Goal: Task Accomplishment & Management: Complete application form

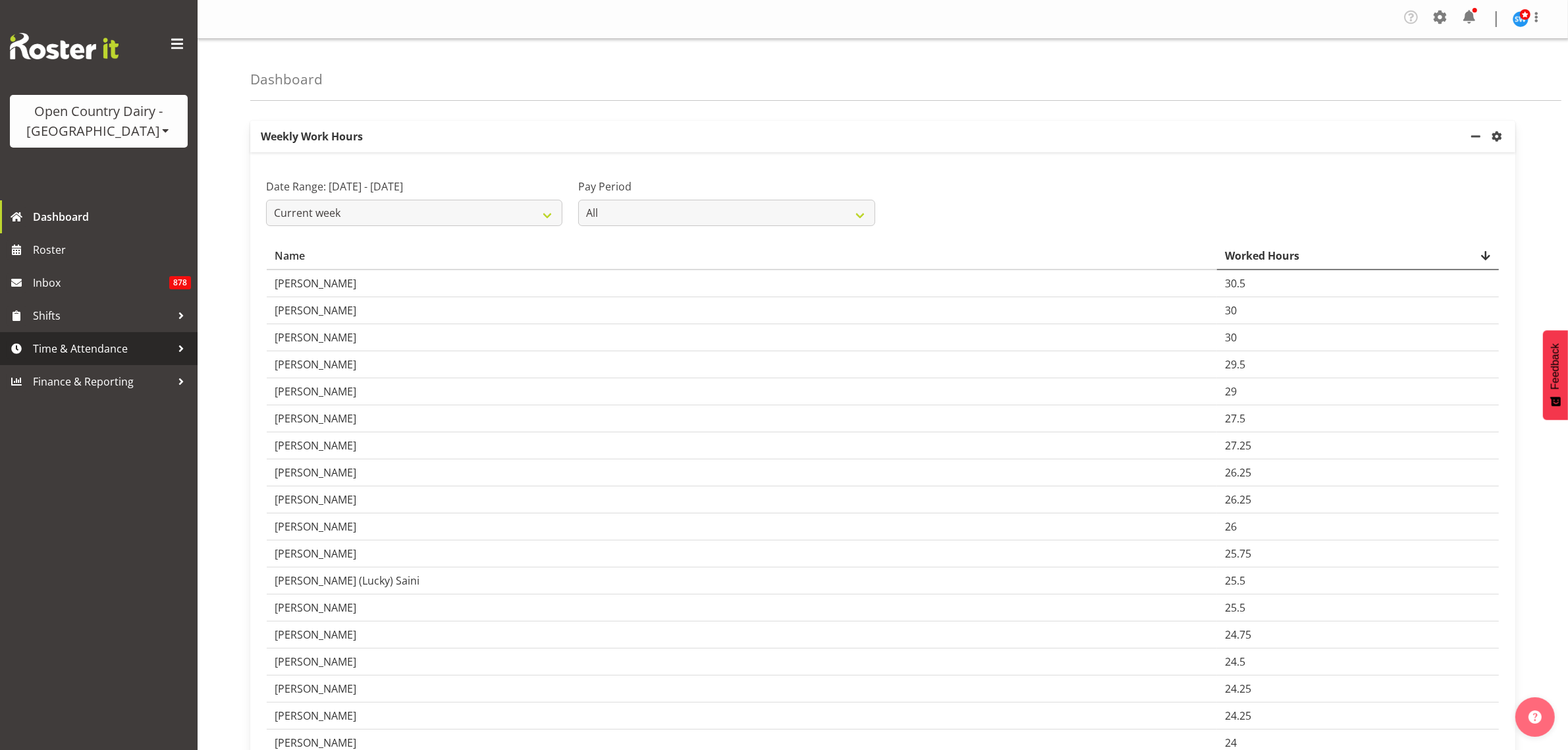
click at [91, 349] on span "Time & Attendance" at bounding box center [102, 348] width 138 height 20
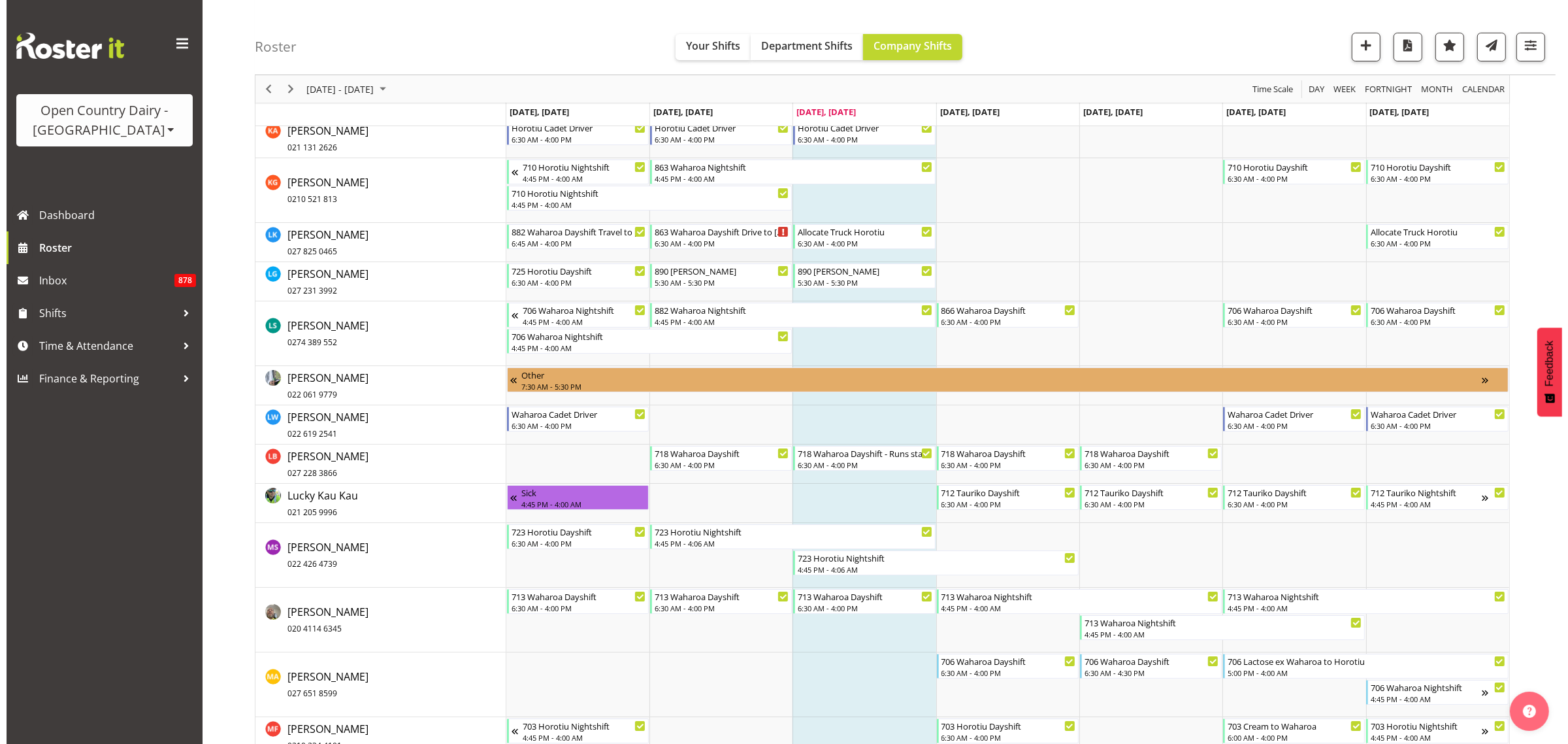
scroll to position [6372, 0]
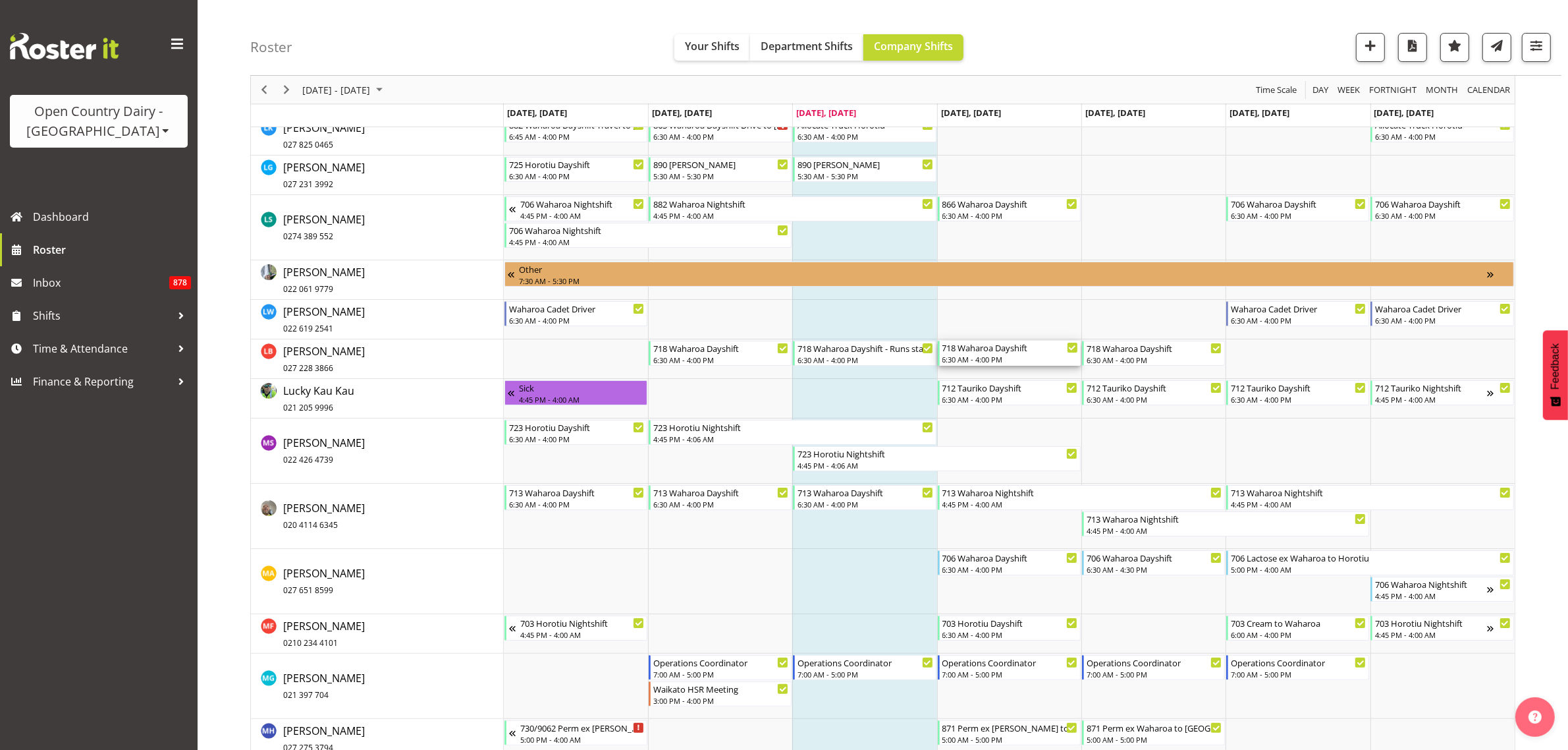
click at [998, 352] on div "718 Waharoa Dayshift" at bounding box center [1011, 347] width 136 height 13
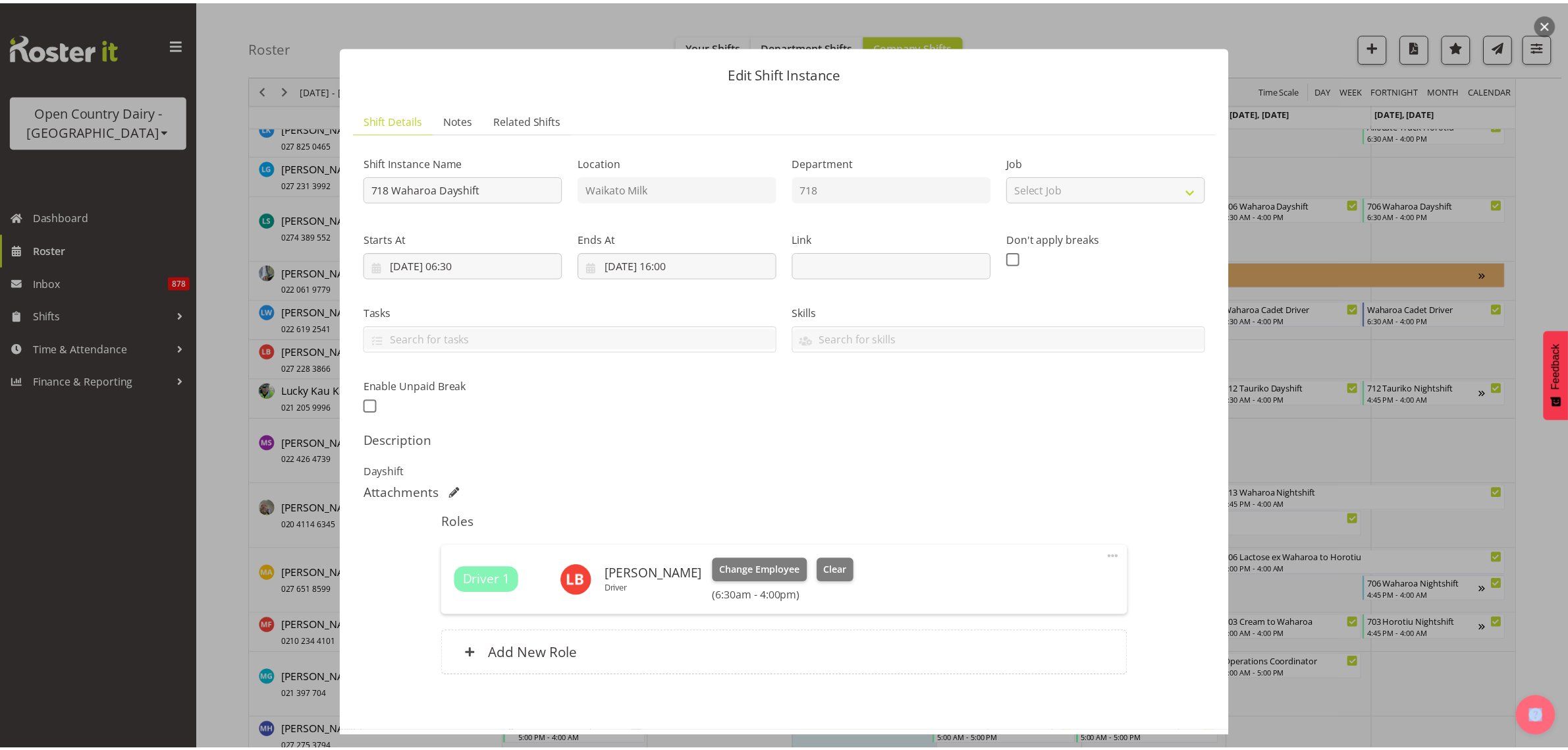
scroll to position [57, 0]
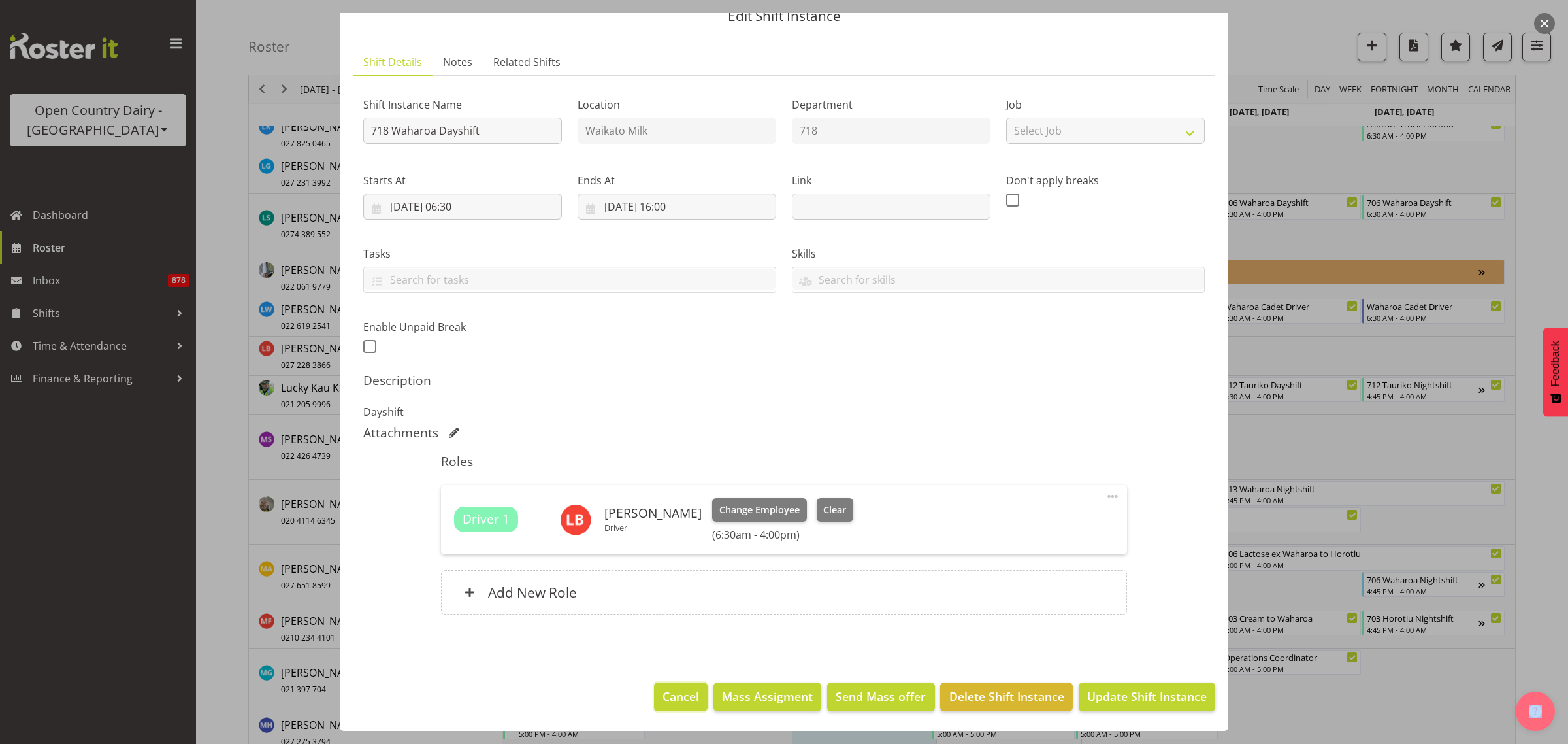
click at [683, 698] on span "Cancel" at bounding box center [681, 695] width 36 height 17
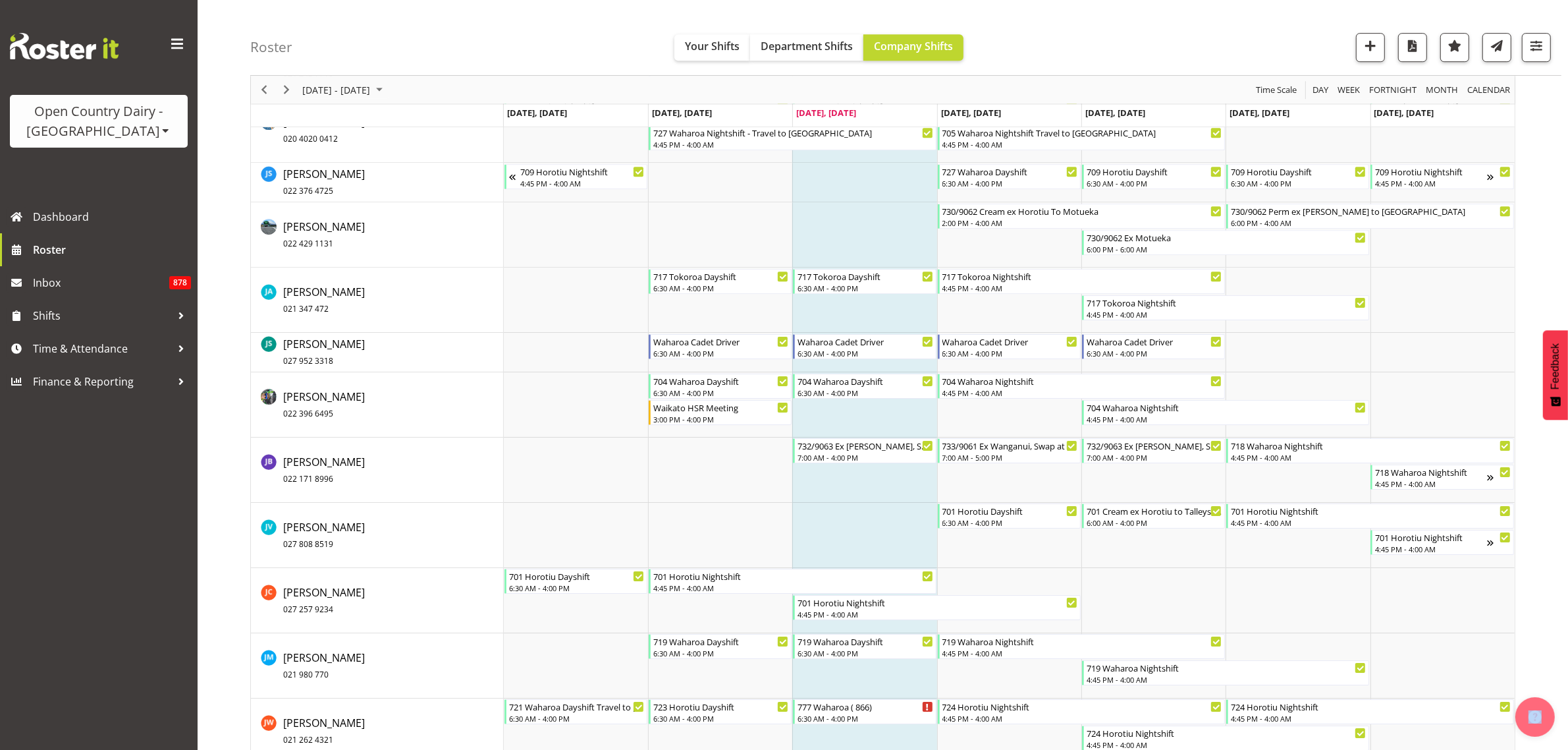
scroll to position [5188, 0]
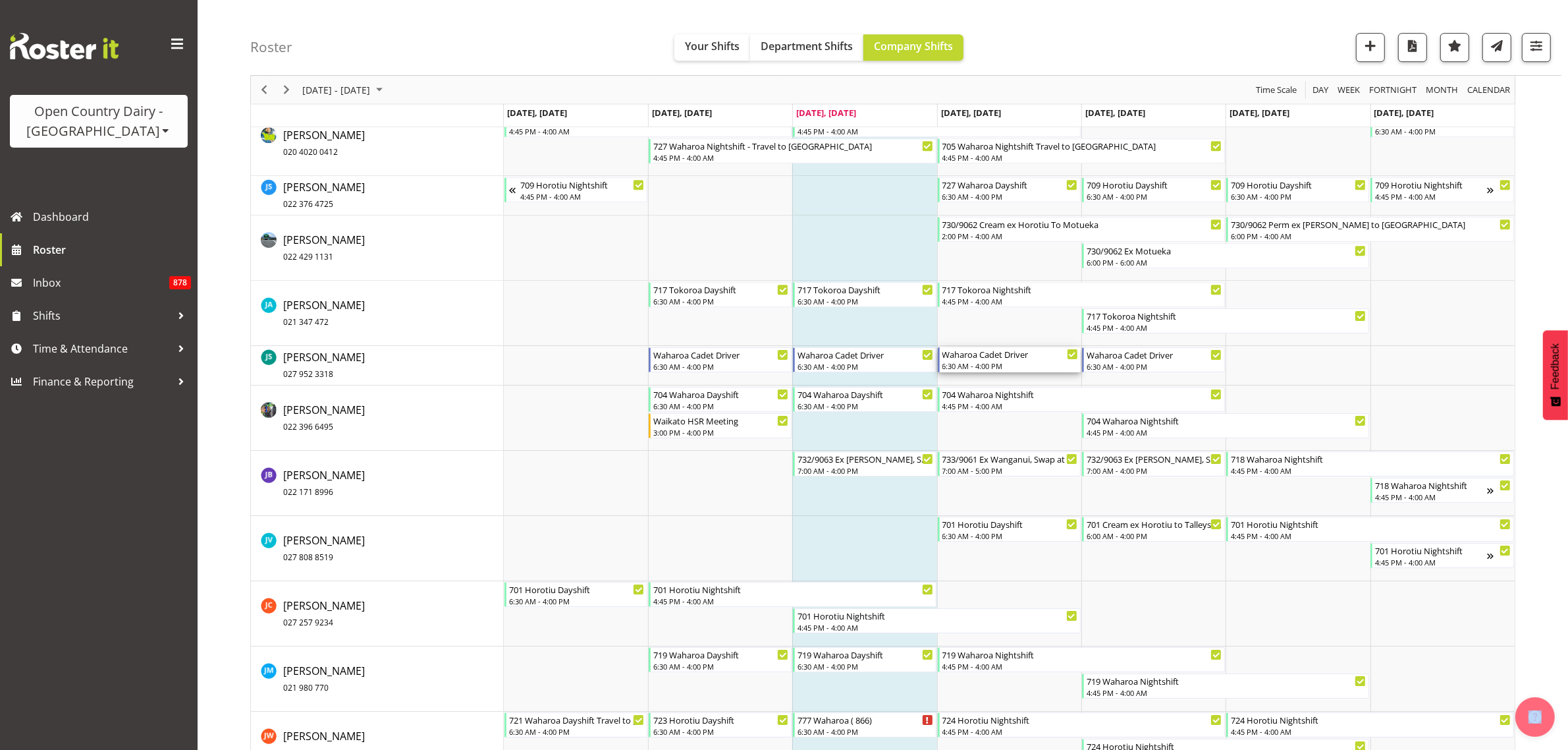
click at [1022, 357] on div "Waharoa Cadet Driver" at bounding box center [1011, 354] width 136 height 13
click at [1014, 361] on div at bounding box center [882, 156] width 1265 height 10420
click at [1014, 361] on div "September 08 - 14, 2025 Today Day Week Fortnight Month calendar Month Agenda Ti…" at bounding box center [882, 156] width 1265 height 10420
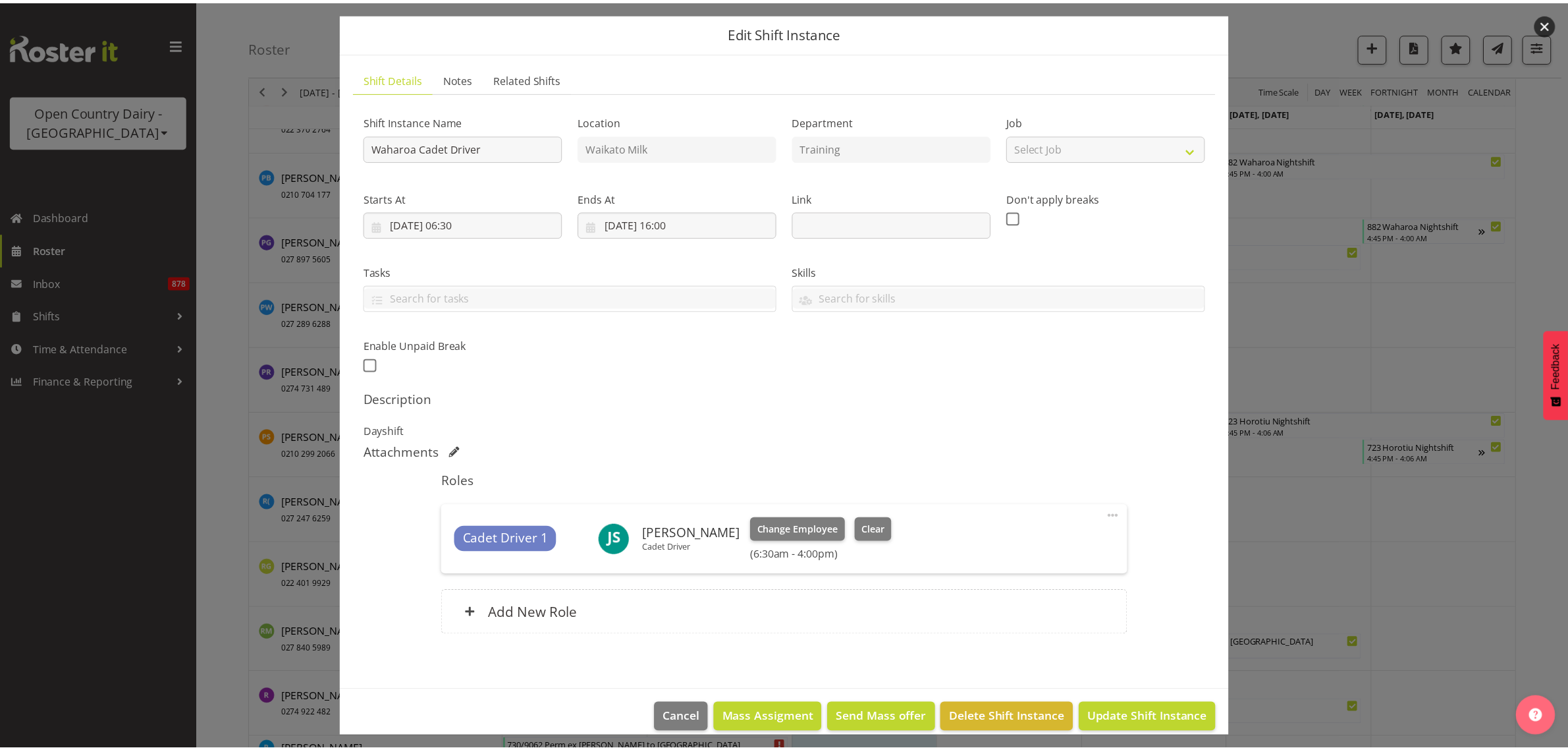
scroll to position [57, 0]
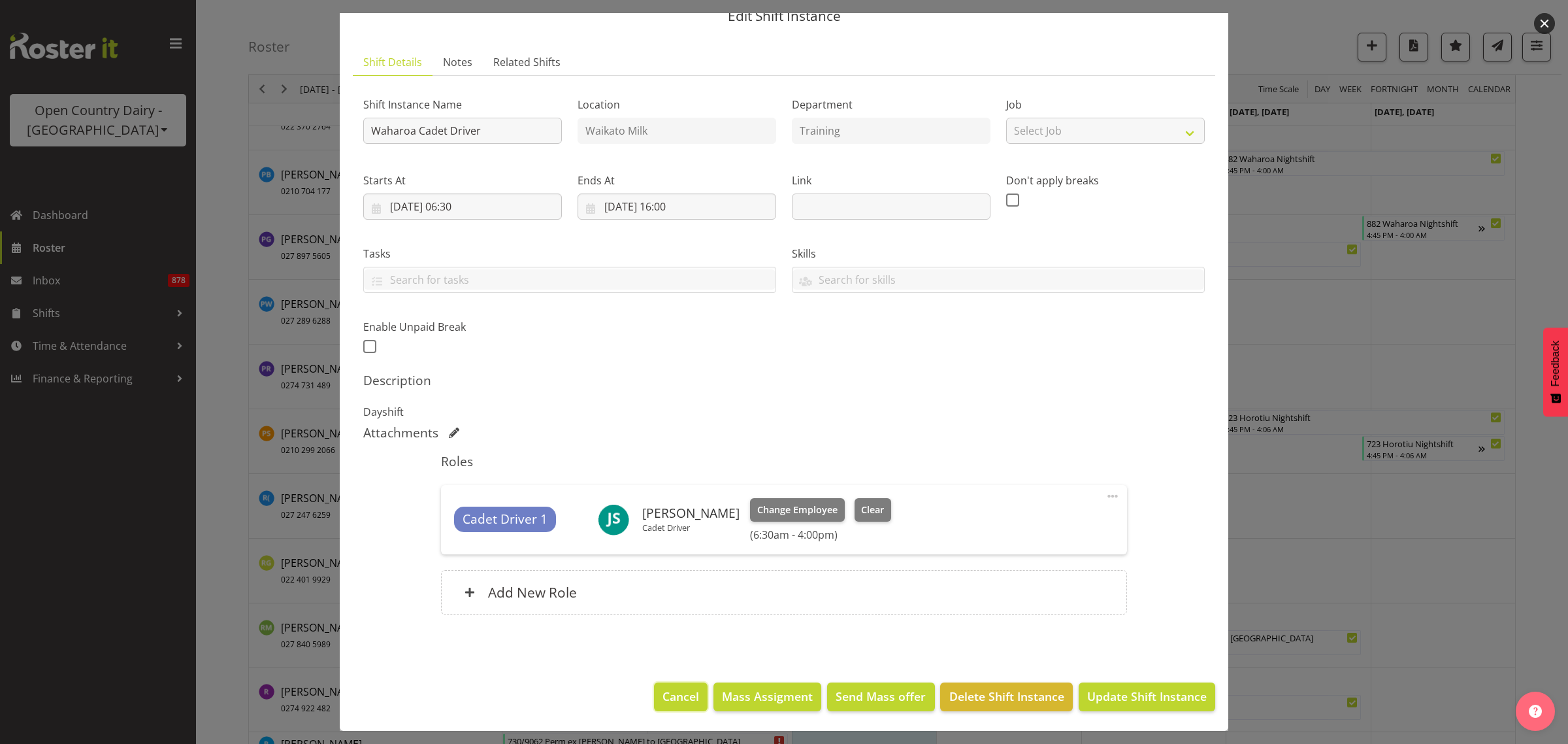
click at [670, 694] on span "Cancel" at bounding box center [681, 695] width 36 height 17
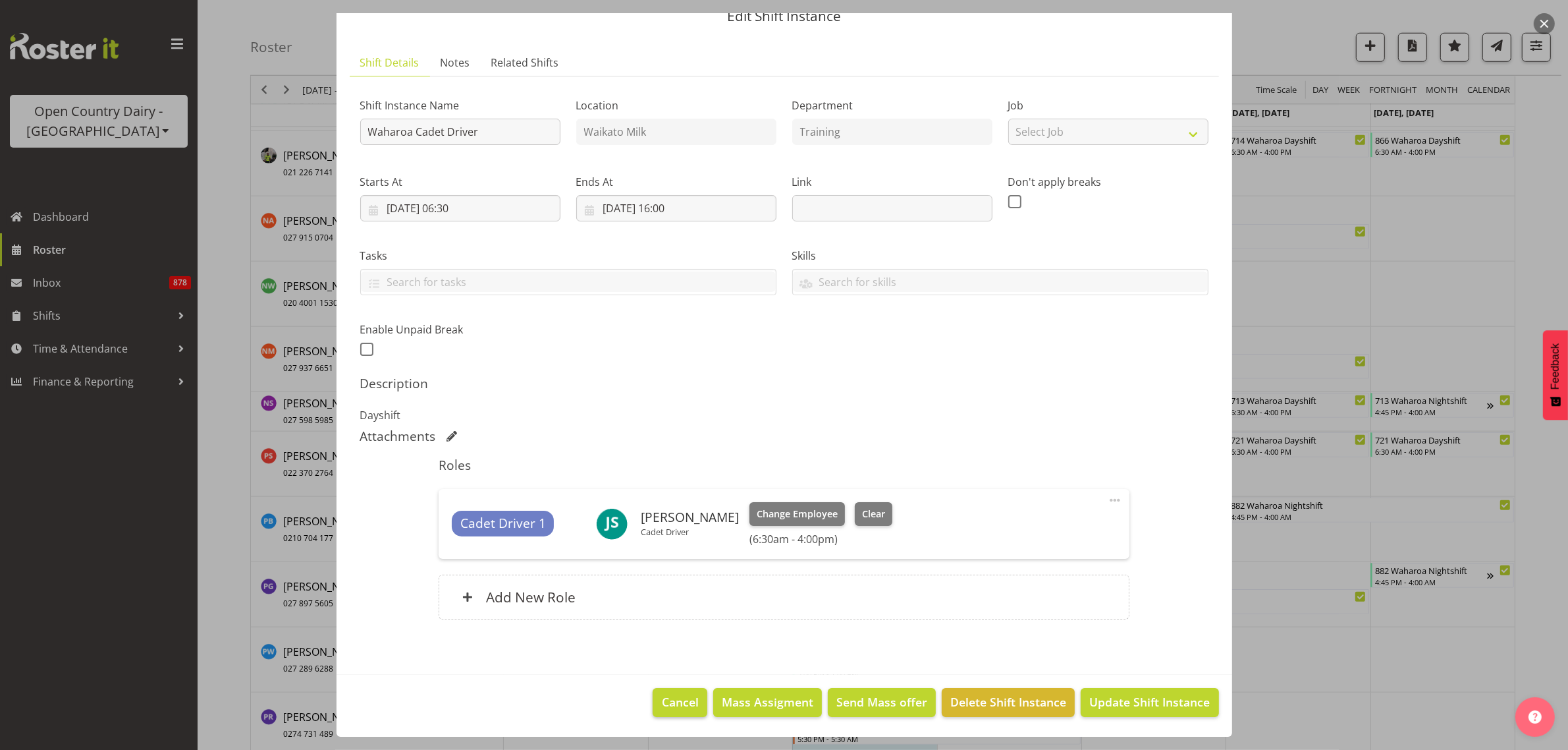
scroll to position [7933, 0]
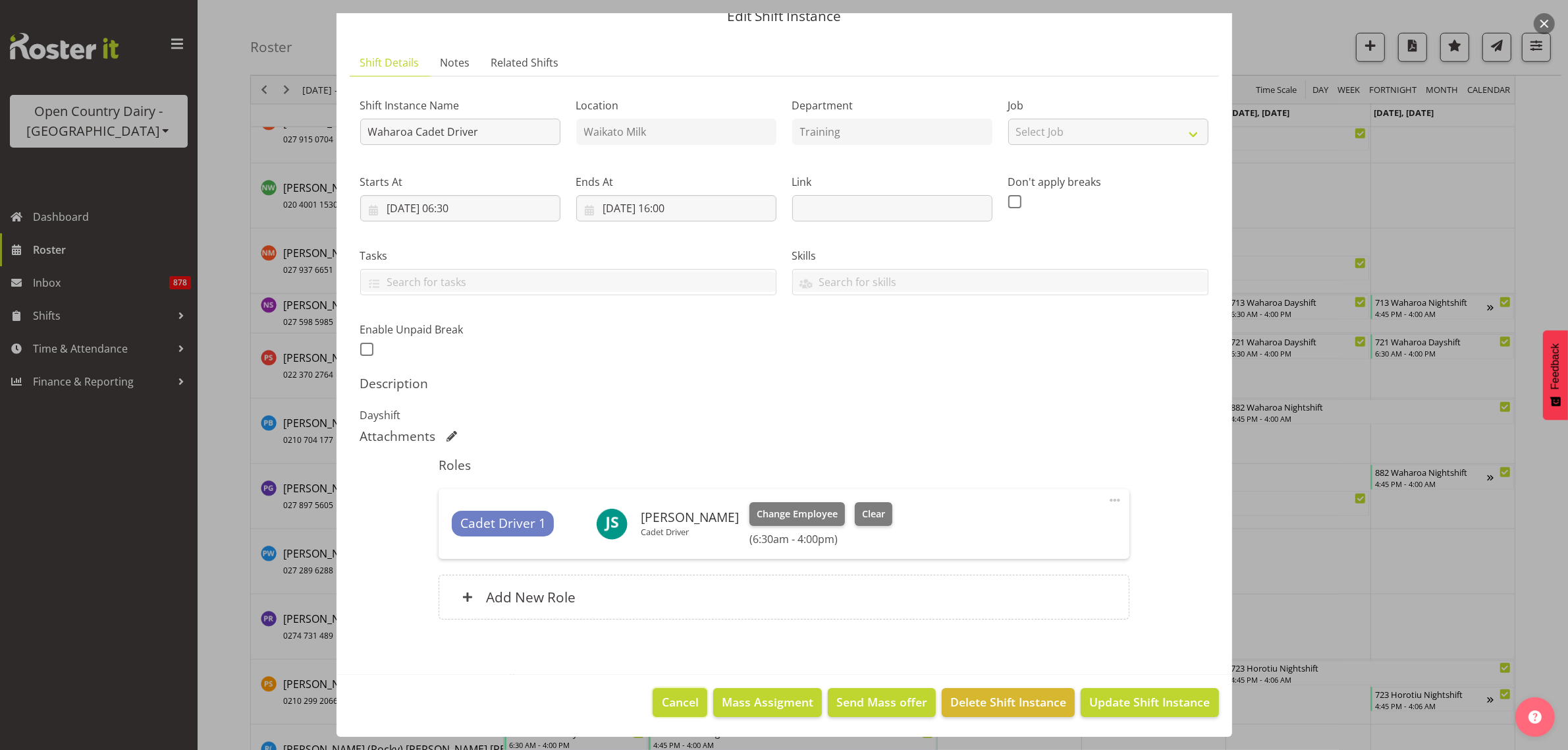
click at [662, 694] on span "Cancel" at bounding box center [680, 701] width 37 height 17
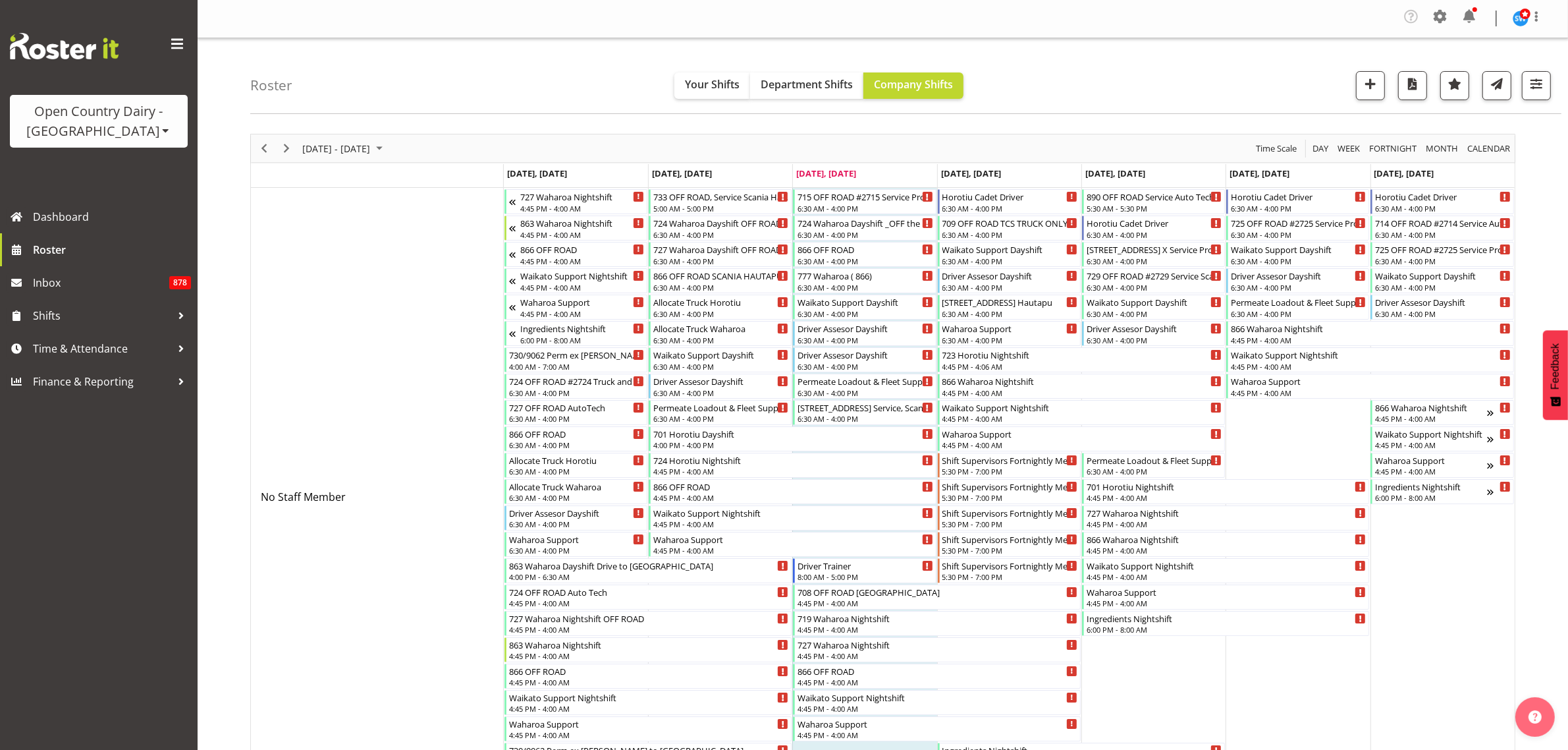
scroll to position [0, 0]
click at [91, 350] on span "Time & Attendance" at bounding box center [102, 348] width 138 height 20
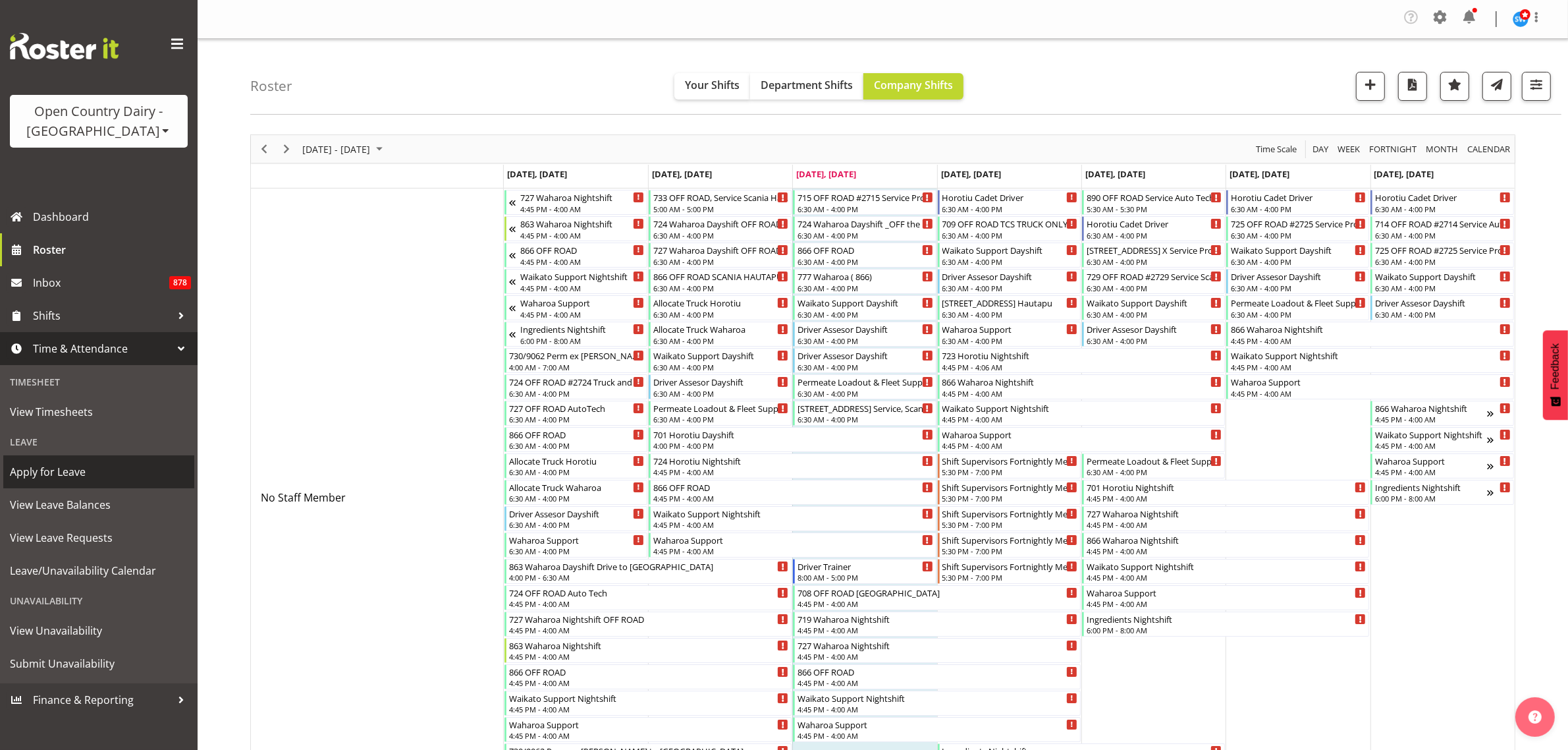
click at [80, 469] on span "Apply for Leave" at bounding box center [99, 471] width 178 height 20
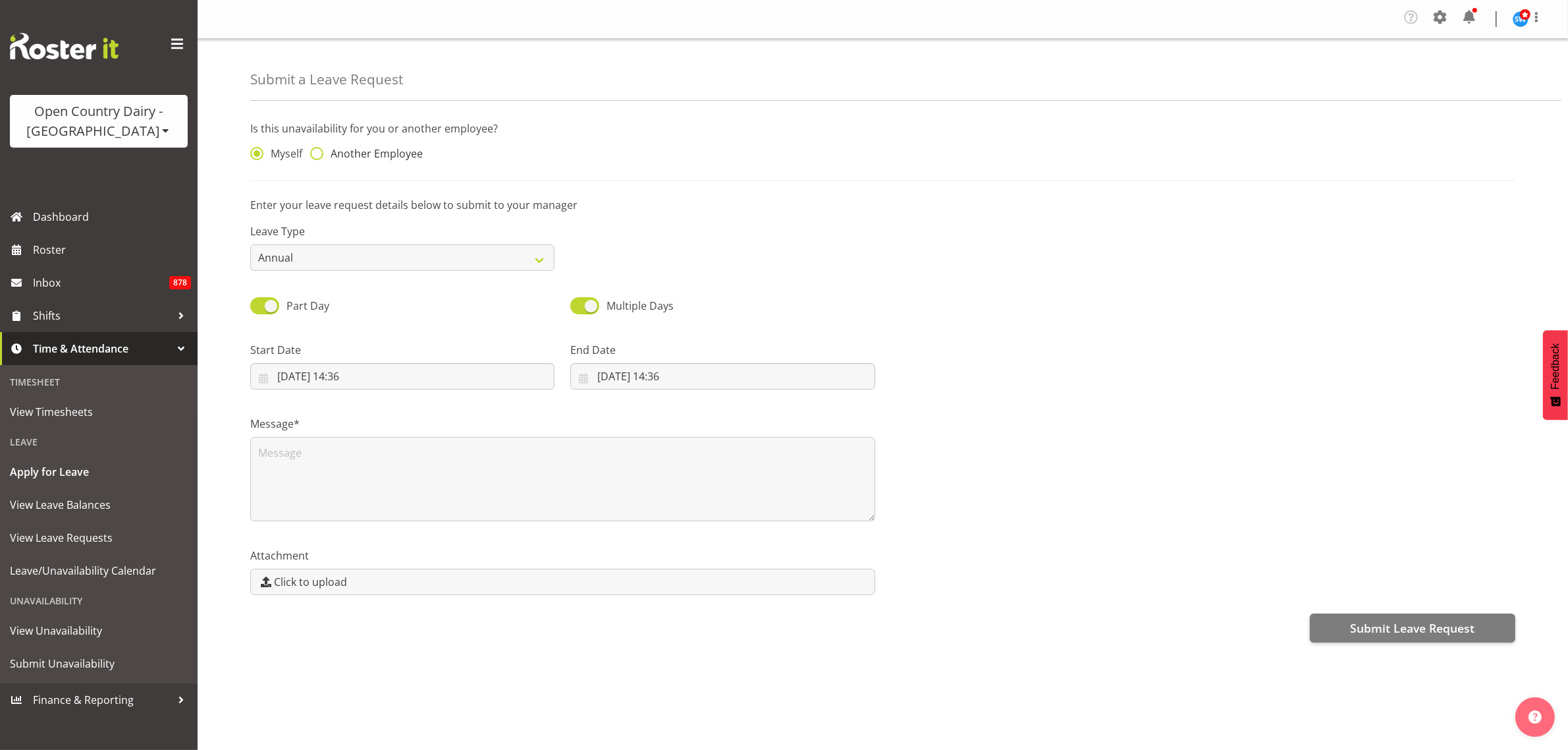
click at [323, 151] on span at bounding box center [316, 154] width 13 height 13
click at [319, 151] on input "Another Employee" at bounding box center [314, 154] width 9 height 9
radio input "true"
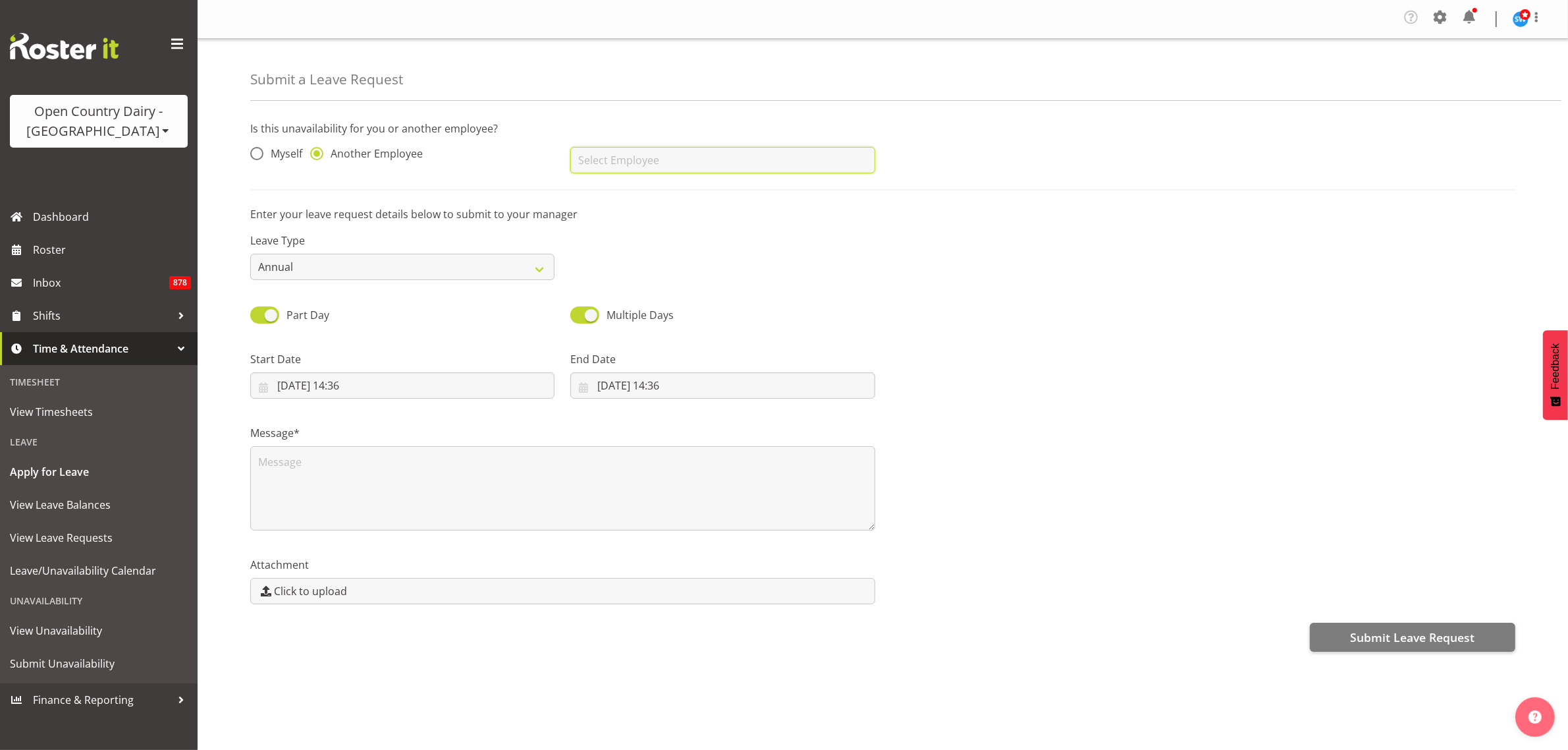
click at [633, 156] on input "text" at bounding box center [722, 160] width 304 height 26
click at [596, 197] on span "Neil Abrahams" at bounding box center [622, 193] width 82 height 15
type input "Neil Abrahams"
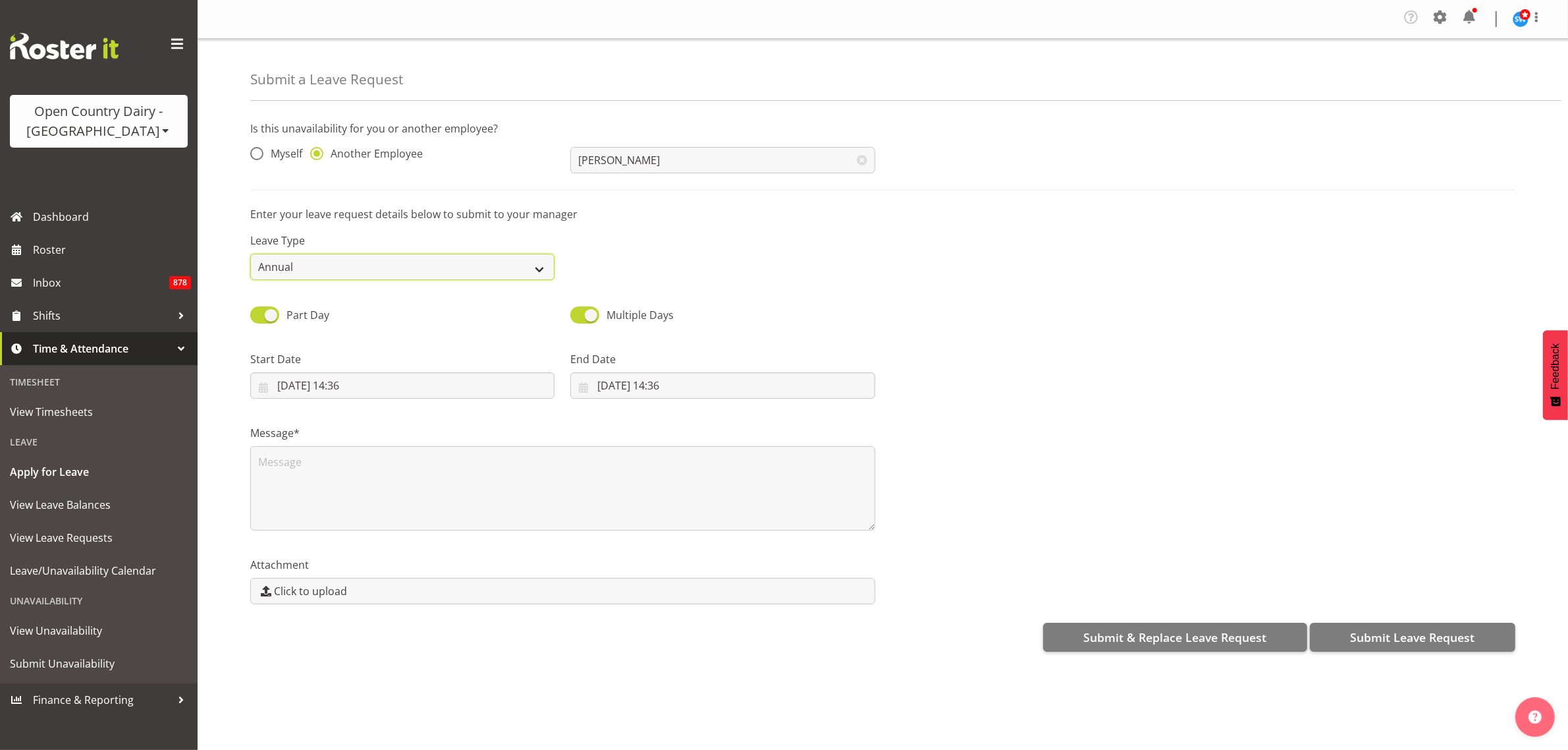
click at [522, 262] on select "Annual Sick Leave Without Pay Bereavement Domestic Violence Parental Jury Servi…" at bounding box center [402, 267] width 304 height 26
select select "Other"
click at [250, 254] on select "Annual Sick Leave Without Pay Bereavement Domestic Violence Parental Jury Servi…" at bounding box center [402, 267] width 304 height 26
click at [327, 384] on input "10/09/2025, 14:36" at bounding box center [402, 385] width 304 height 26
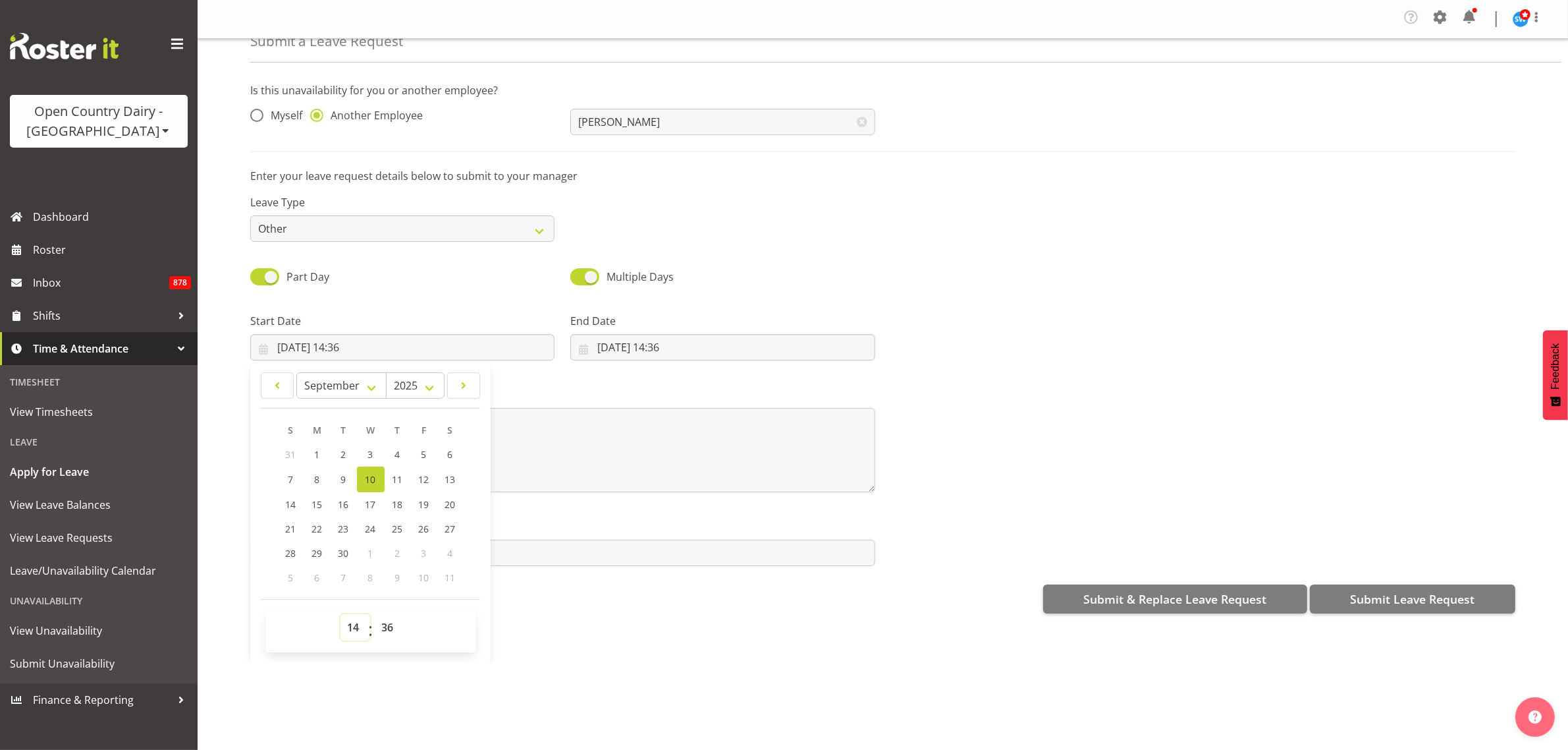
click at [350, 626] on select "00 01 02 03 04 05 06 07 08 09 10 11 12 13 14 15 16 17 18 19 20 21 22 23" at bounding box center [355, 627] width 30 height 26
select select "16"
click at [340, 615] on select "00 01 02 03 04 05 06 07 08 09 10 11 12 13 14 15 16 17 18 19 20 21 22 23" at bounding box center [355, 627] width 30 height 26
type input "10/09/2025, 16:36"
click at [390, 624] on select "00 01 02 03 04 05 06 07 08 09 10 11 12 13 14 15 16 17 18 19 20 21 22 23 24 25 2…" at bounding box center [389, 627] width 30 height 26
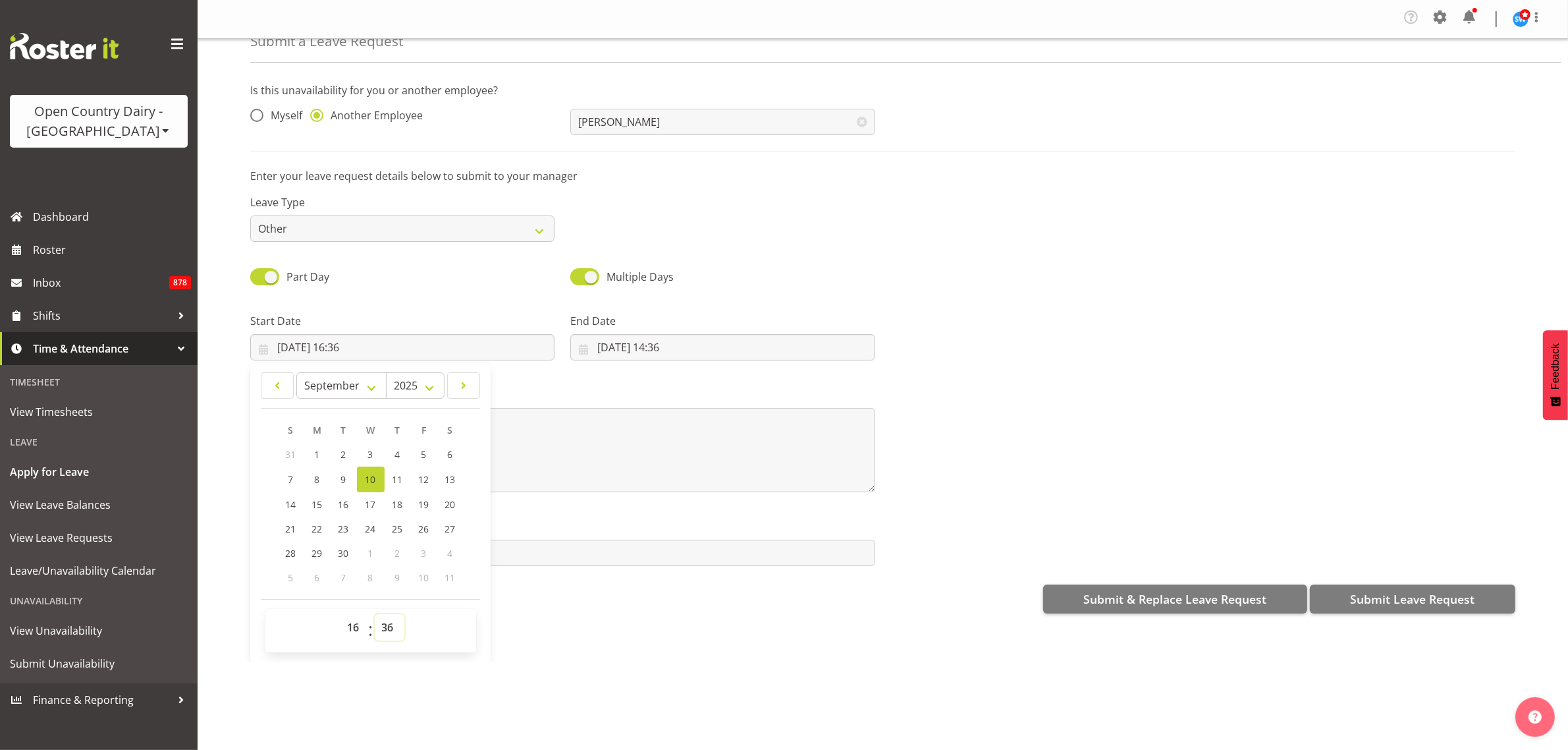
select select "45"
click at [375, 615] on select "00 01 02 03 04 05 06 07 08 09 10 11 12 13 14 15 16 17 18 19 20 21 22 23 24 25 2…" at bounding box center [389, 627] width 30 height 26
type input "10/09/2025, 16:45"
click at [600, 636] on div "Submit a Leave Request Is this unavailability for you or another employee? Myse…" at bounding box center [883, 350] width 1371 height 623
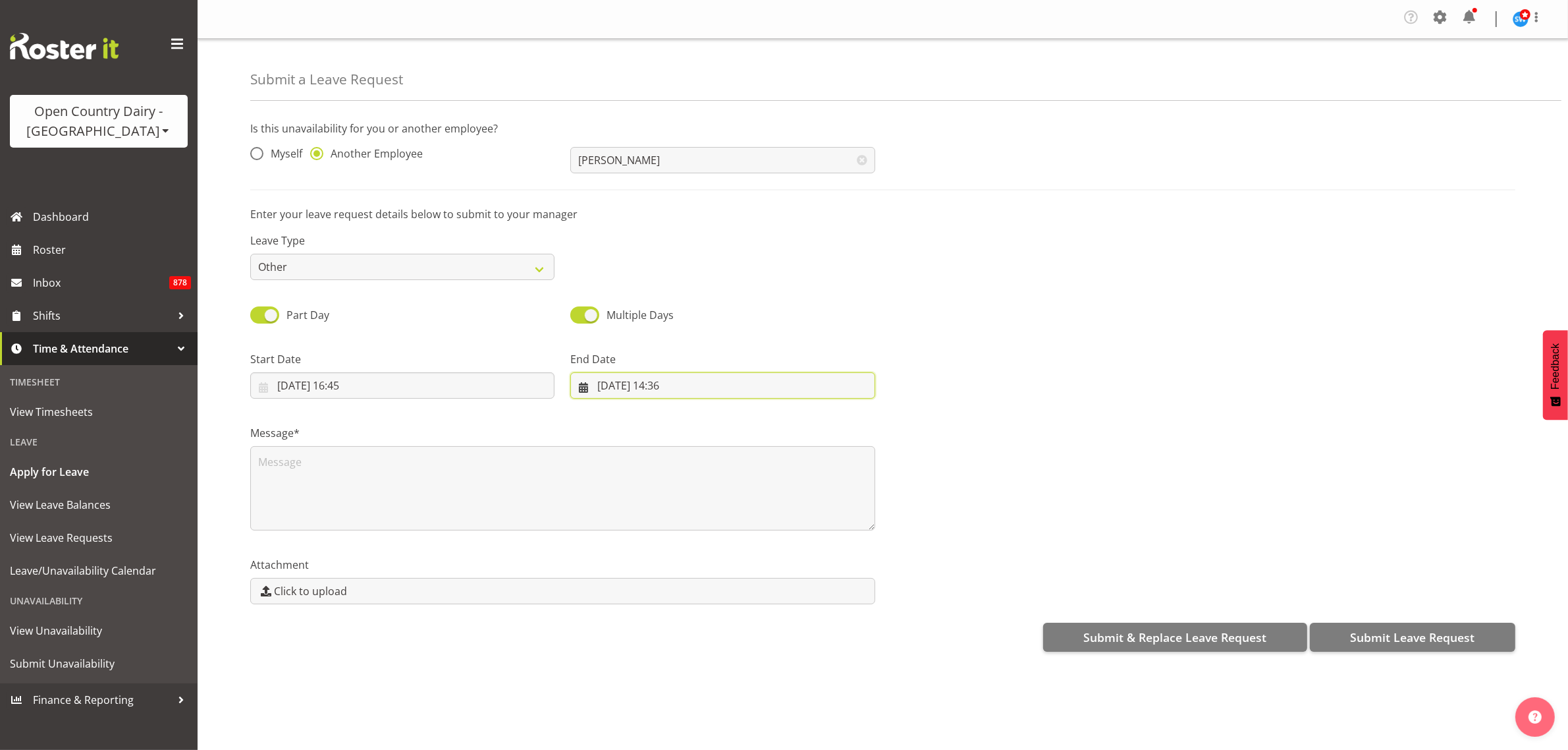
click at [639, 383] on input "10/09/2025, 14:36" at bounding box center [722, 385] width 304 height 26
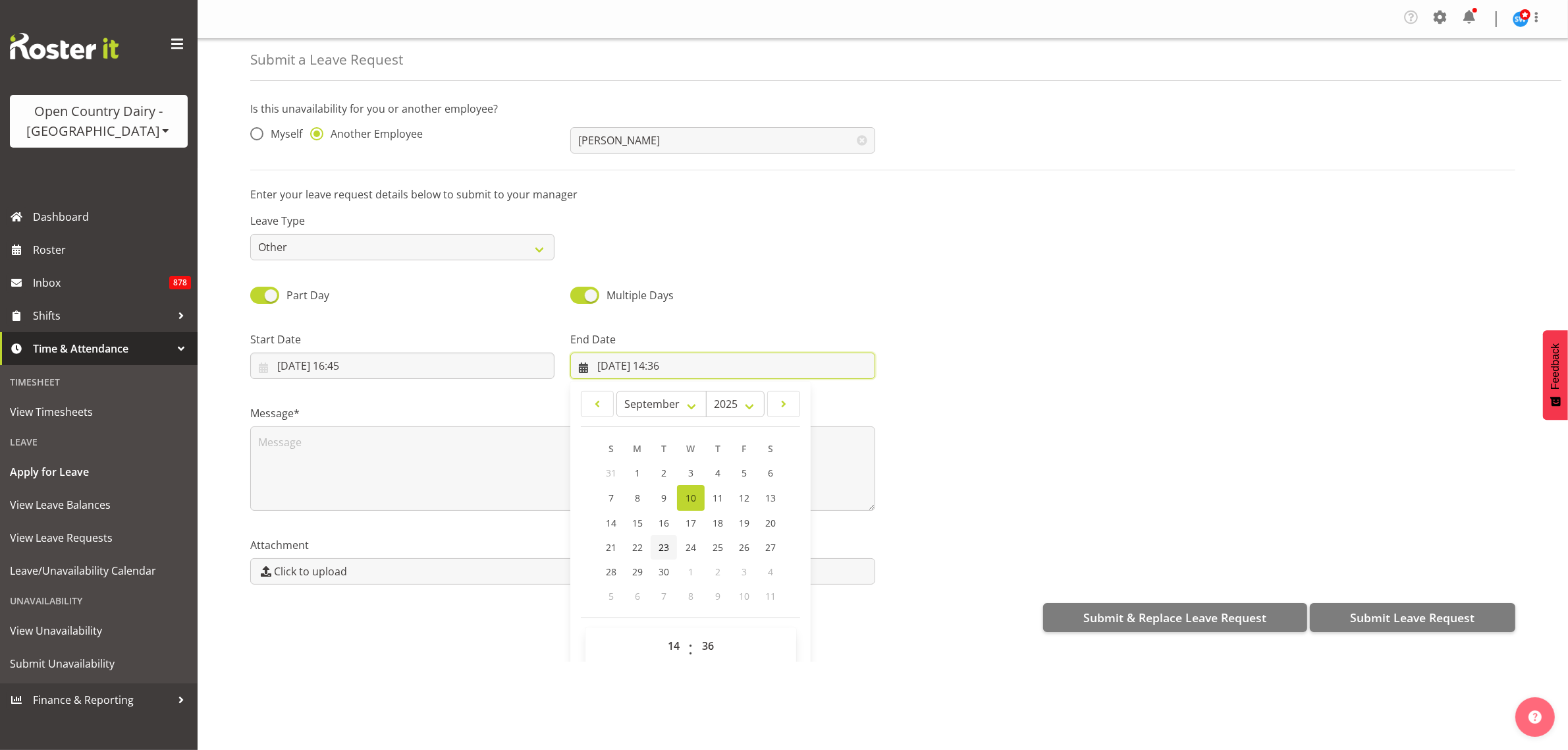
scroll to position [38, 0]
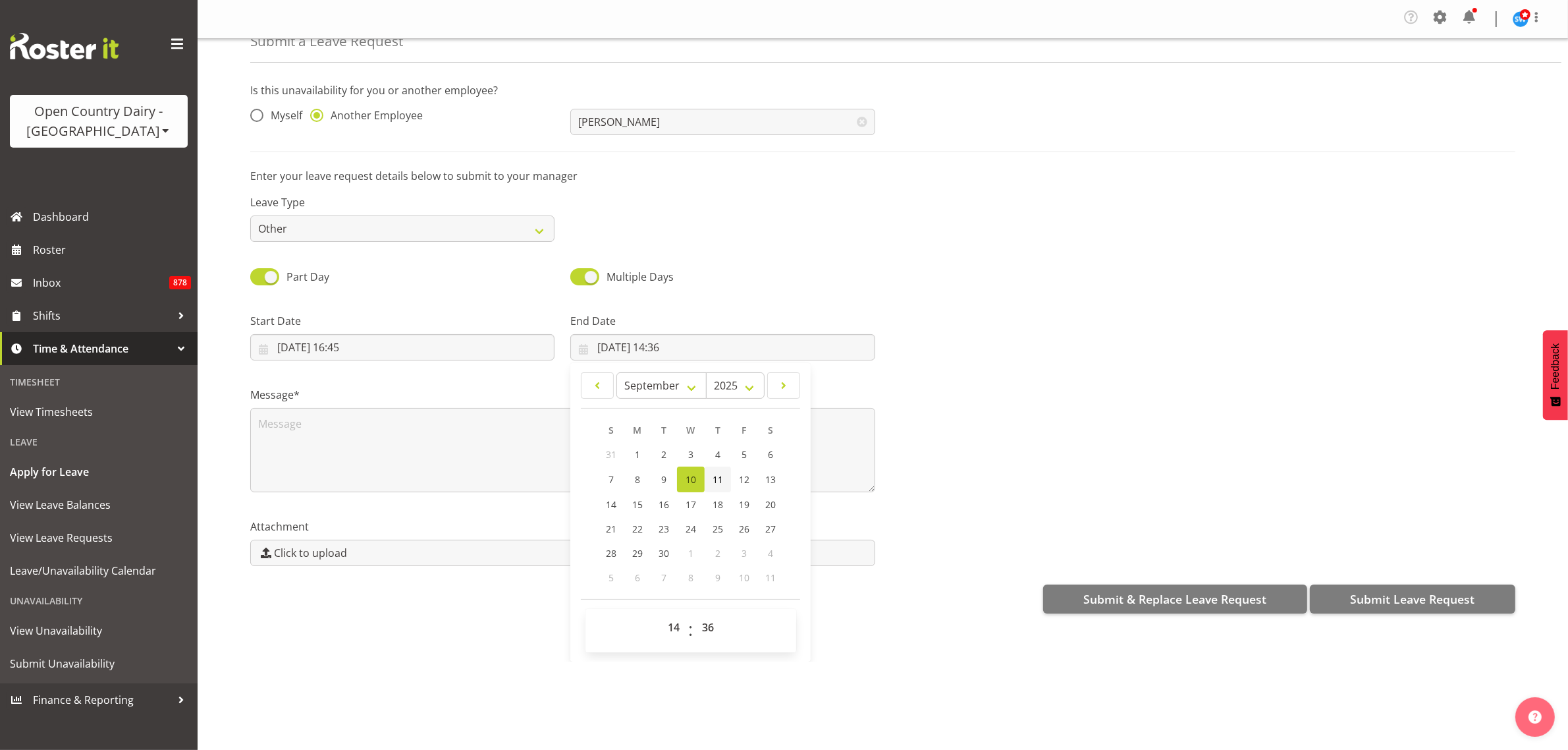
click at [715, 482] on span "11" at bounding box center [718, 479] width 10 height 12
type input "11/09/2025, 14:36"
click at [669, 631] on select "00 01 02 03 04 05 06 07 08 09 10 11 12 13 14 15 16 17 18 19 20 21 22 23" at bounding box center [675, 627] width 30 height 26
select select "4"
click at [661, 615] on select "00 01 02 03 04 05 06 07 08 09 10 11 12 13 14 15 16 17 18 19 20 21 22 23" at bounding box center [675, 627] width 30 height 26
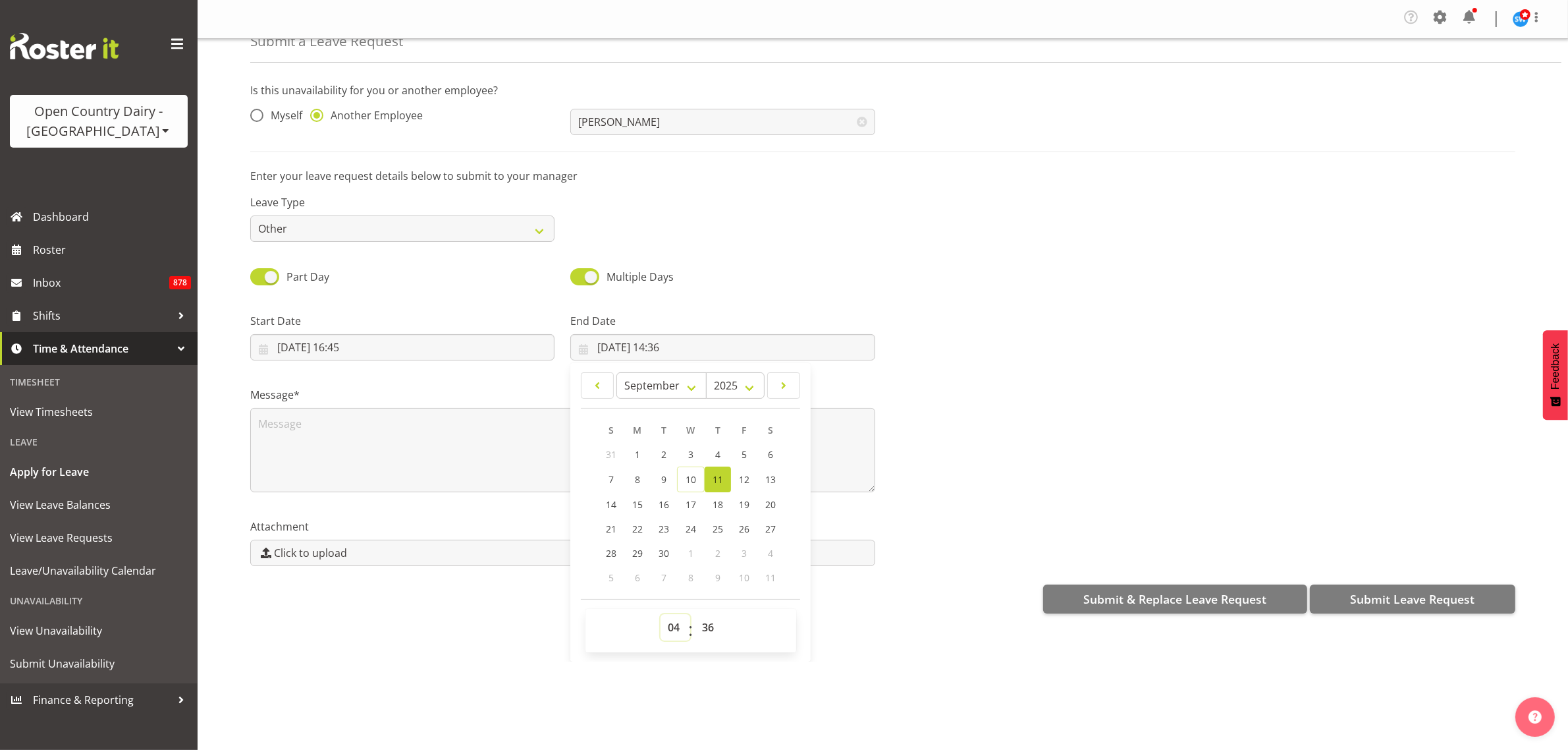
type input "11/09/2025, 04:36"
click at [709, 626] on select "00 01 02 03 04 05 06 07 08 09 10 11 12 13 14 15 16 17 18 19 20 21 22 23 24 25 2…" at bounding box center [709, 627] width 30 height 26
click at [710, 624] on select "00 01 02 03 04 05 06 07 08 09 10 11 12 13 14 15 16 17 18 19 20 21 22 23 24 25 2…" at bounding box center [709, 627] width 30 height 26
click at [709, 627] on select "00 01 02 03 04 05 06 07 08 09 10 11 12 13 14 15 16 17 18 19 20 21 22 23 24 25 2…" at bounding box center [709, 627] width 30 height 26
click at [708, 626] on select "00 01 02 03 04 05 06 07 08 09 10 11 12 13 14 15 16 17 18 19 20 21 22 23 24 25 2…" at bounding box center [709, 627] width 30 height 26
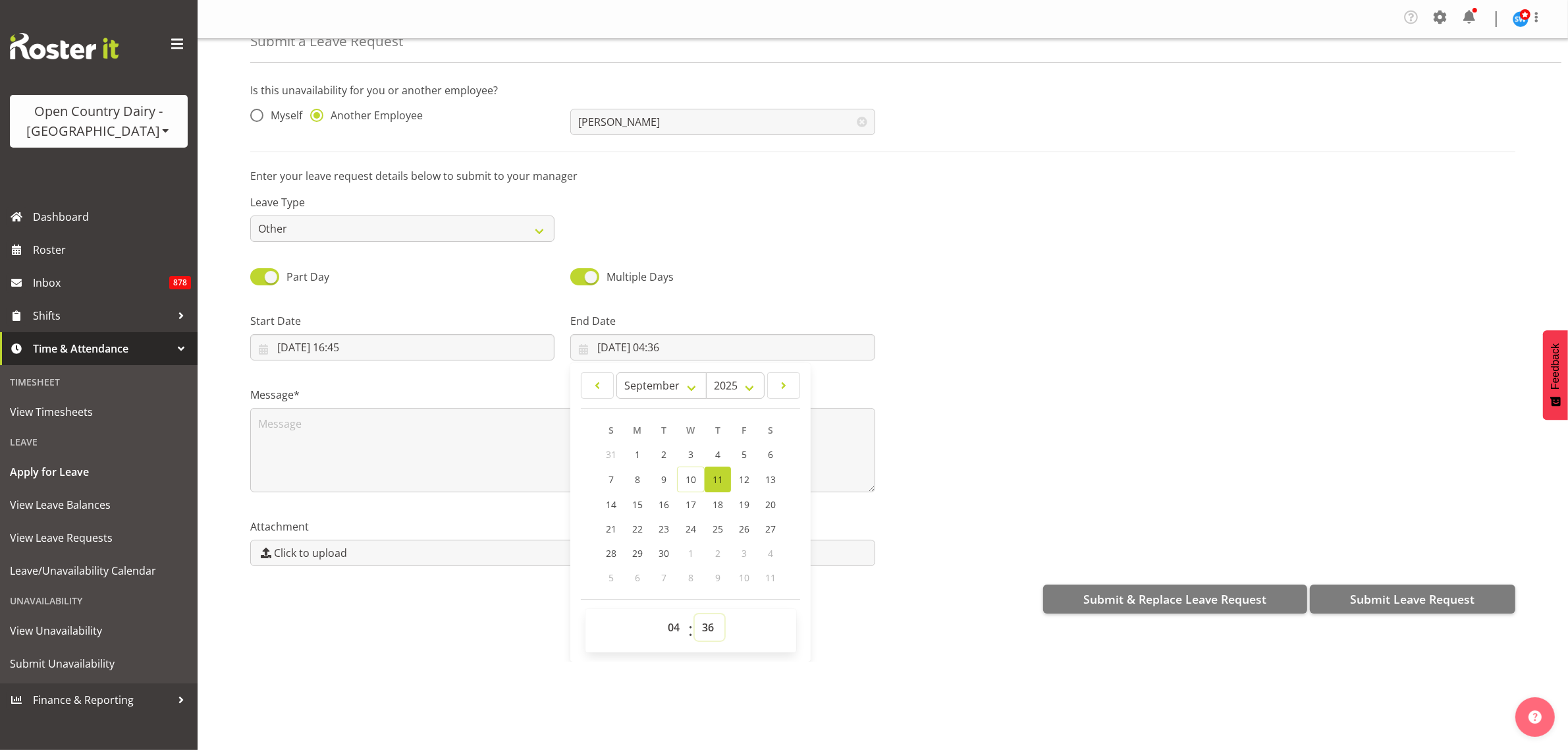
select select "0"
click at [695, 615] on select "00 01 02 03 04 05 06 07 08 09 10 11 12 13 14 15 16 17 18 19 20 21 22 23 24 25 2…" at bounding box center [709, 627] width 30 height 26
type input "11/09/2025, 04:00"
click at [850, 203] on div "Leave Type Annual Sick Leave Without Pay Bereavement Domestic Violence Parental…" at bounding box center [883, 213] width 1281 height 74
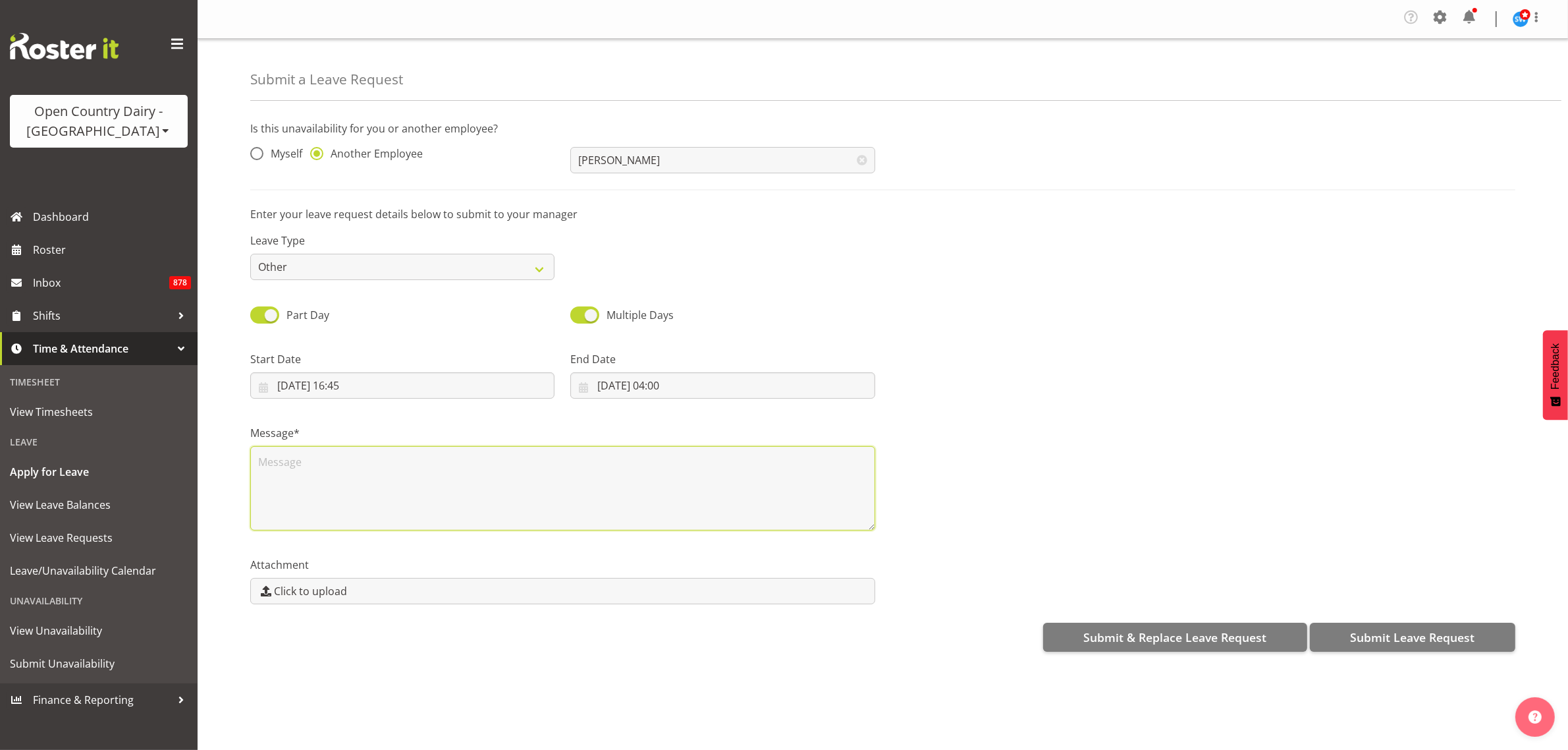
click at [479, 460] on textarea at bounding box center [562, 488] width 625 height 84
type textarea "Approved by Steve"
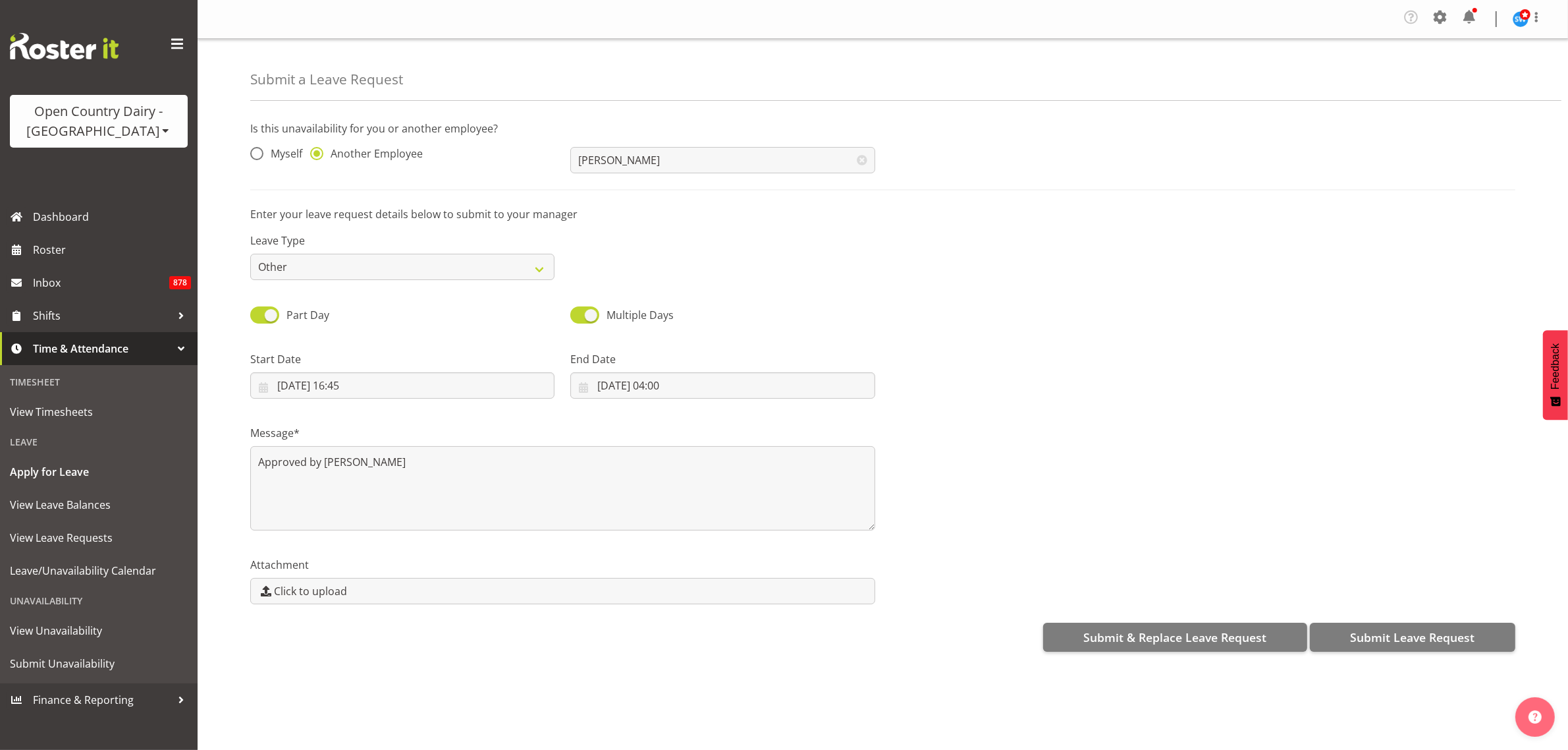
click at [1131, 360] on div at bounding box center [1203, 369] width 641 height 74
click at [1384, 631] on span "Submit Leave Request" at bounding box center [1412, 637] width 124 height 17
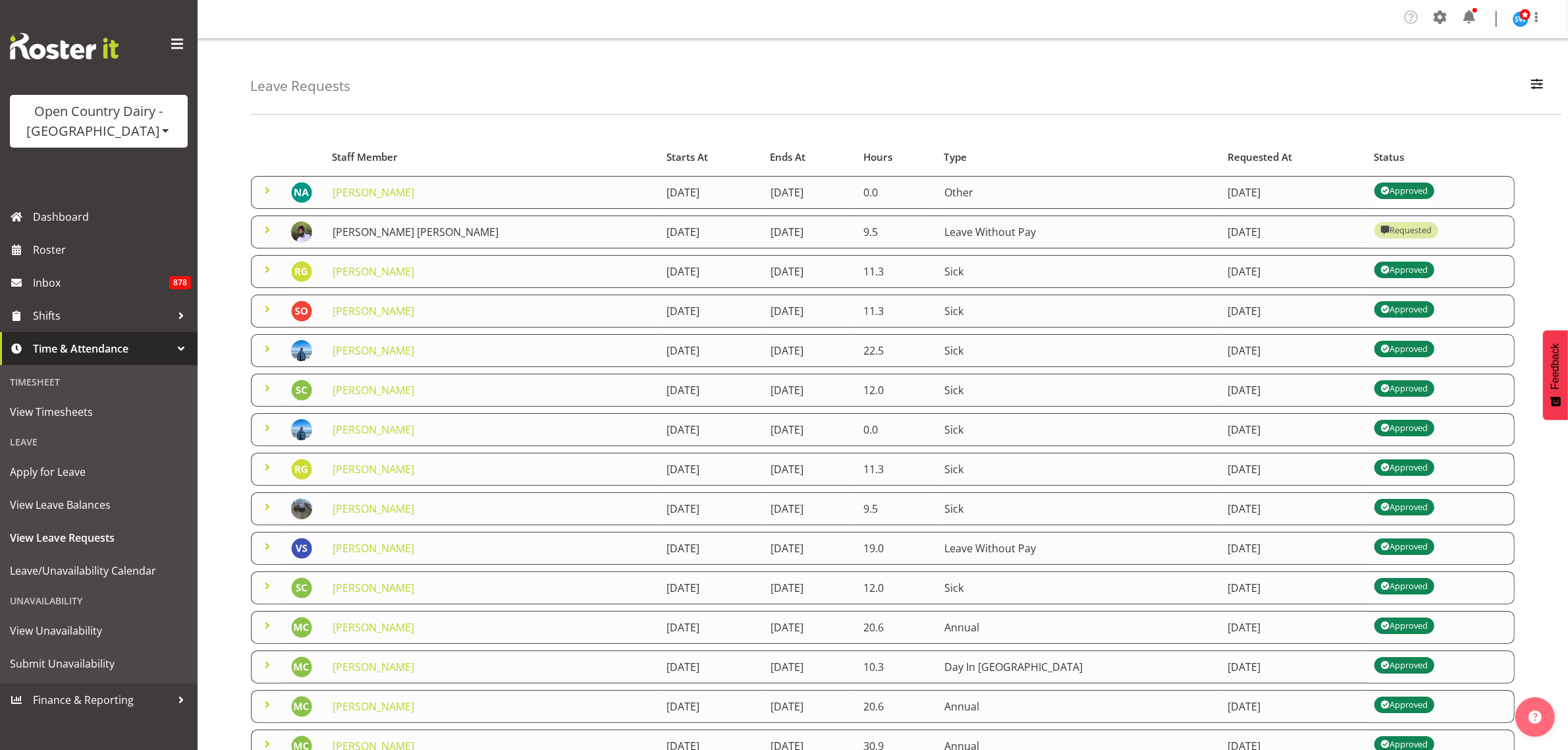
click at [425, 234] on link "[PERSON_NAME] [PERSON_NAME]" at bounding box center [415, 232] width 166 height 15
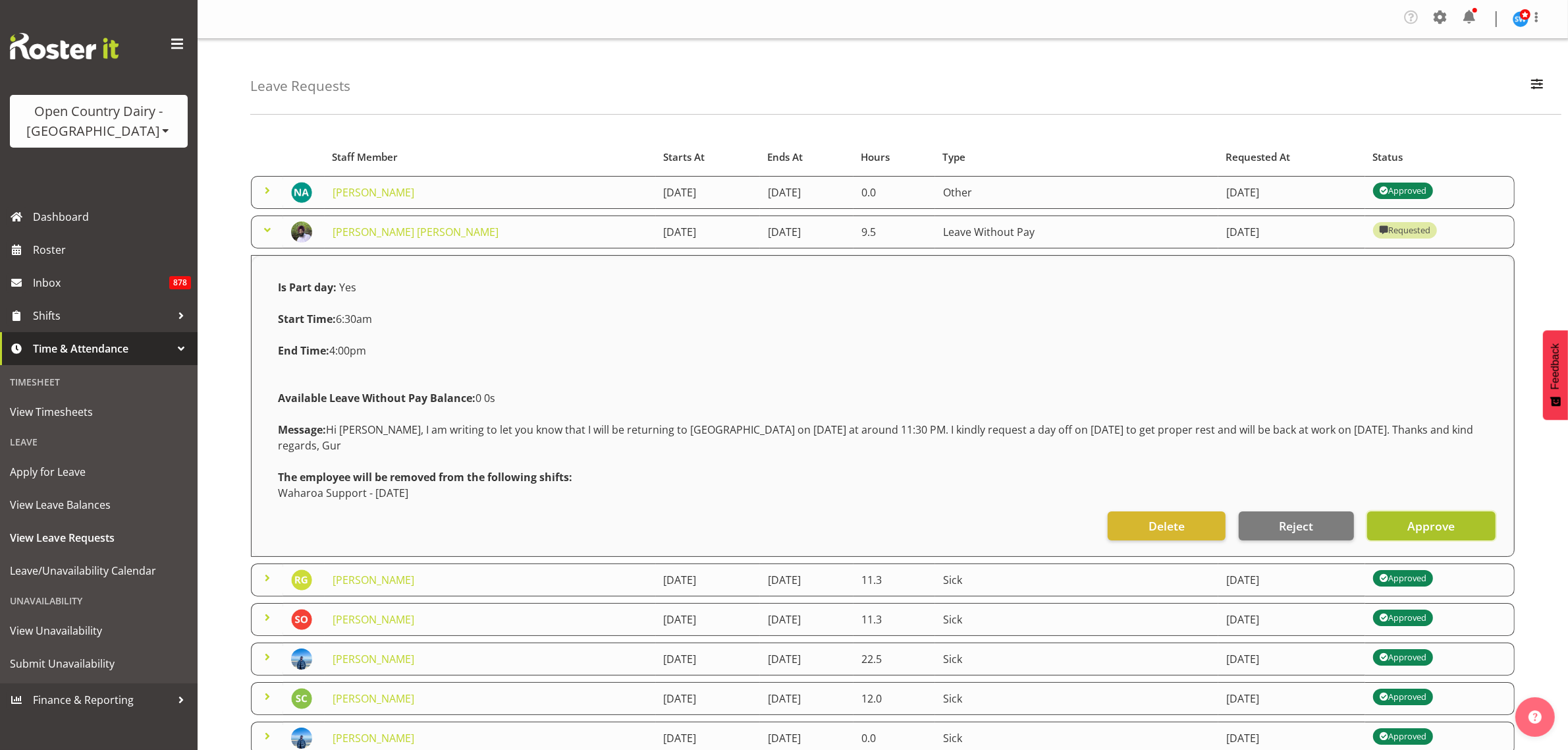
click at [1452, 528] on span "Approve" at bounding box center [1431, 525] width 47 height 17
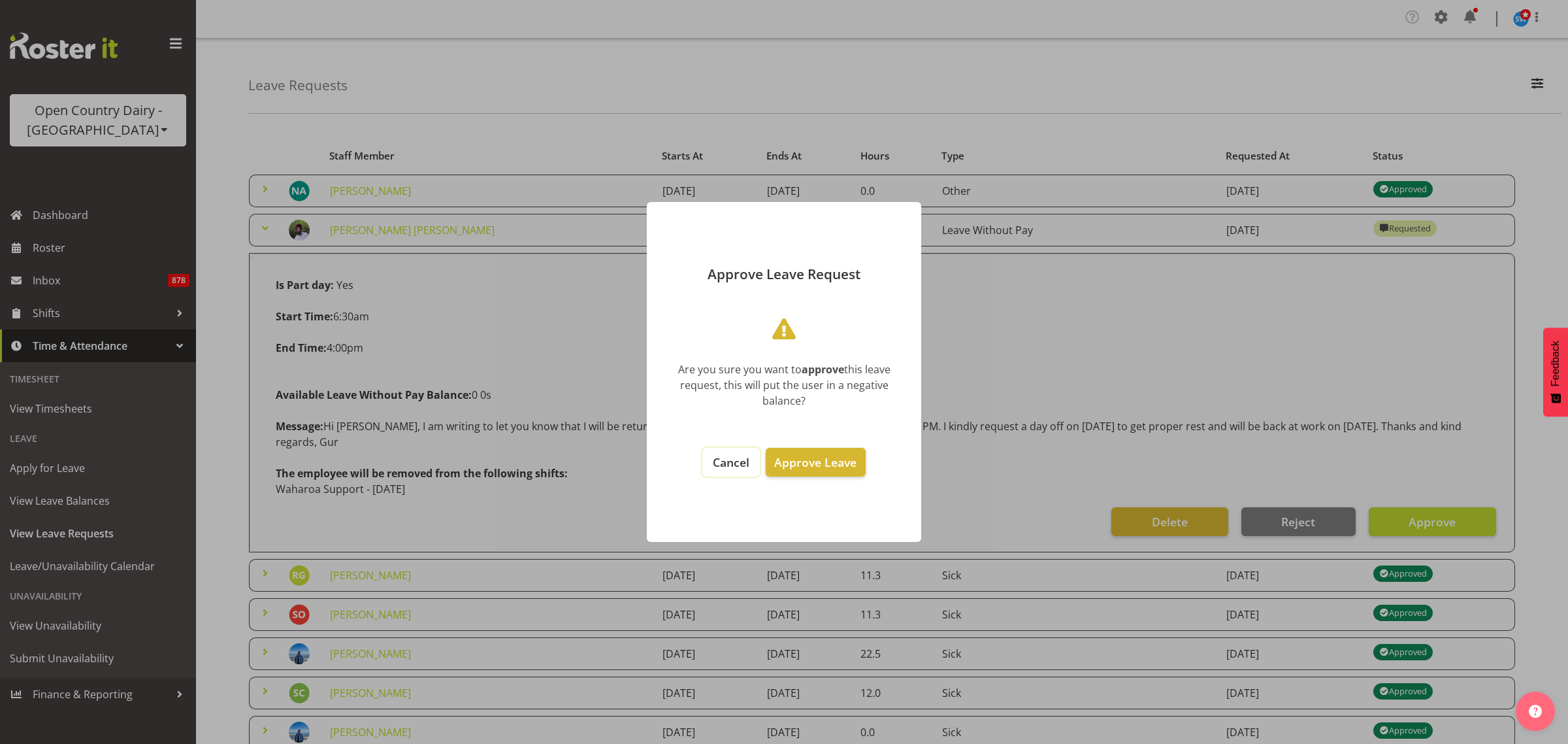
click at [740, 460] on span "Cancel" at bounding box center [731, 462] width 36 height 16
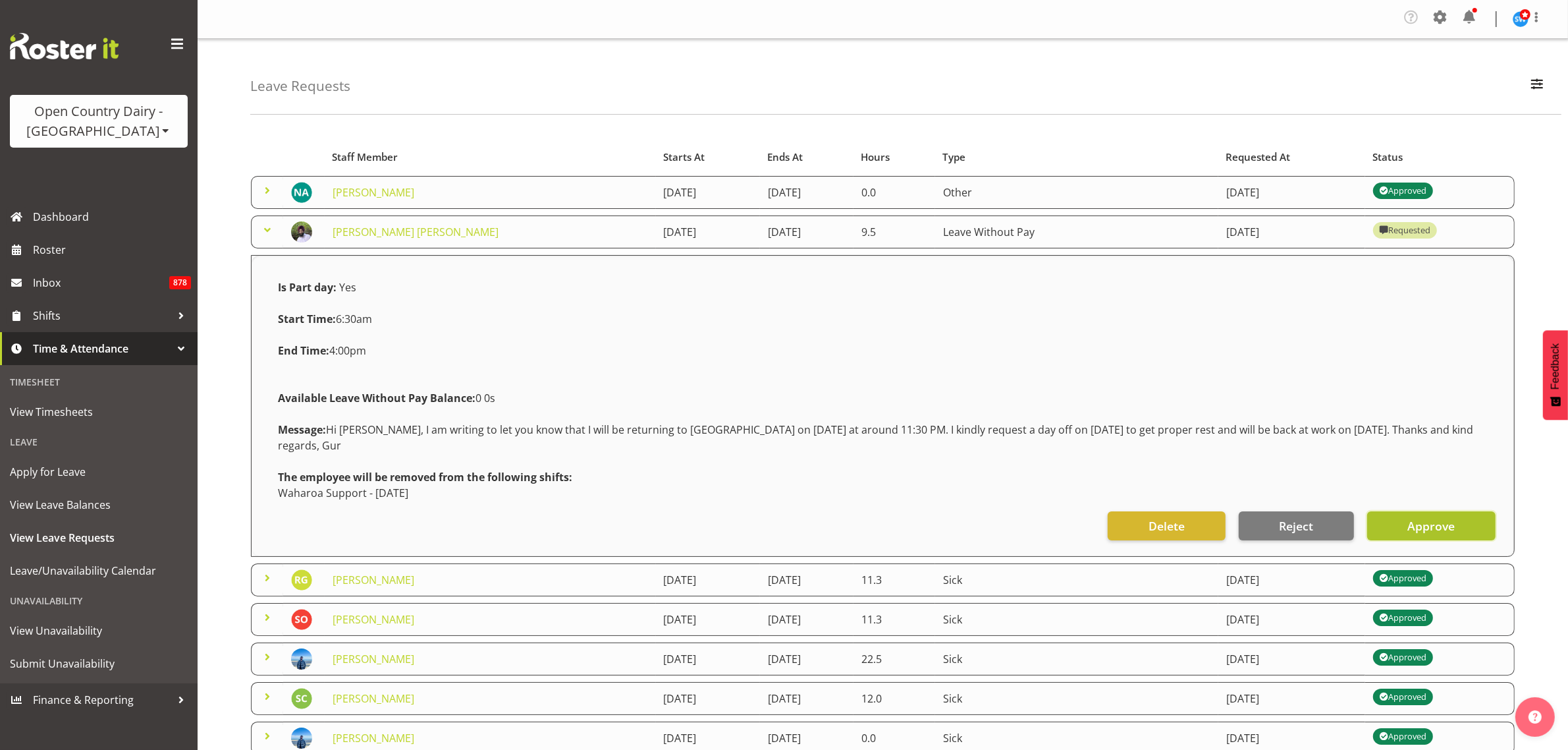
click at [1407, 518] on button "Approve" at bounding box center [1431, 526] width 129 height 29
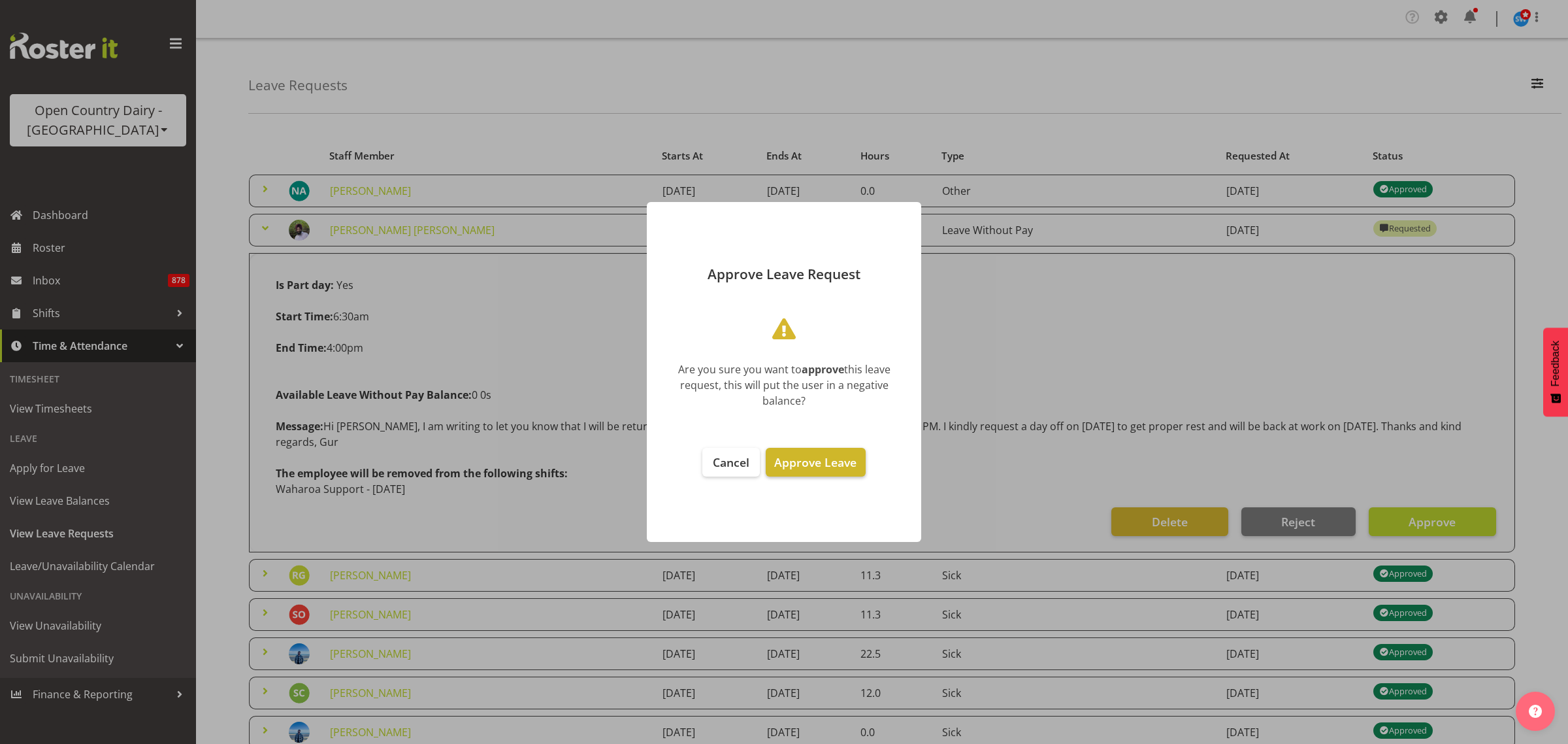
click at [848, 462] on span "Approve Leave" at bounding box center [816, 462] width 83 height 16
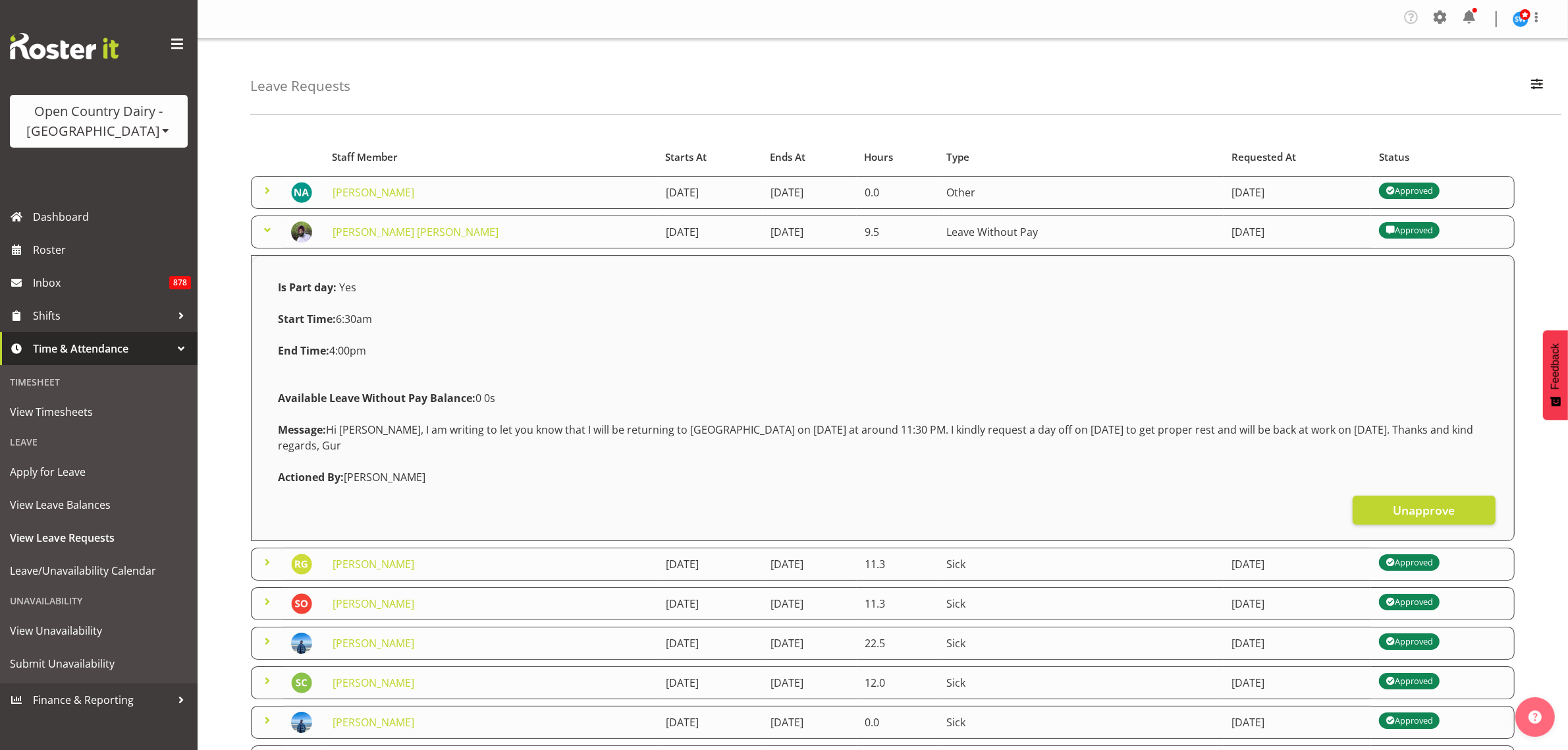
click at [264, 232] on span at bounding box center [267, 230] width 16 height 16
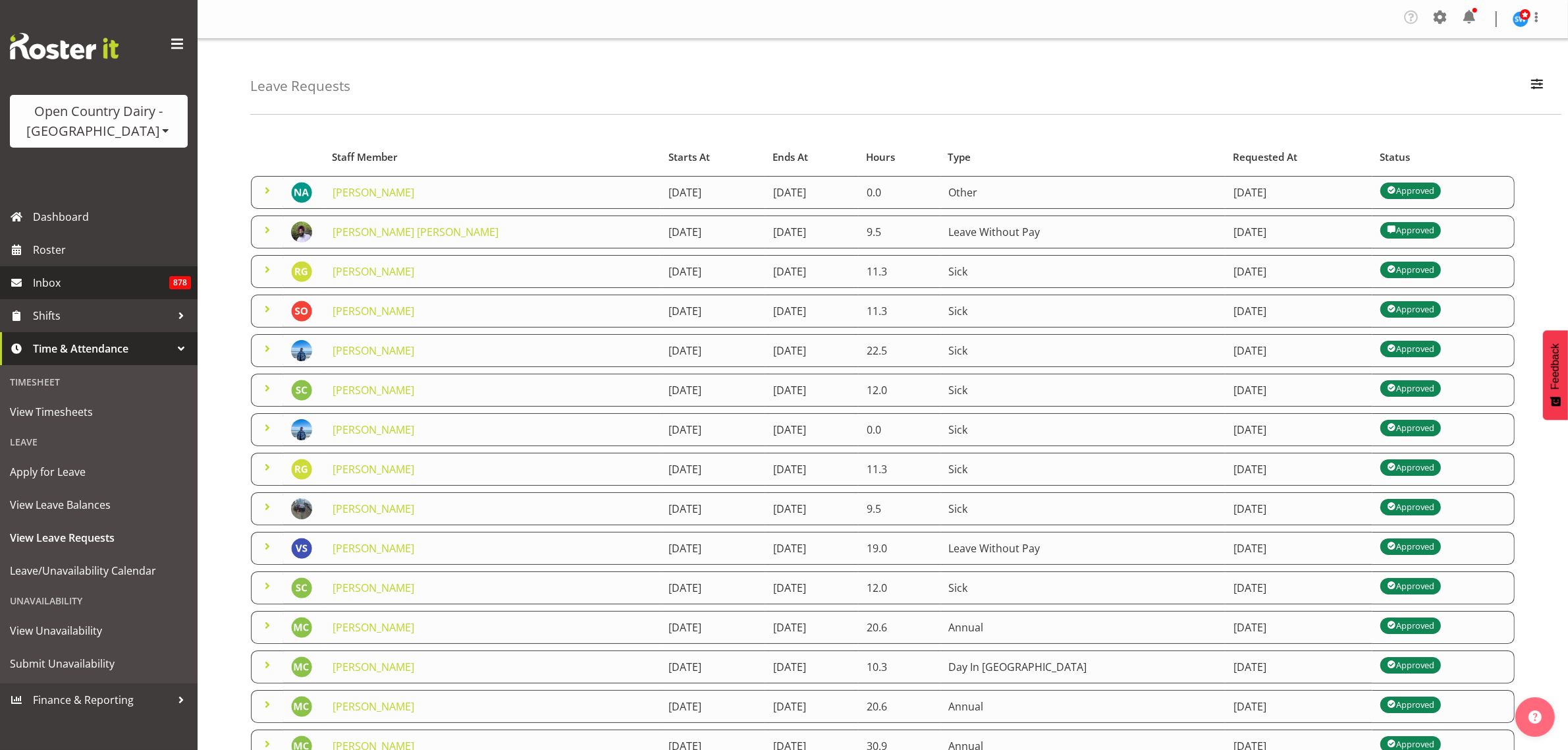
click at [54, 280] on span "Inbox" at bounding box center [101, 282] width 137 height 20
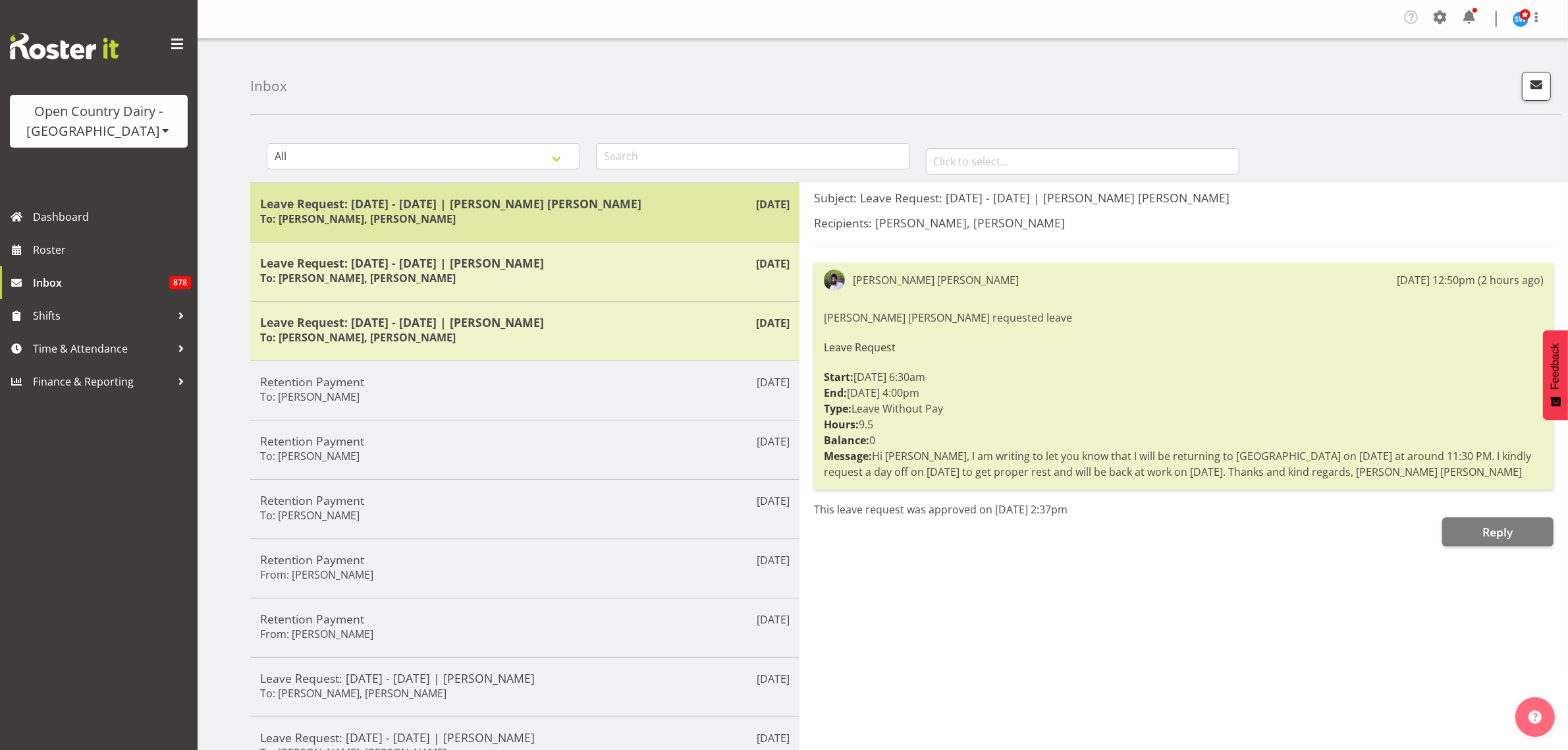
click at [412, 221] on h6 "To: [PERSON_NAME], [PERSON_NAME]" at bounding box center [358, 219] width 196 height 13
click at [414, 219] on h6 "To: [PERSON_NAME], [PERSON_NAME]" at bounding box center [358, 219] width 196 height 13
click at [416, 216] on div "Leave Request: 13/09/25 - 13/09/25 | Gurpreet Singh Kahlon To: Steve Webb, Mark…" at bounding box center [525, 213] width 530 height 32
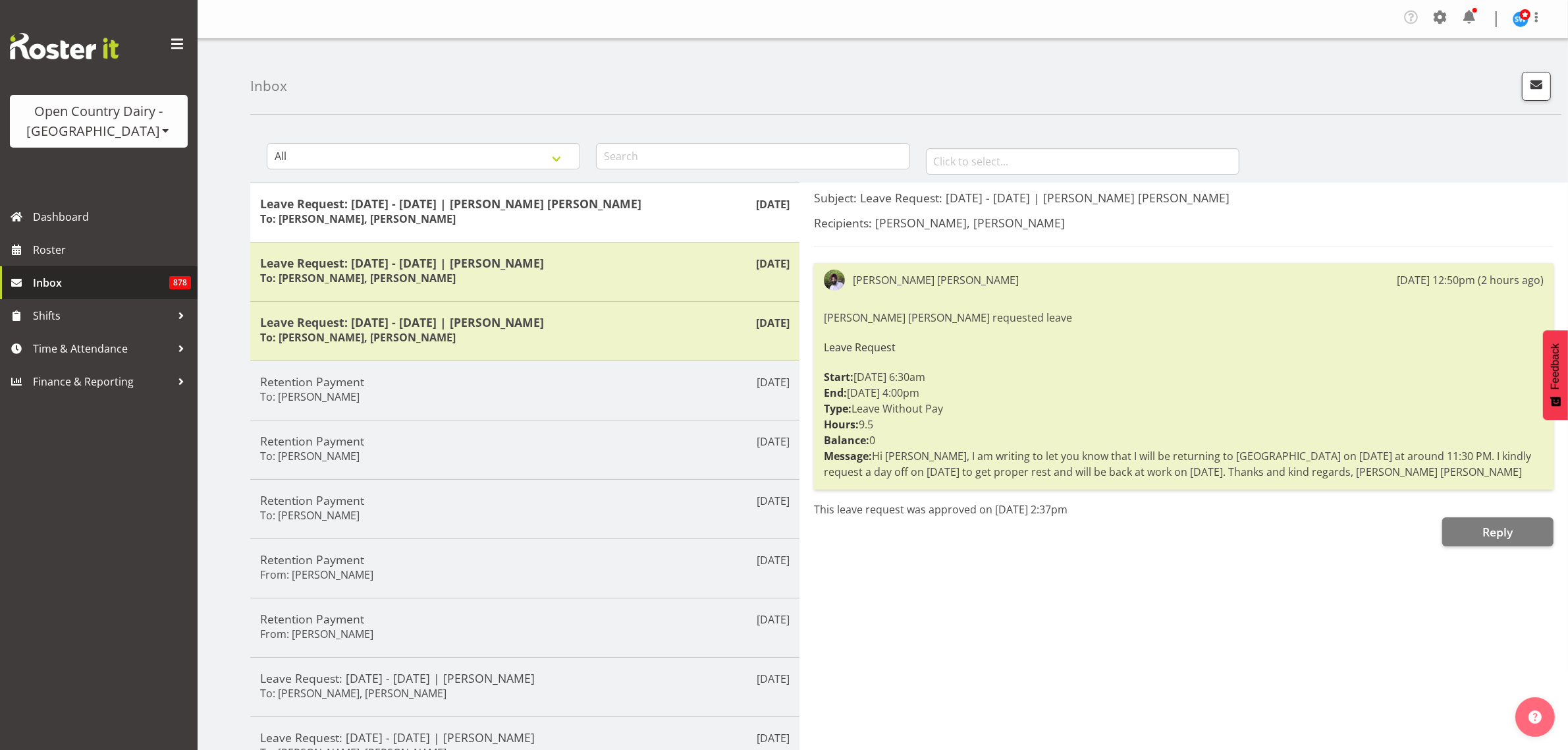
click at [47, 278] on span "Inbox" at bounding box center [101, 282] width 137 height 20
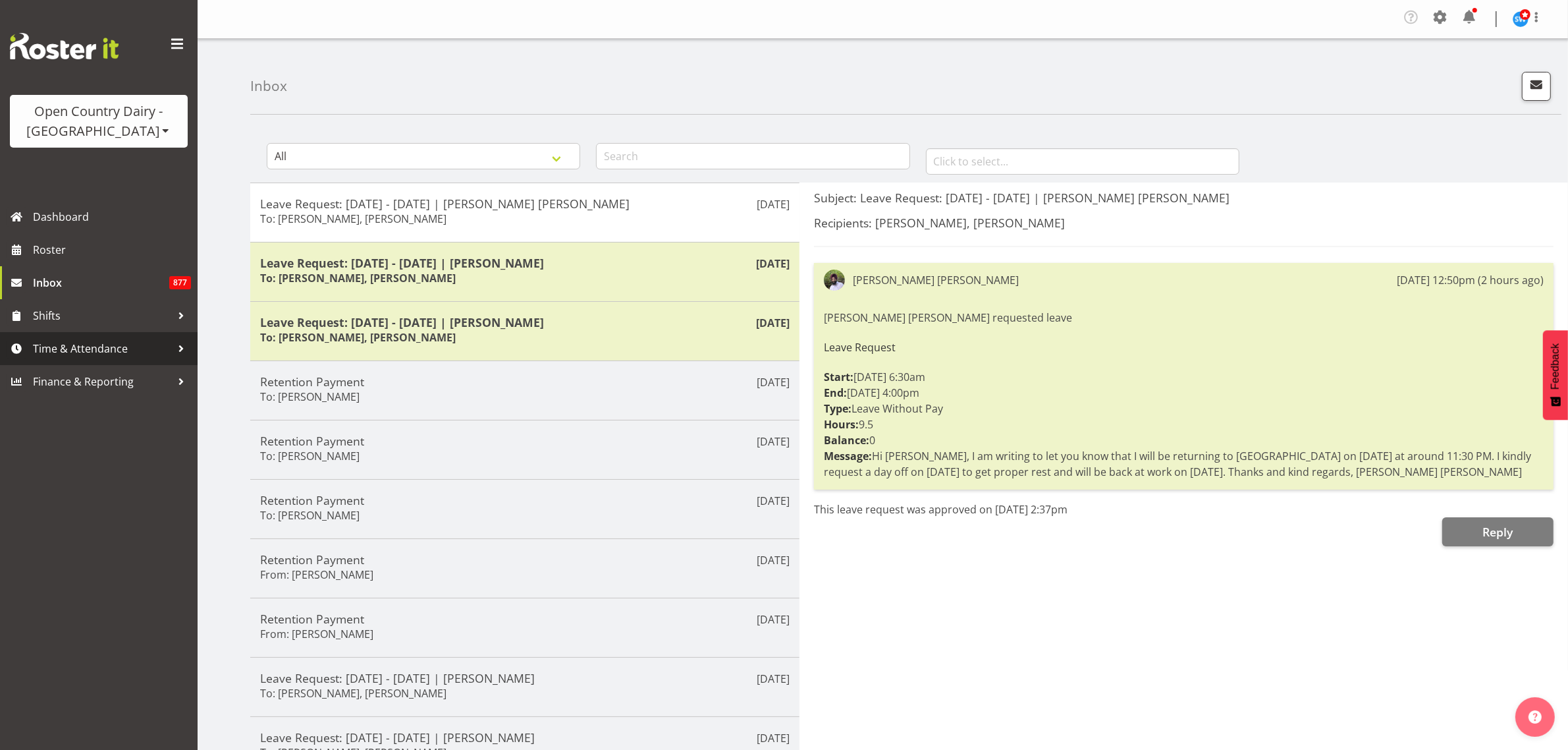
click at [117, 350] on span "Time & Attendance" at bounding box center [102, 348] width 138 height 20
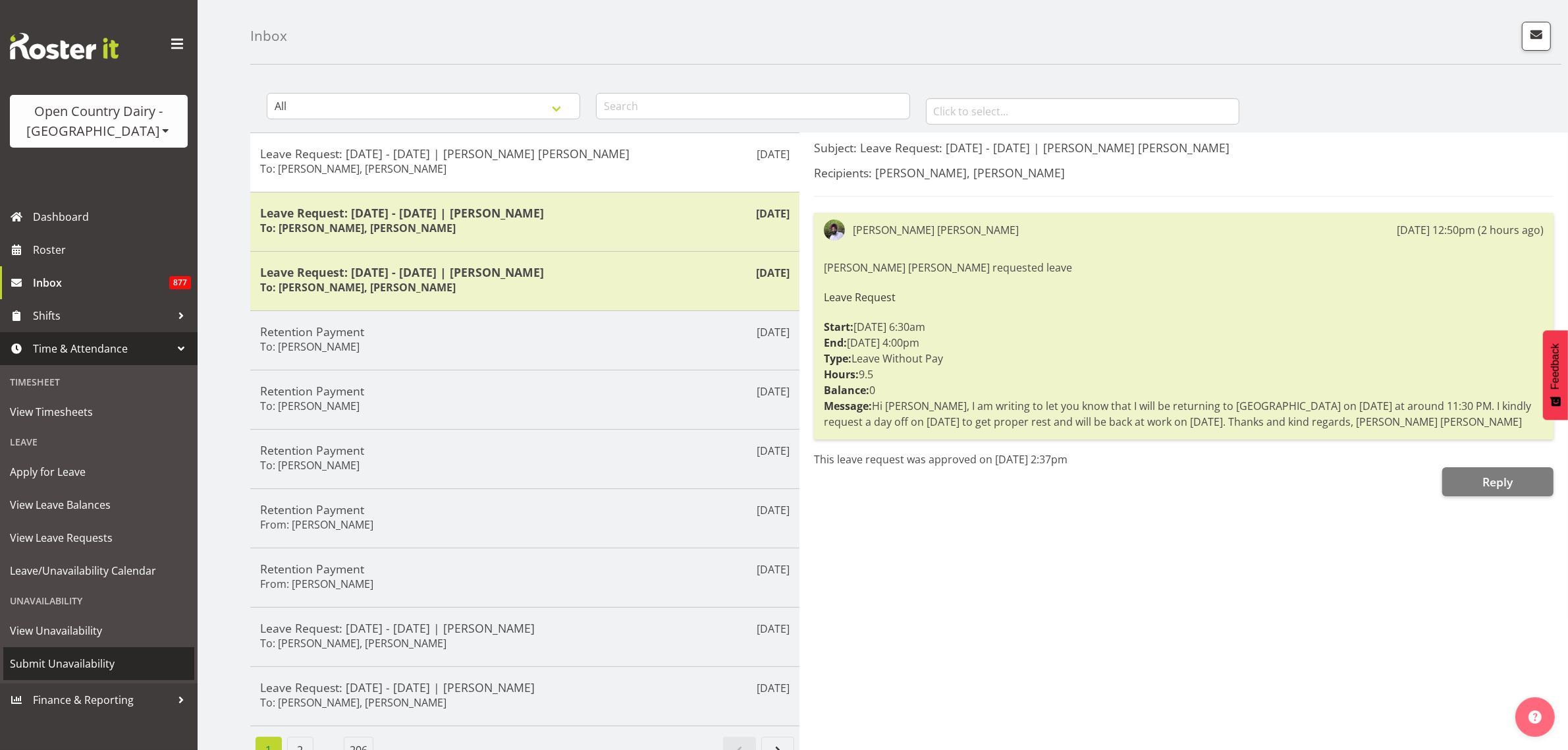
scroll to position [77, 0]
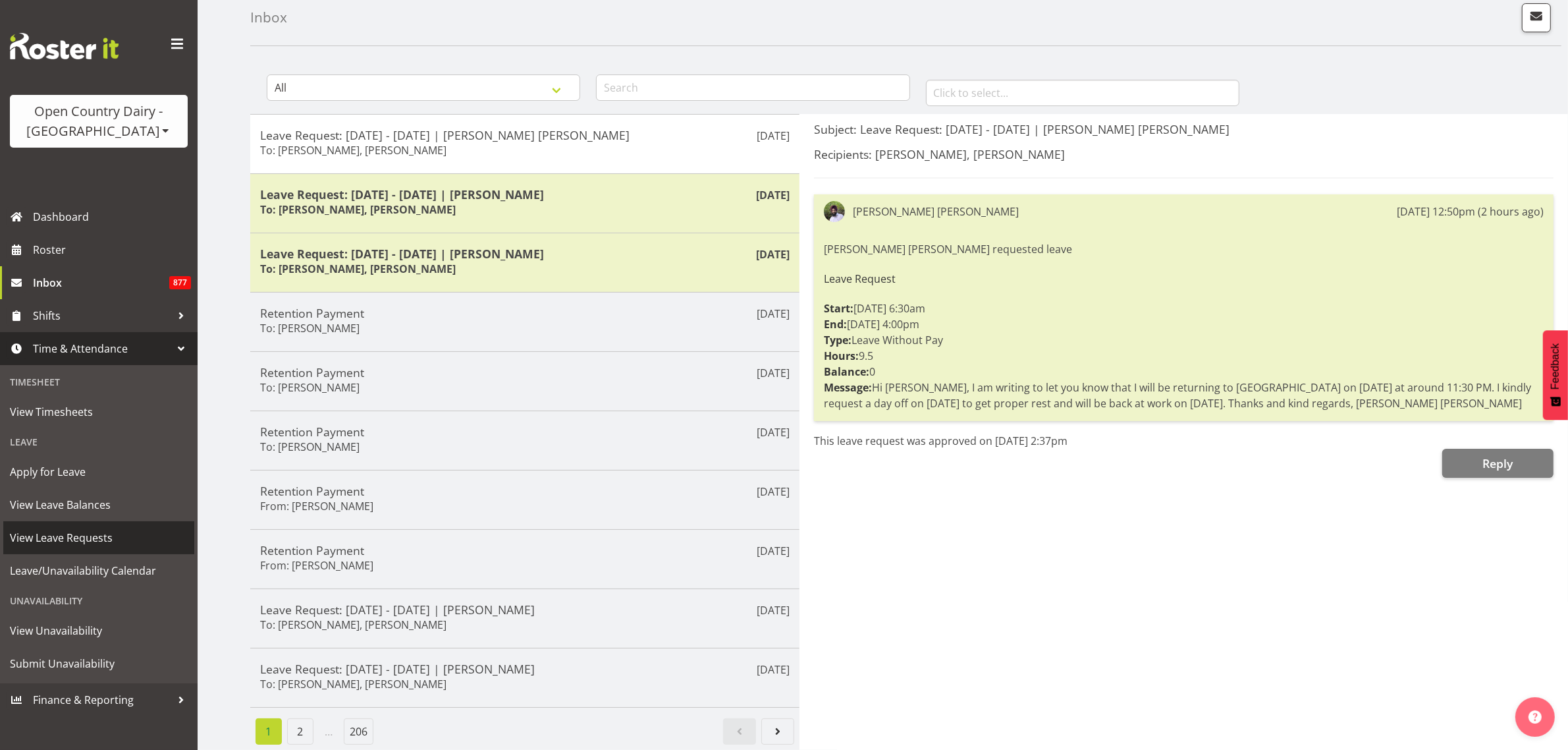
click at [88, 538] on span "View Leave Requests" at bounding box center [99, 537] width 178 height 20
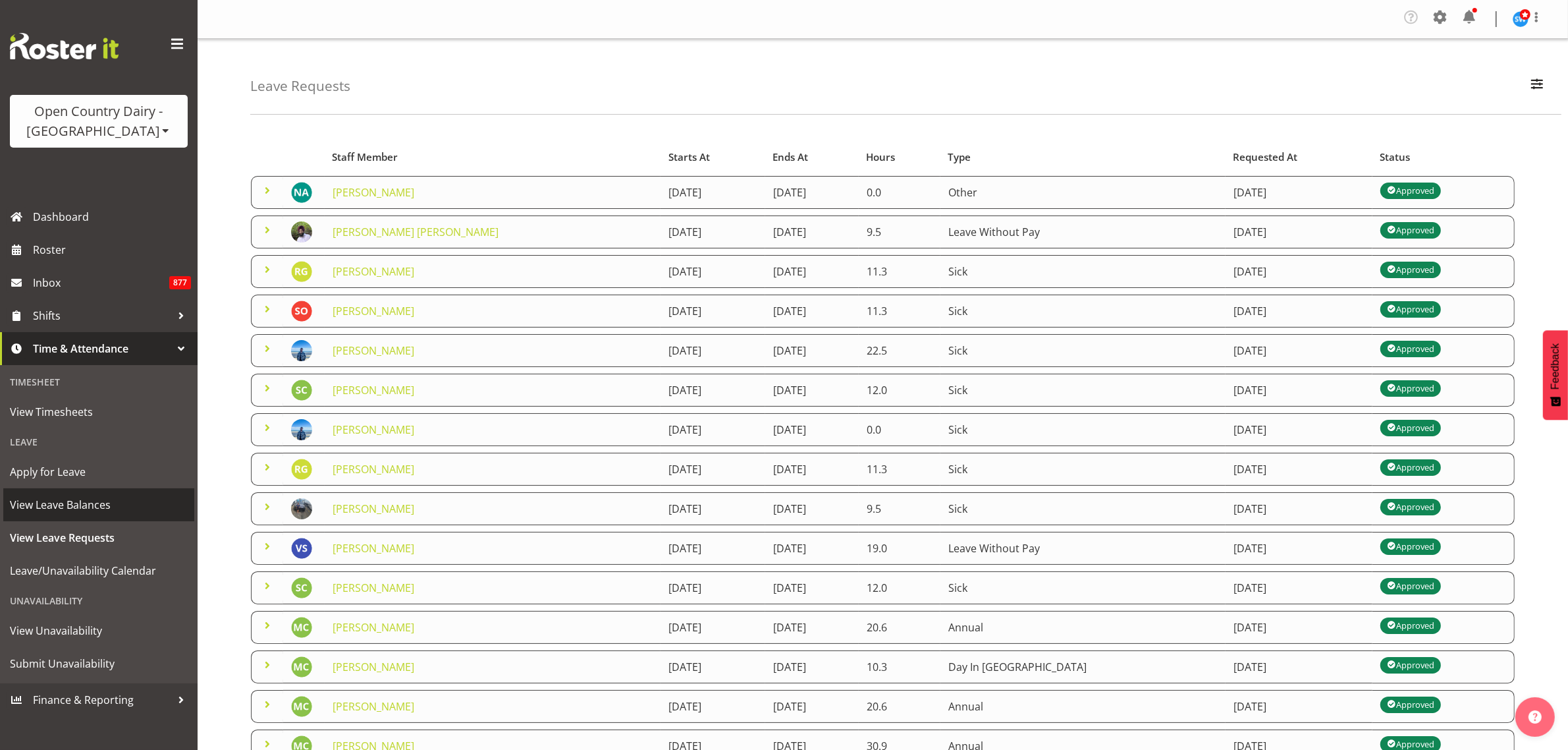
click at [103, 504] on span "View Leave Balances" at bounding box center [99, 504] width 178 height 20
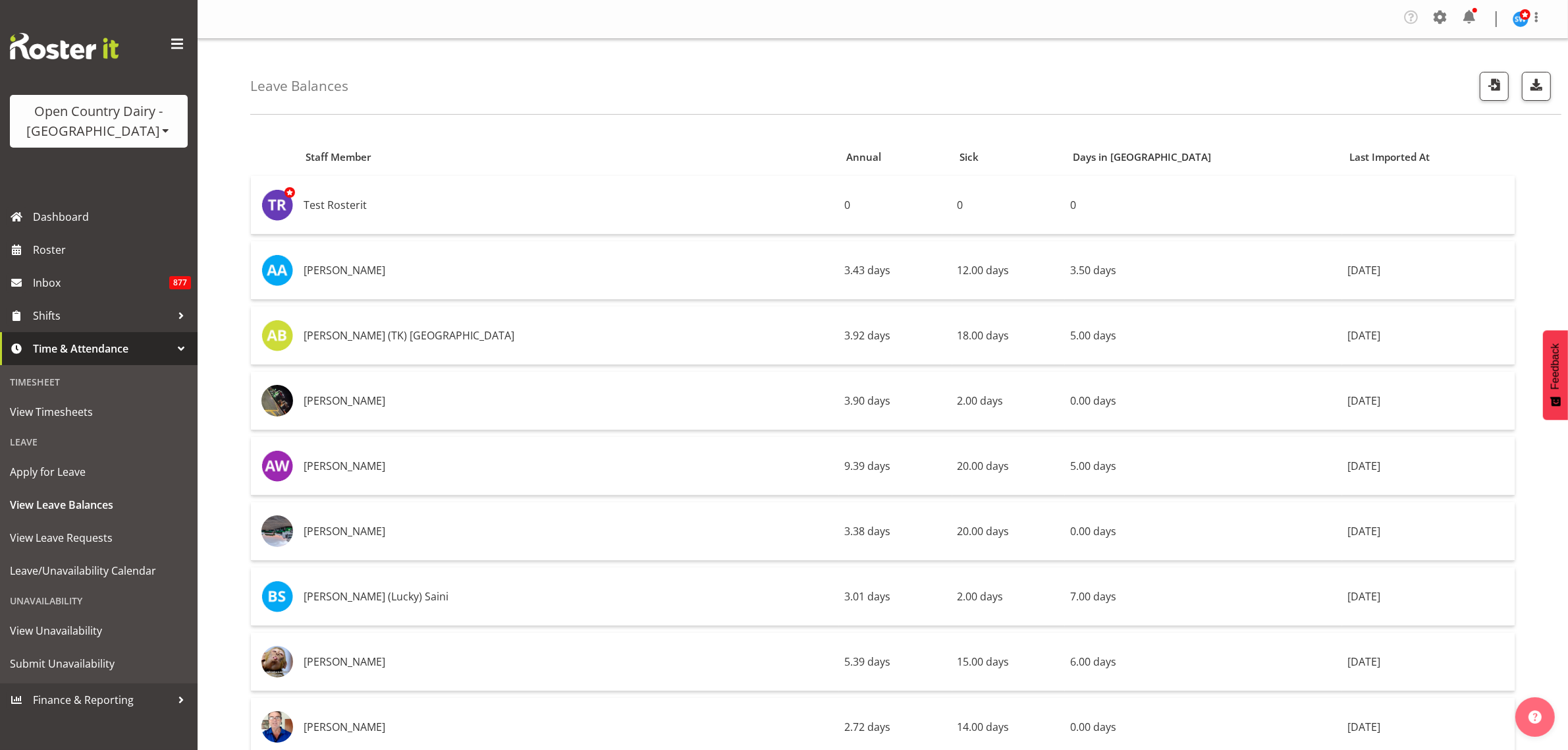
click at [634, 90] on div "Leave Balances" at bounding box center [905, 77] width 1311 height 76
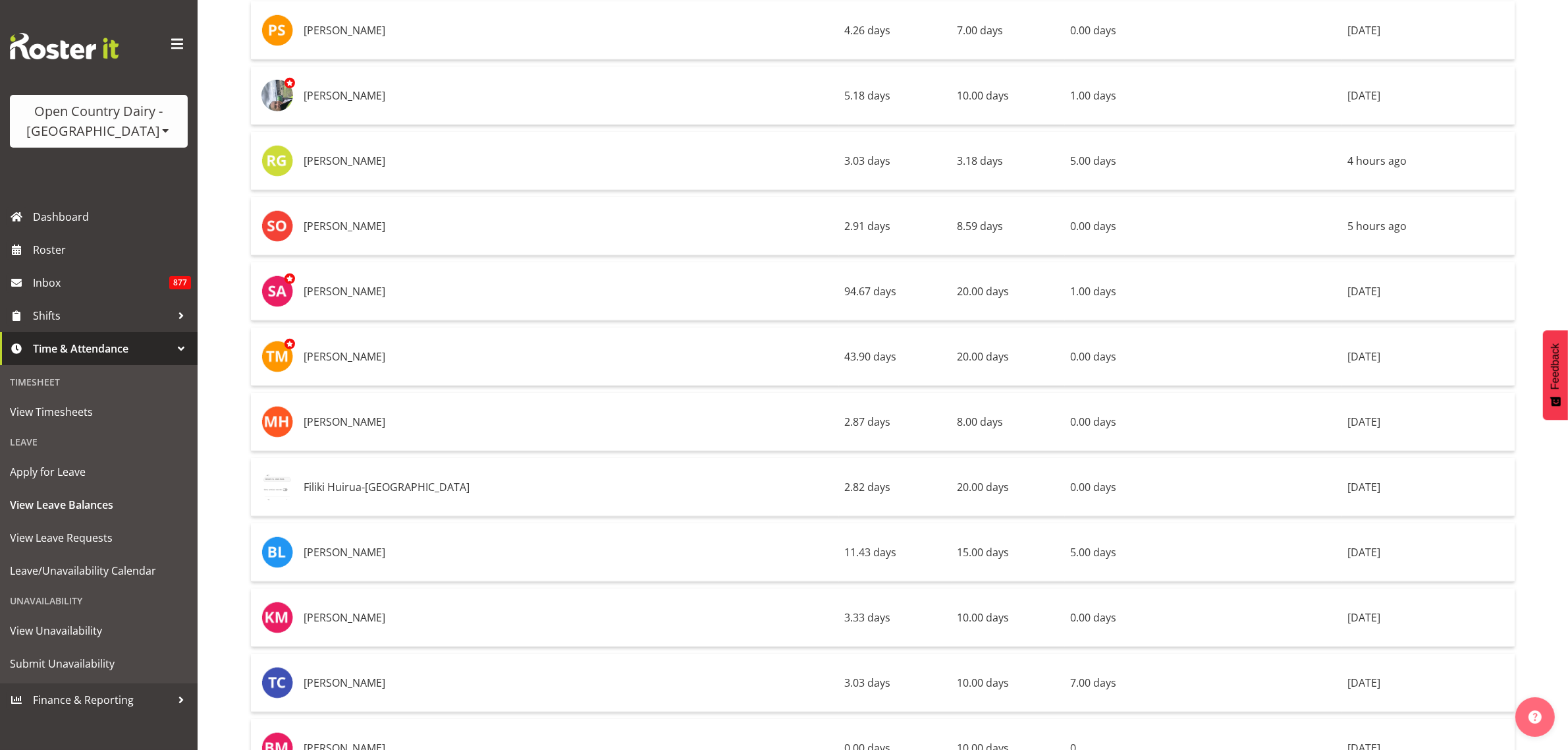
scroll to position [7399, 0]
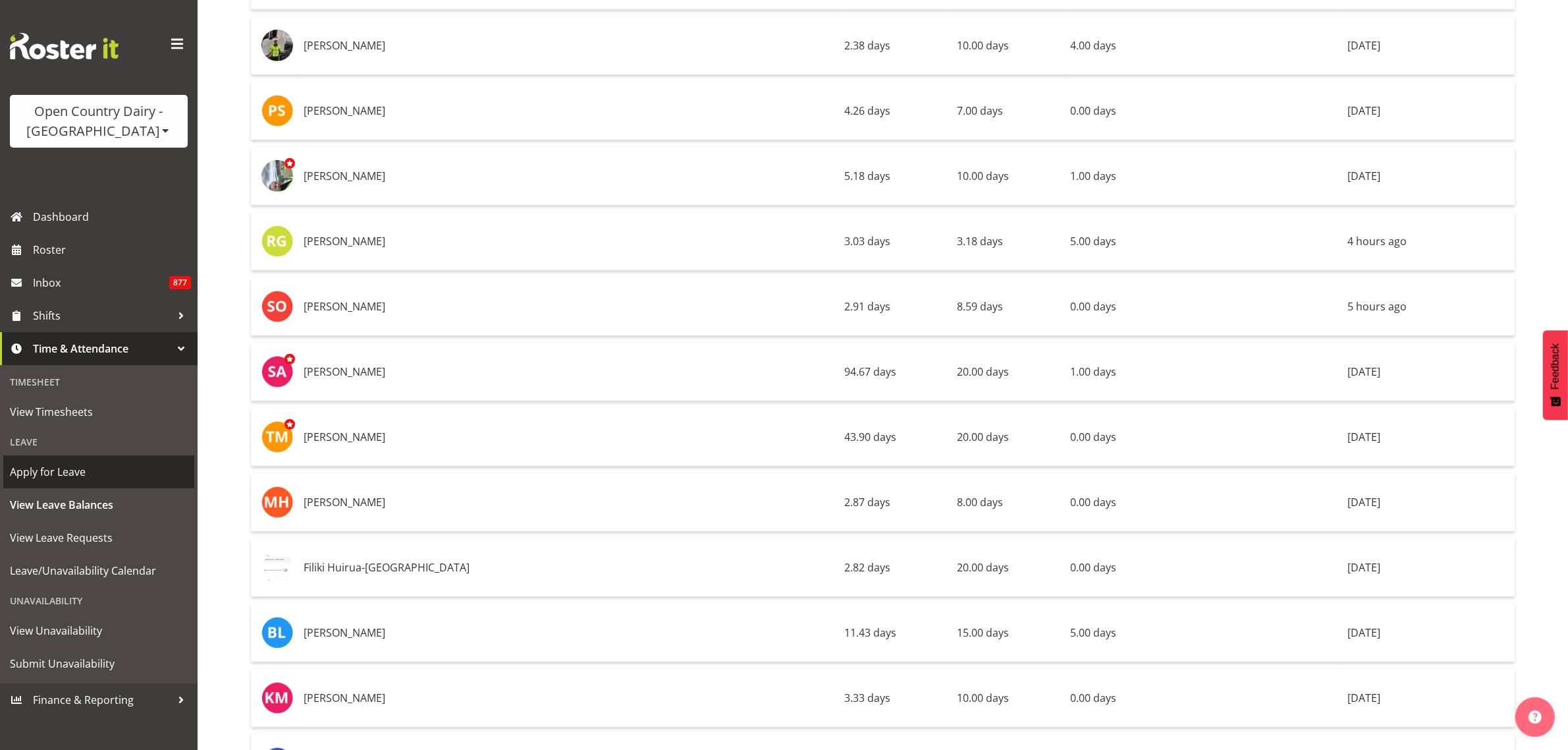
click at [93, 471] on span "Apply for Leave" at bounding box center [99, 471] width 178 height 20
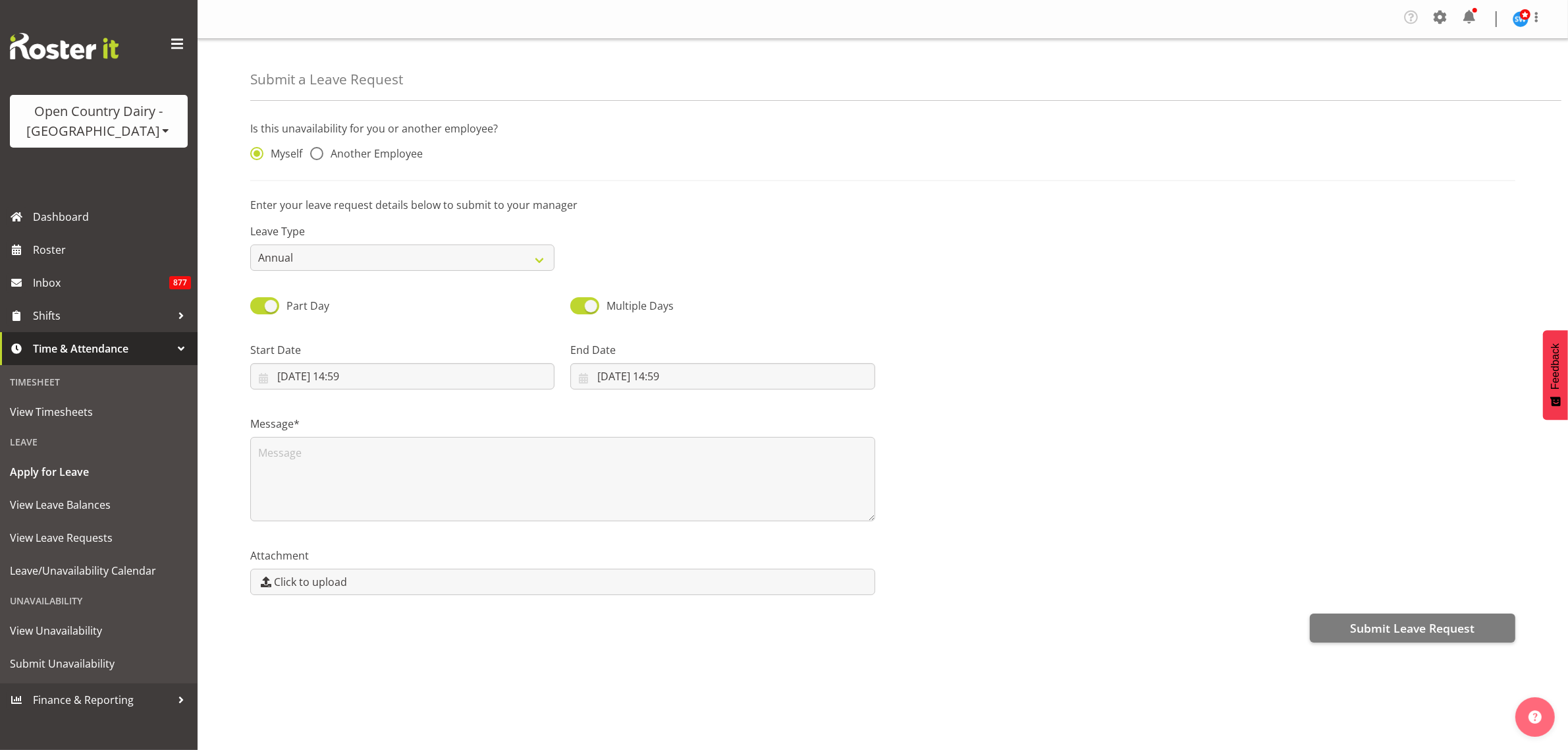
drag, startPoint x: 321, startPoint y: 156, endPoint x: 521, endPoint y: 182, distance: 201.7
click at [321, 156] on span at bounding box center [316, 154] width 13 height 13
click at [319, 156] on input "Another Employee" at bounding box center [314, 154] width 9 height 9
radio input "true"
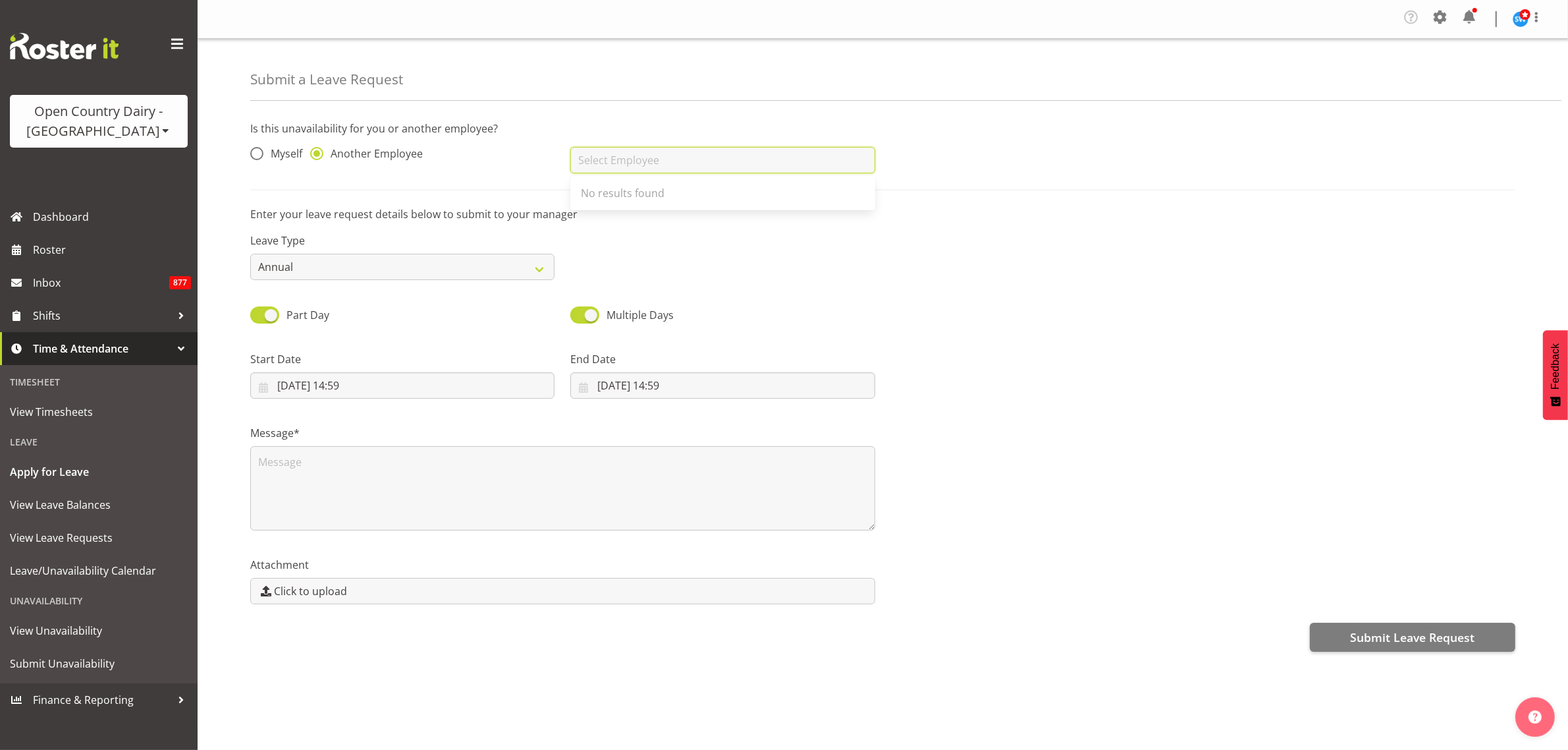
click at [665, 160] on input "text" at bounding box center [722, 160] width 304 height 26
click at [590, 217] on span "[PERSON_NAME]" at bounding box center [622, 217] width 82 height 15
type input "[PERSON_NAME]"
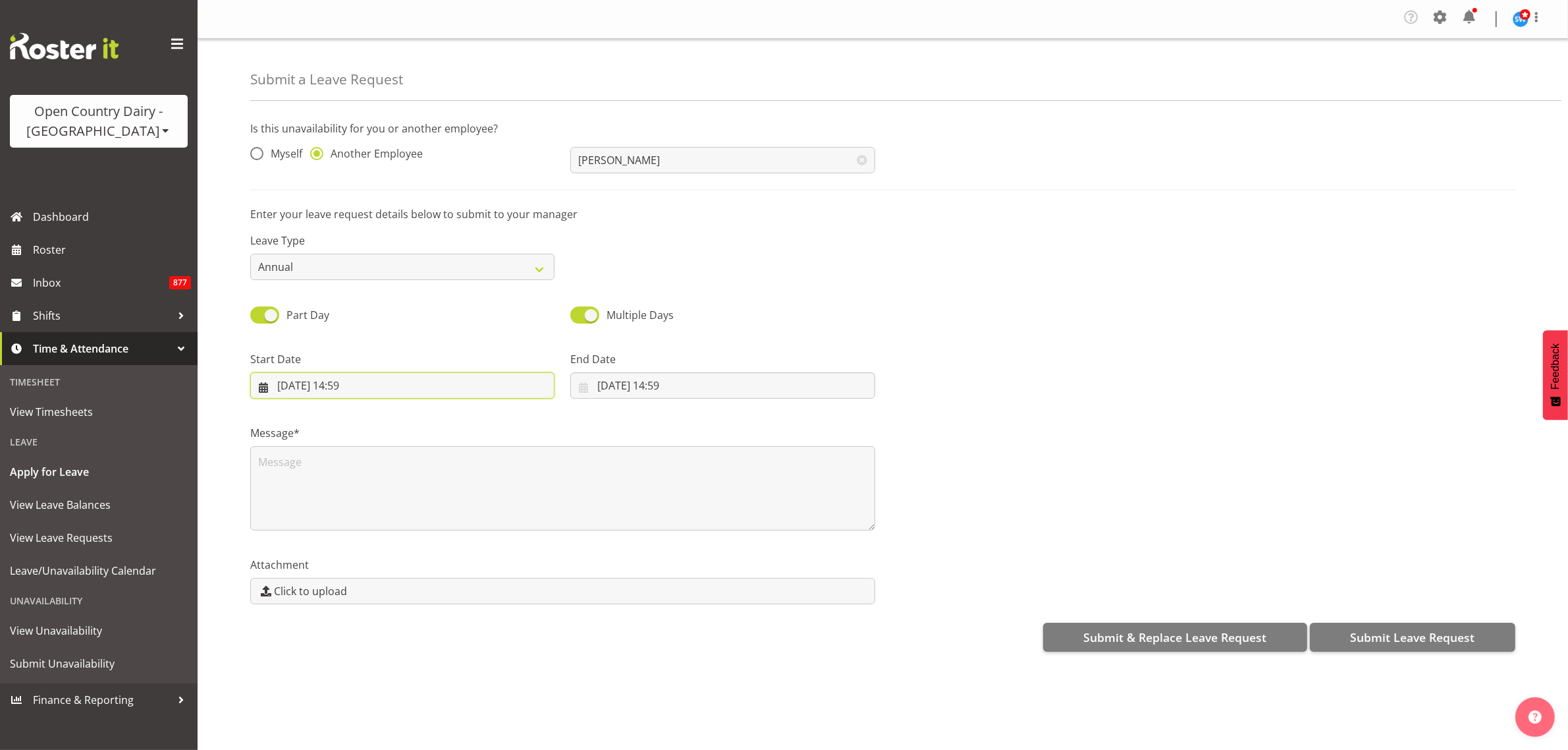
click at [315, 381] on input "10/09/2025, 14:59" at bounding box center [402, 385] width 304 height 26
click at [321, 541] on span "15" at bounding box center [317, 542] width 10 height 12
type input "15/09/2025, 14:59"
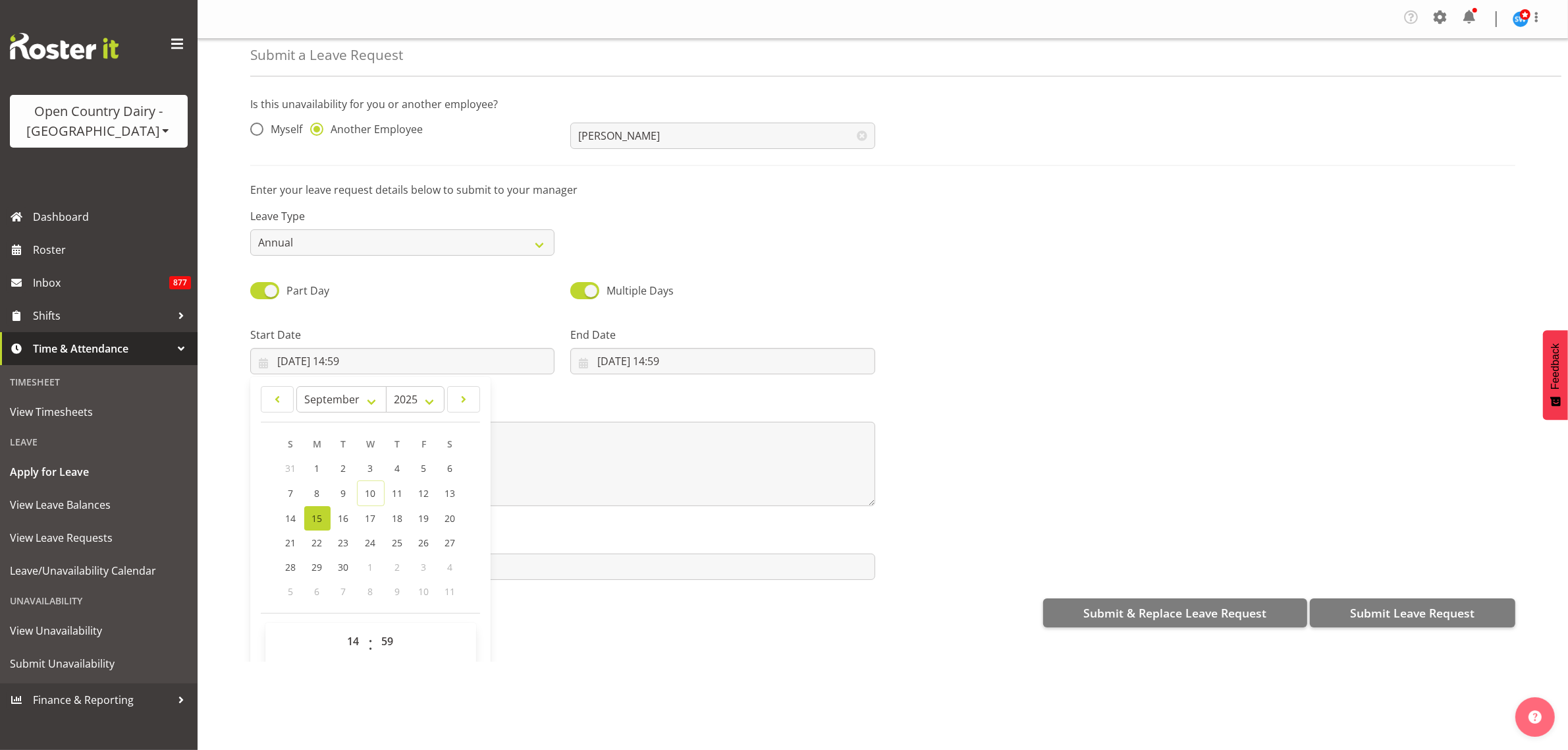
scroll to position [38, 0]
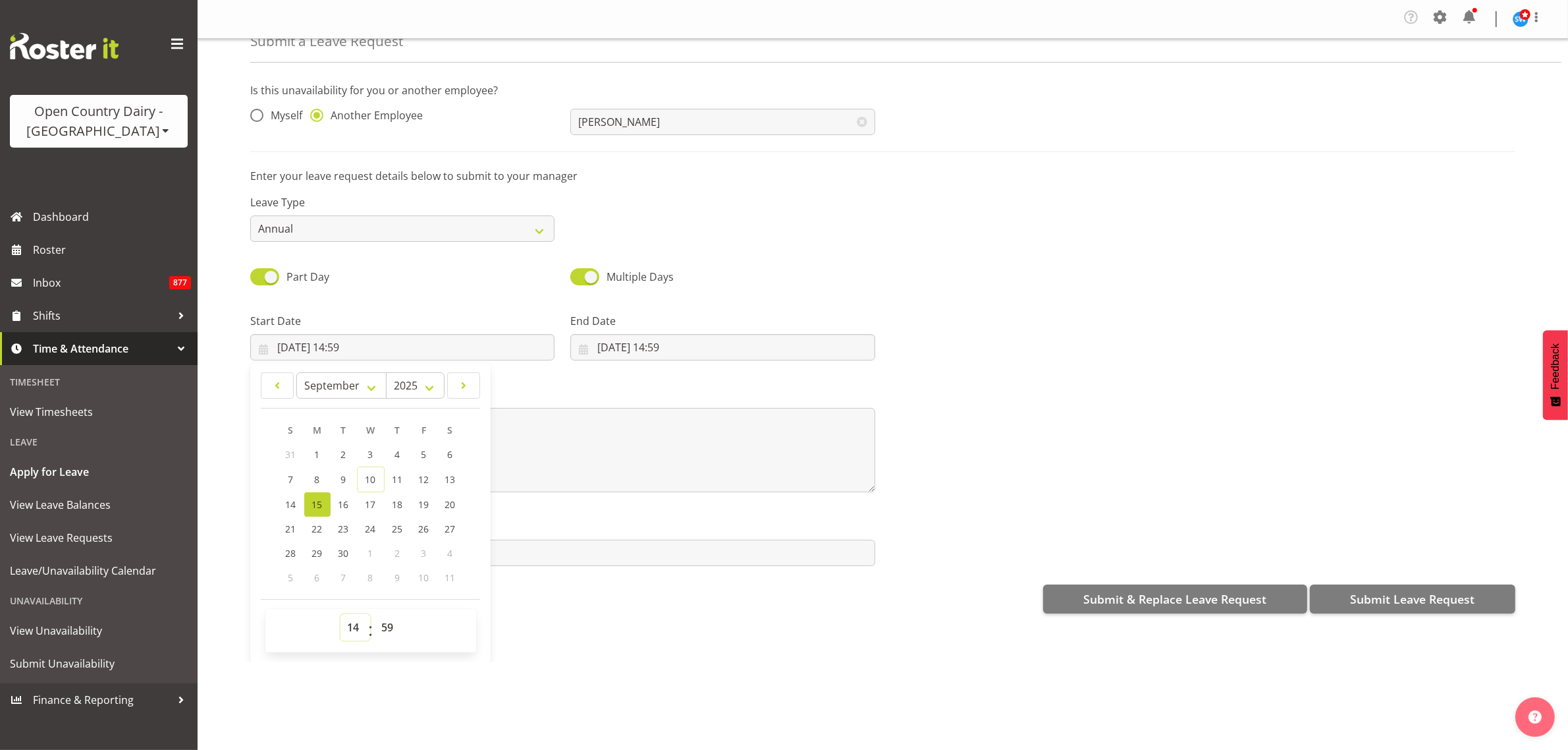
click at [354, 626] on select "00 01 02 03 04 05 06 07 08 09 10 11 12 13 14 15 16 17 18 19 20 21 22 23" at bounding box center [355, 627] width 30 height 26
select select "6"
click at [340, 615] on select "00 01 02 03 04 05 06 07 08 09 10 11 12 13 14 15 16 17 18 19 20 21 22 23" at bounding box center [355, 627] width 30 height 26
type input "15/09/2025, 06:59"
drag, startPoint x: 386, startPoint y: 624, endPoint x: 387, endPoint y: 616, distance: 8.1
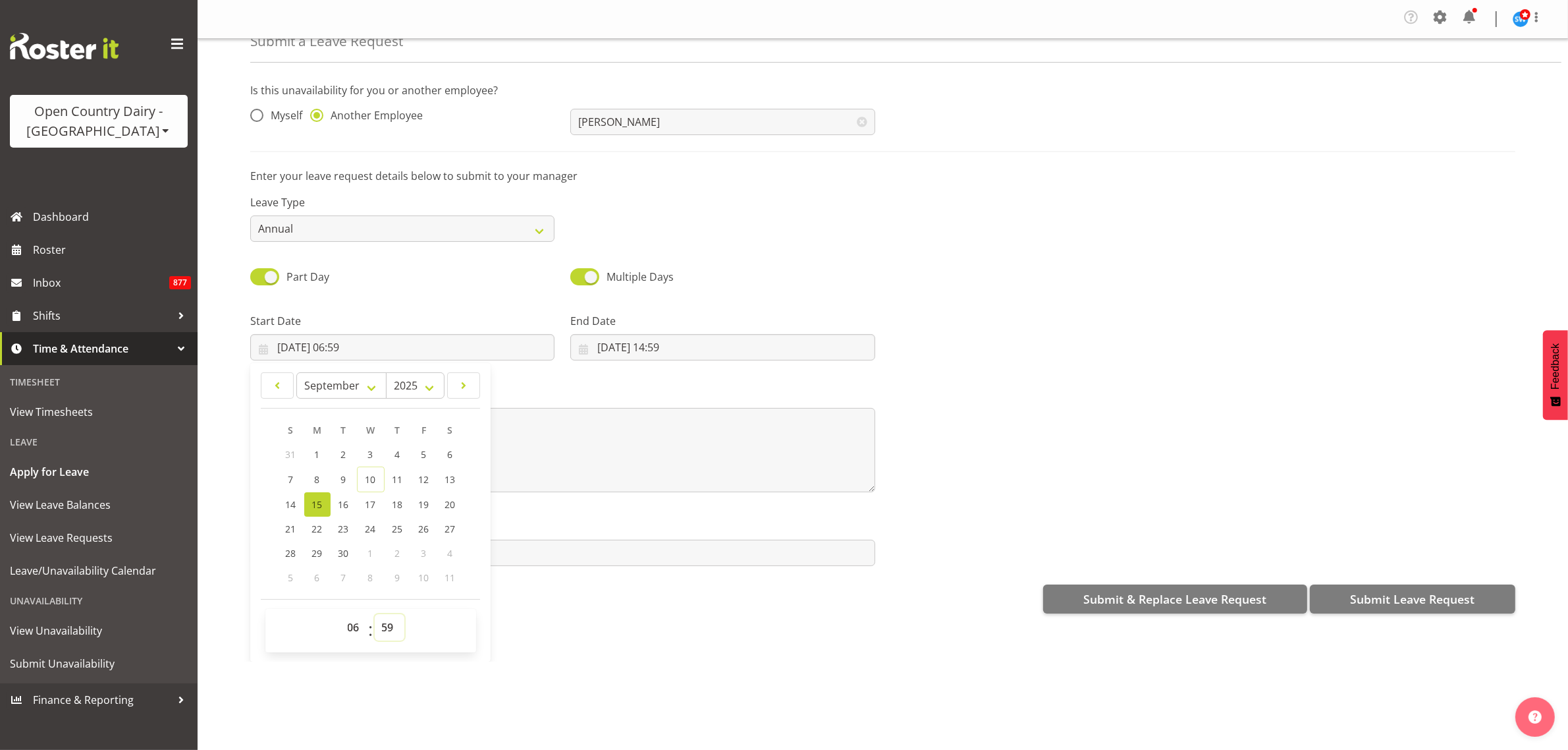
click at [386, 624] on select "00 01 02 03 04 05 06 07 08 09 10 11 12 13 14 15 16 17 18 19 20 21 22 23 24 25 2…" at bounding box center [389, 627] width 30 height 26
select select "30"
click at [375, 615] on select "00 01 02 03 04 05 06 07 08 09 10 11 12 13 14 15 16 17 18 19 20 21 22 23 24 25 2…" at bounding box center [389, 627] width 30 height 26
type input "15/09/2025, 06:30"
click at [634, 644] on div "Submit a Leave Request Is this unavailability for you or another employee? Myse…" at bounding box center [883, 350] width 1371 height 623
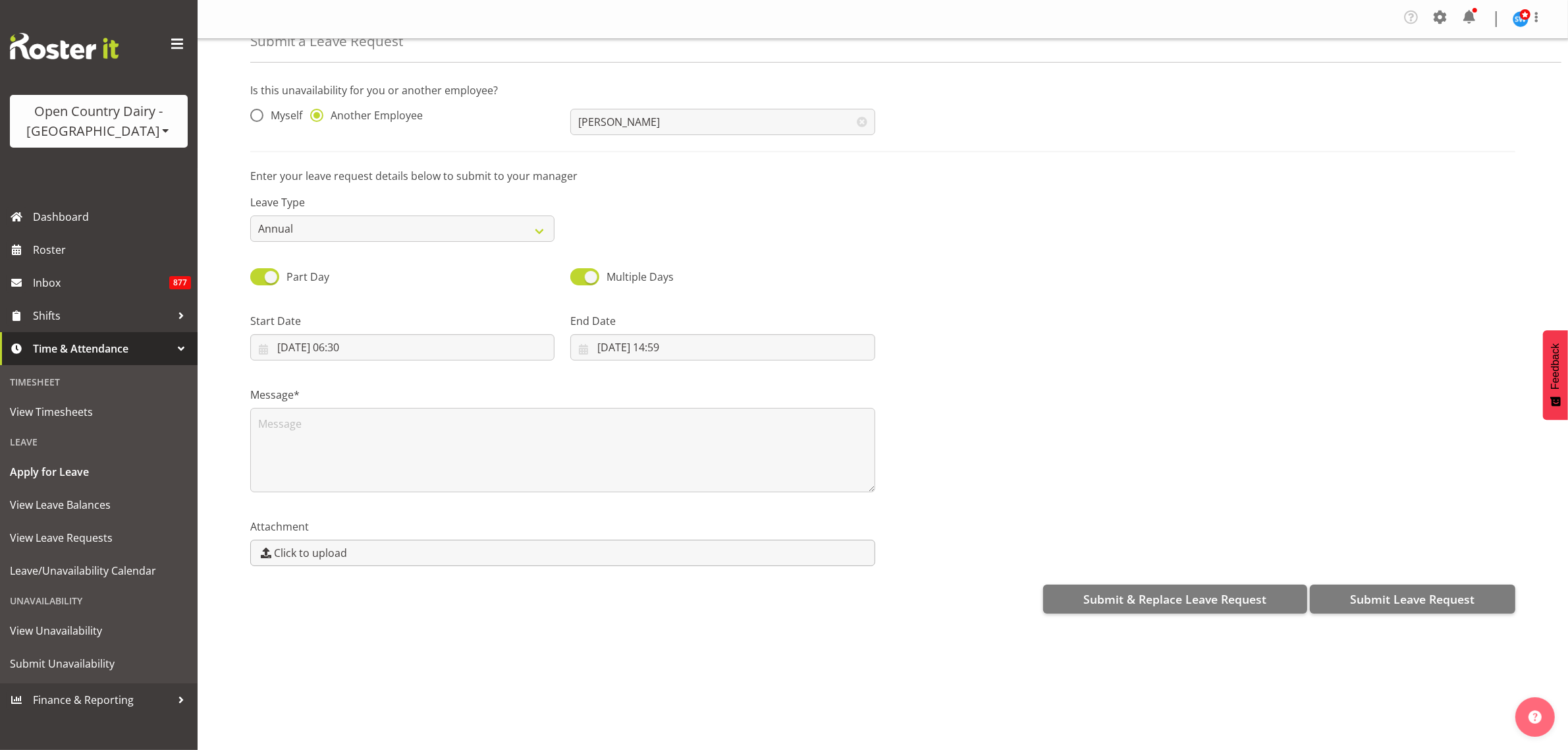
scroll to position [0, 0]
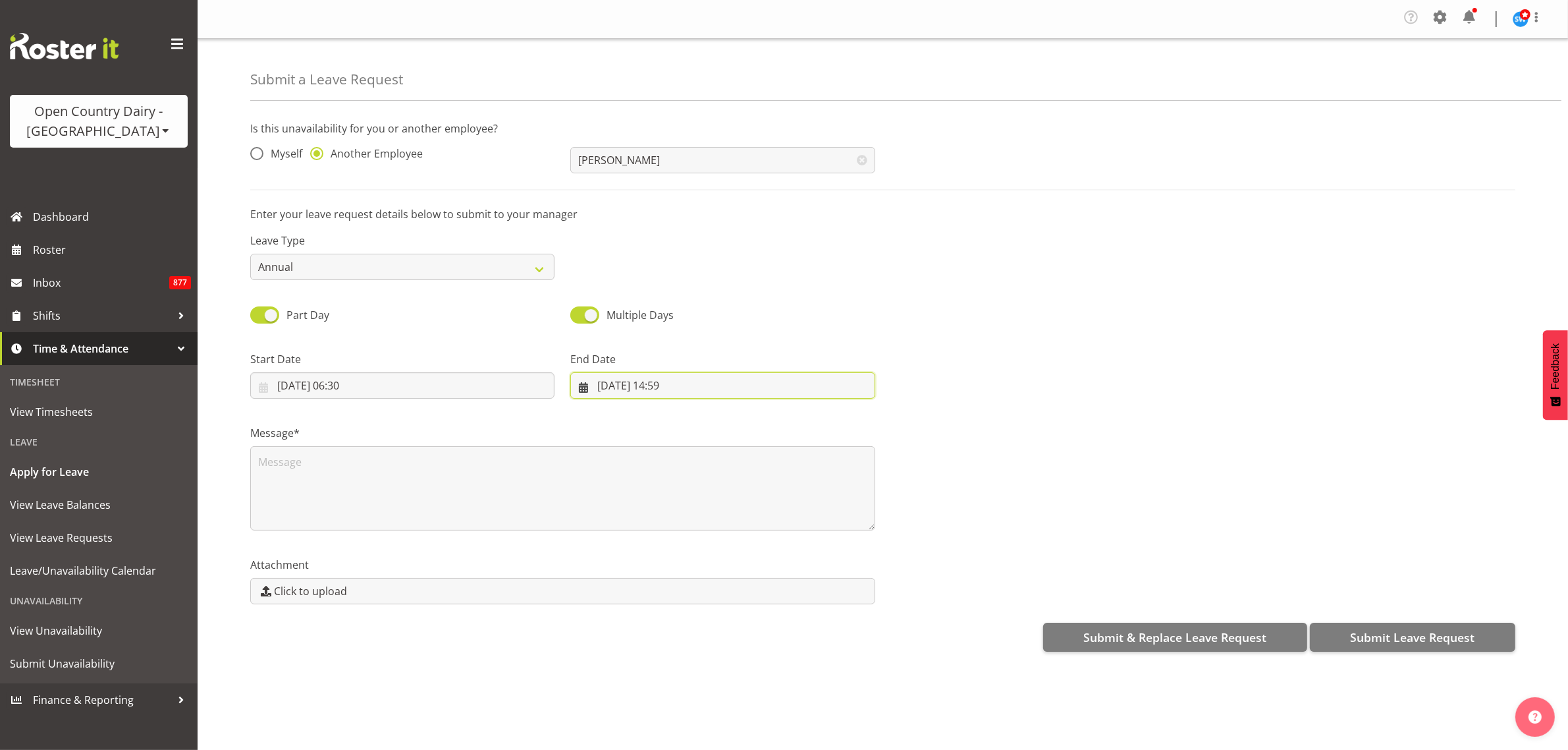
click at [637, 387] on input "10/09/2025, 14:59" at bounding box center [722, 385] width 304 height 26
click at [739, 538] on span "19" at bounding box center [744, 542] width 10 height 12
type input "19/09/2025, 14:59"
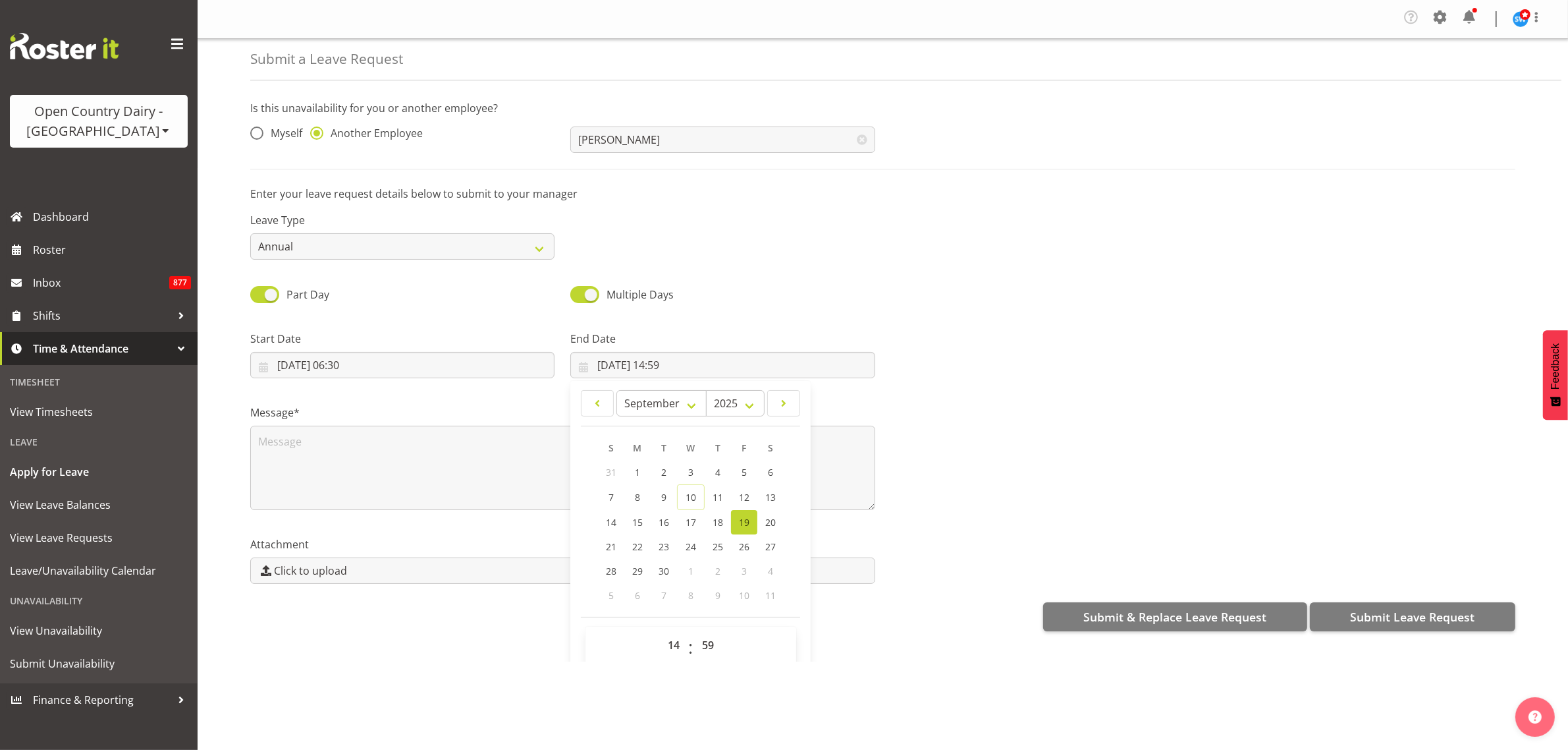
scroll to position [38, 0]
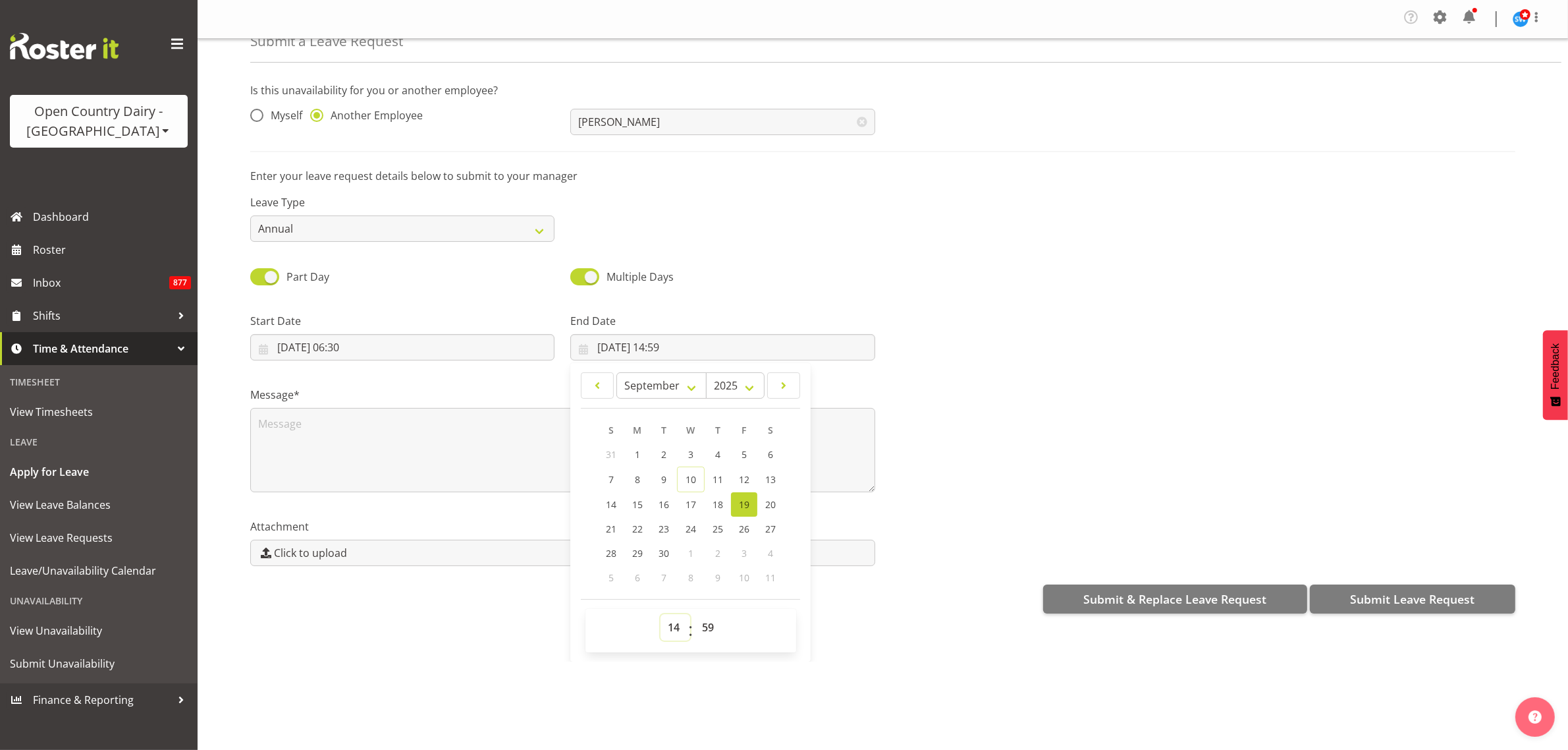
drag, startPoint x: 666, startPoint y: 626, endPoint x: 669, endPoint y: 619, distance: 7.6
click at [666, 626] on select "00 01 02 03 04 05 06 07 08 09 10 11 12 13 14 15 16 17 18 19 20 21 22 23" at bounding box center [675, 627] width 30 height 26
click at [669, 628] on select "00 01 02 03 04 05 06 07 08 09 10 11 12 13 14 15 16 17 18 19 20 21 22 23" at bounding box center [675, 627] width 30 height 26
select select "4"
click at [661, 615] on select "00 01 02 03 04 05 06 07 08 09 10 11 12 13 14 15 16 17 18 19 20 21 22 23" at bounding box center [675, 627] width 30 height 26
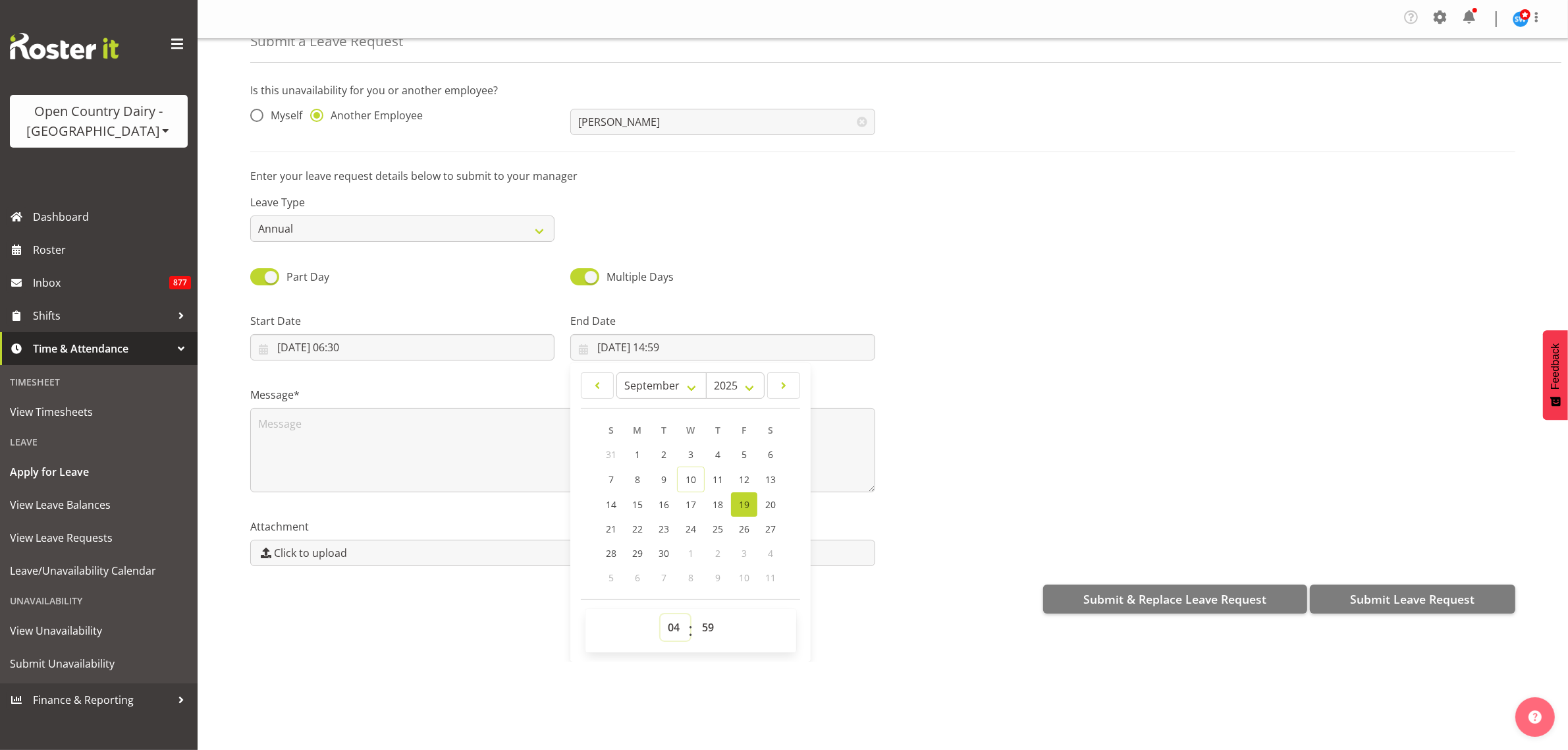
type input "19/09/2025, 04:59"
click at [709, 624] on select "00 01 02 03 04 05 06 07 08 09 10 11 12 13 14 15 16 17 18 19 20 21 22 23 24 25 2…" at bounding box center [709, 627] width 30 height 26
click at [709, 617] on select "00 01 02 03 04 05 06 07 08 09 10 11 12 13 14 15 16 17 18 19 20 21 22 23 24 25 2…" at bounding box center [709, 627] width 30 height 26
select select "0"
click at [695, 615] on select "00 01 02 03 04 05 06 07 08 09 10 11 12 13 14 15 16 17 18 19 20 21 22 23 24 25 2…" at bounding box center [709, 627] width 30 height 26
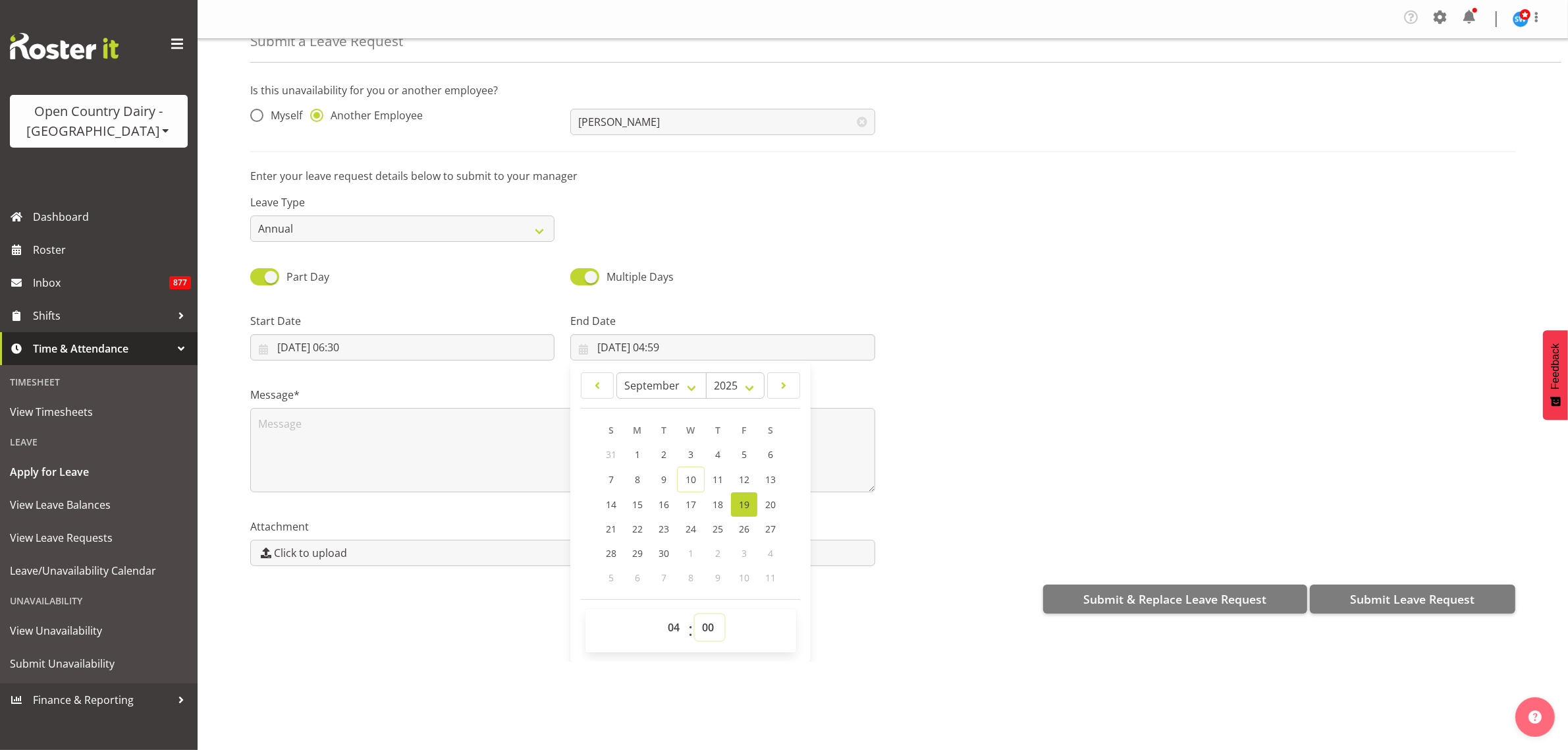
type input "19/09/2025, 04:00"
click at [775, 204] on div "Leave Type Annual Sick Leave Without Pay Bereavement Domestic Violence Parental…" at bounding box center [883, 213] width 1281 height 74
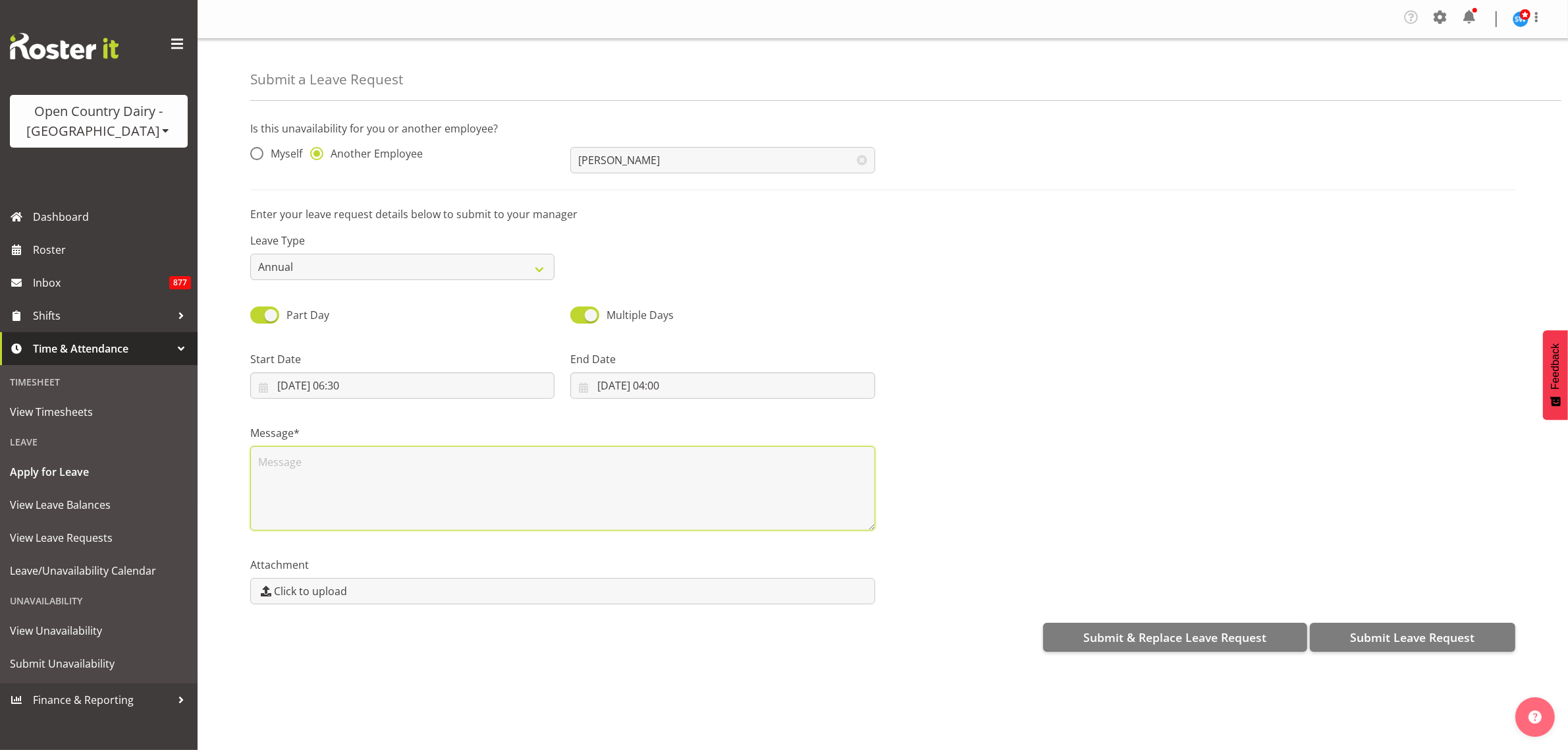
click at [623, 464] on textarea at bounding box center [562, 488] width 625 height 84
type textarea "Personal leave - approved by Steve"
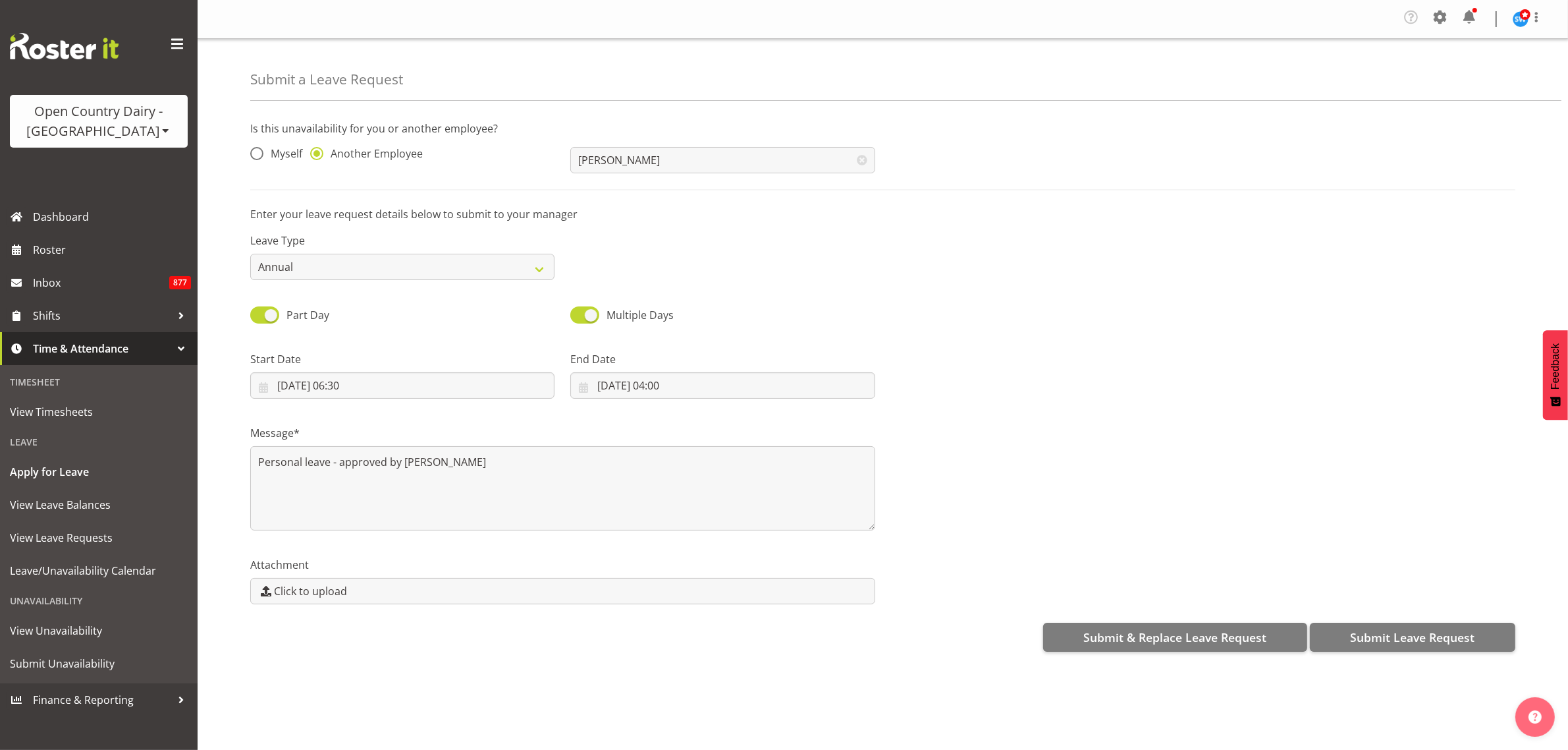
click at [1111, 360] on div at bounding box center [1203, 369] width 641 height 74
click at [1414, 643] on span "Submit Leave Request" at bounding box center [1412, 637] width 124 height 17
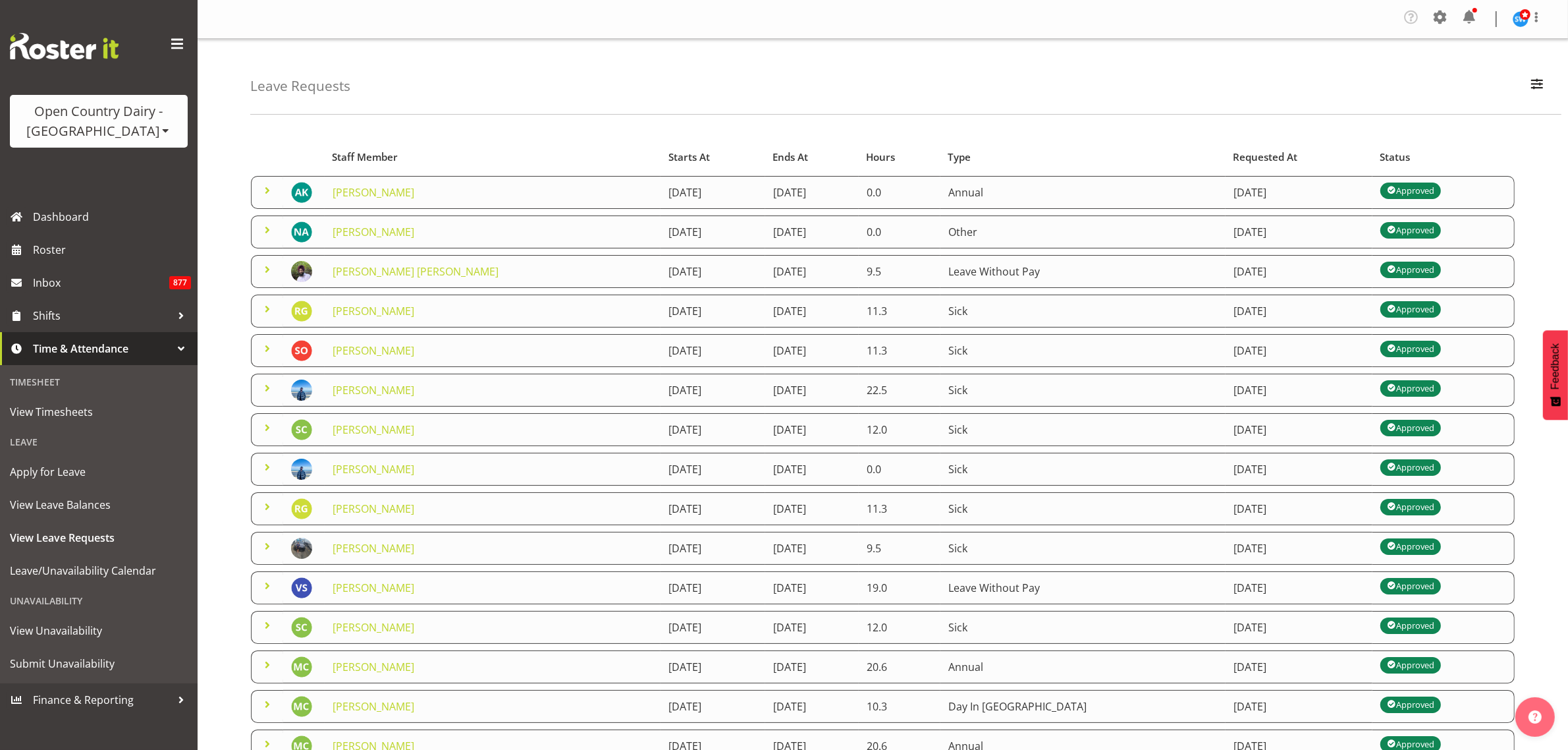
click at [270, 193] on span at bounding box center [267, 191] width 16 height 16
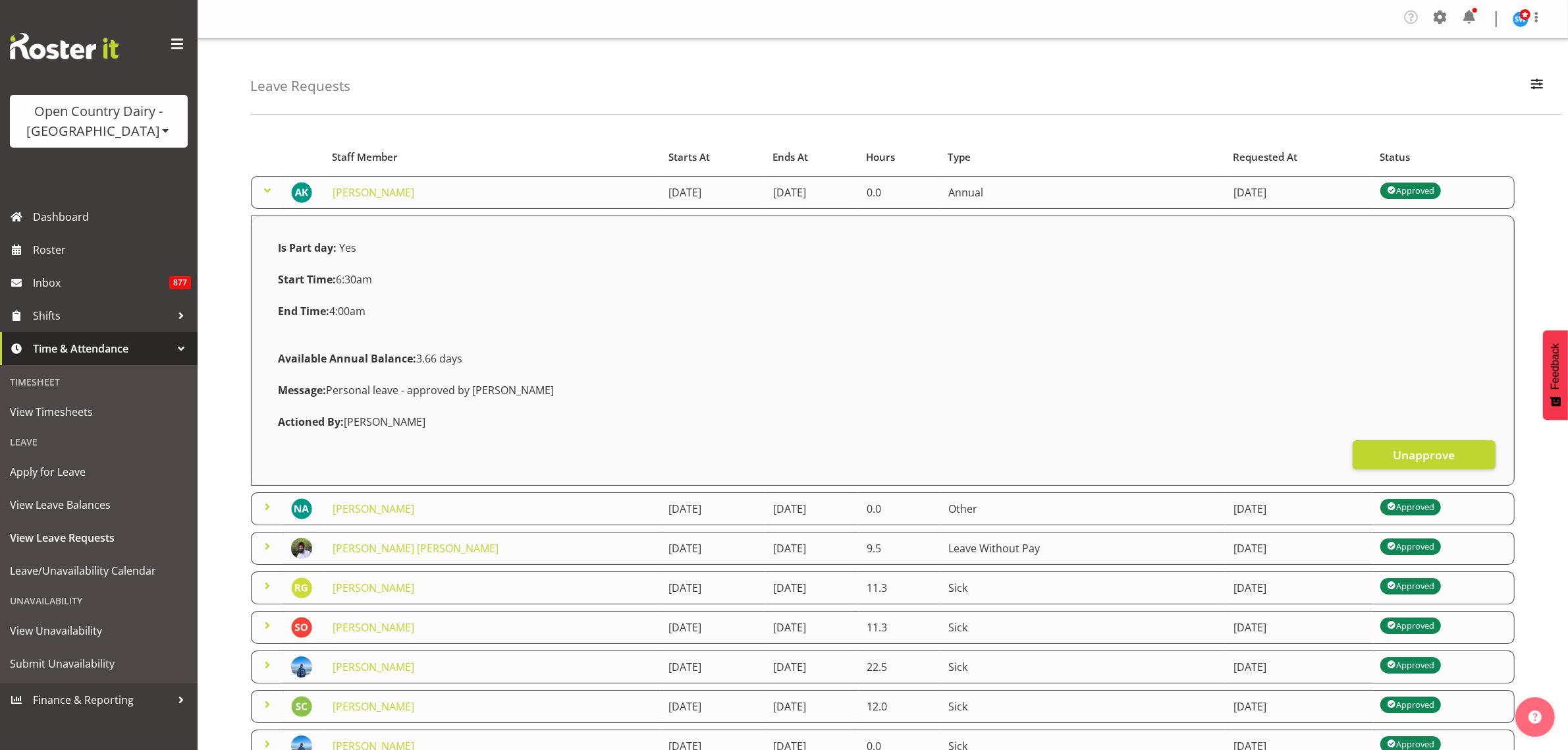
click at [270, 193] on span at bounding box center [267, 191] width 16 height 16
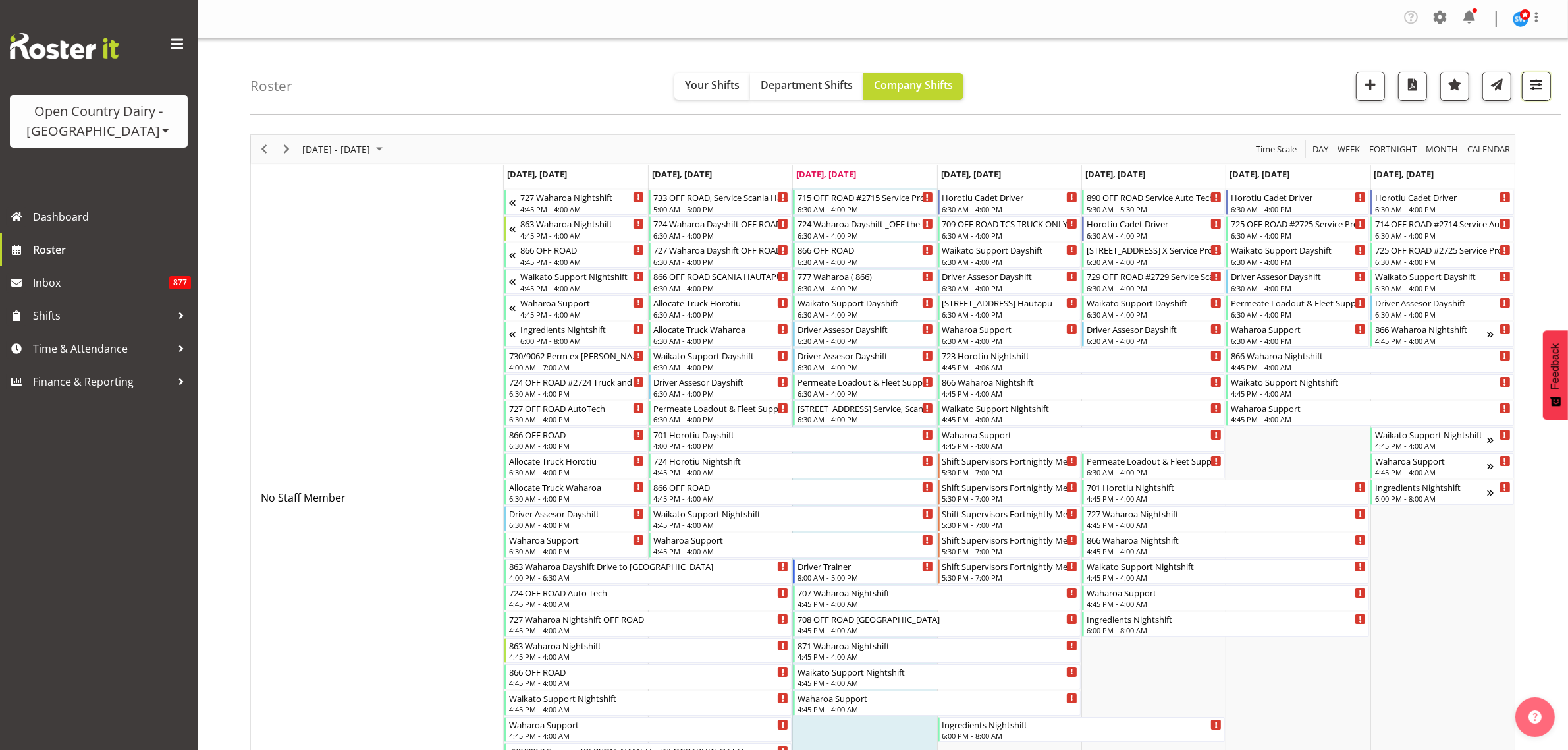
click at [1543, 96] on button "button" at bounding box center [1537, 86] width 29 height 29
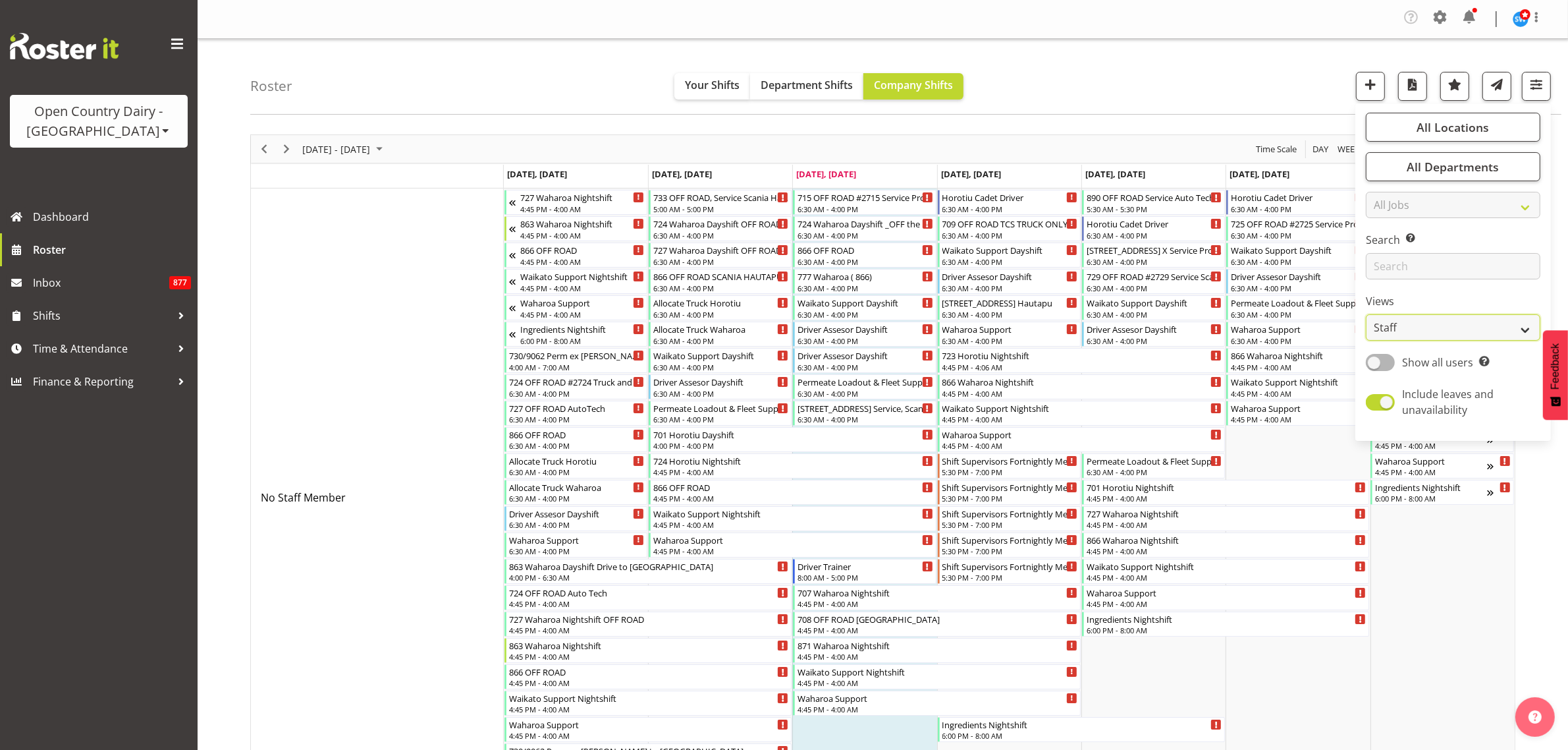
click at [1478, 330] on select "Staff Role Shift - Horizontal Shift - Vertical Staff - Location" at bounding box center [1453, 327] width 175 height 26
select select "shiftH"
click at [1366, 314] on select "Staff Role Shift - Horizontal Shift - Vertical Staff - Location" at bounding box center [1453, 327] width 175 height 26
